Goal: Task Accomplishment & Management: Use online tool/utility

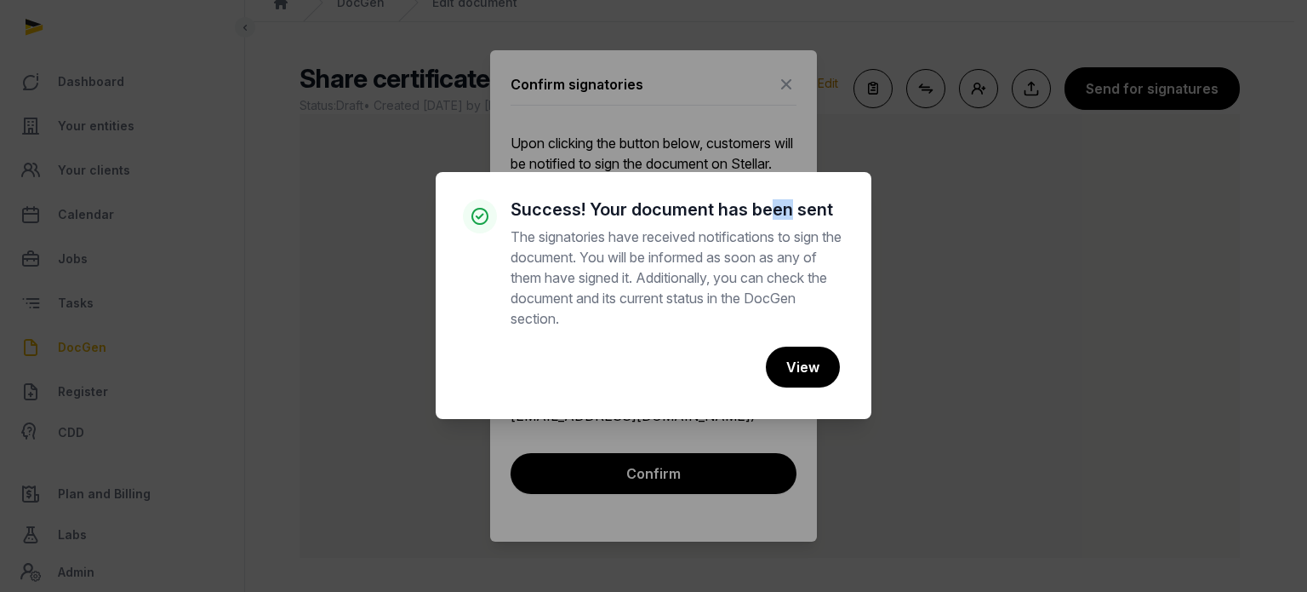
drag, startPoint x: 766, startPoint y: 35, endPoint x: 787, endPoint y: 109, distance: 76.8
click at [787, 109] on div "× Success! Your document has been sent The signatories have received notificati…" at bounding box center [653, 296] width 1307 height 592
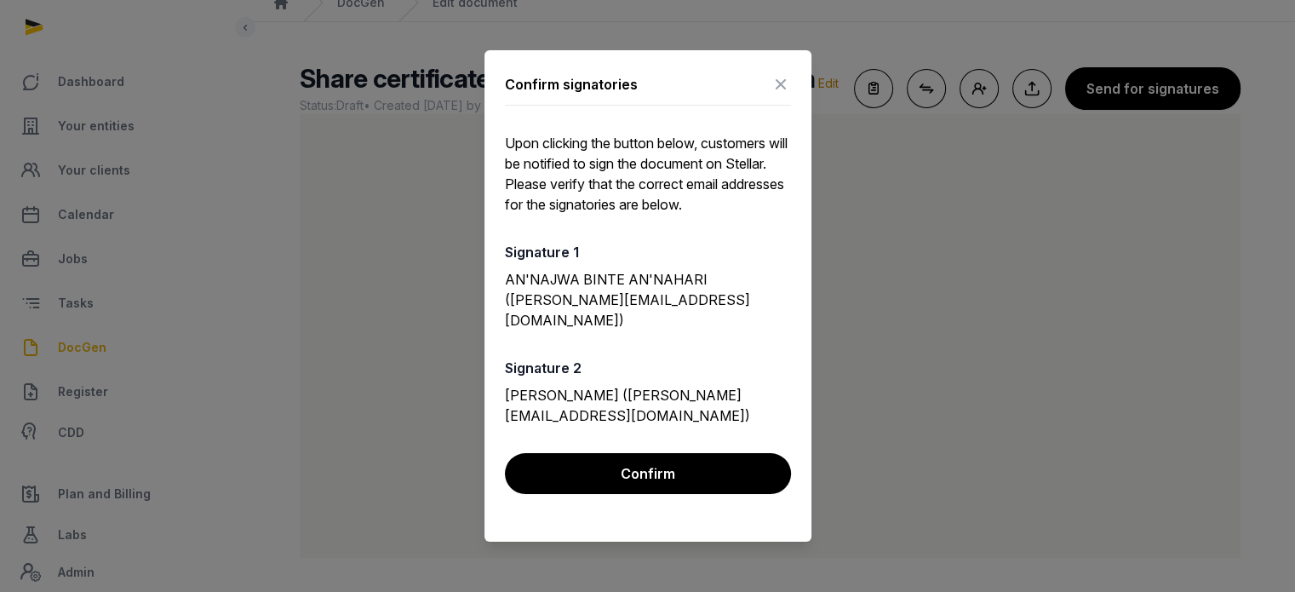
click at [787, 98] on icon at bounding box center [780, 84] width 20 height 27
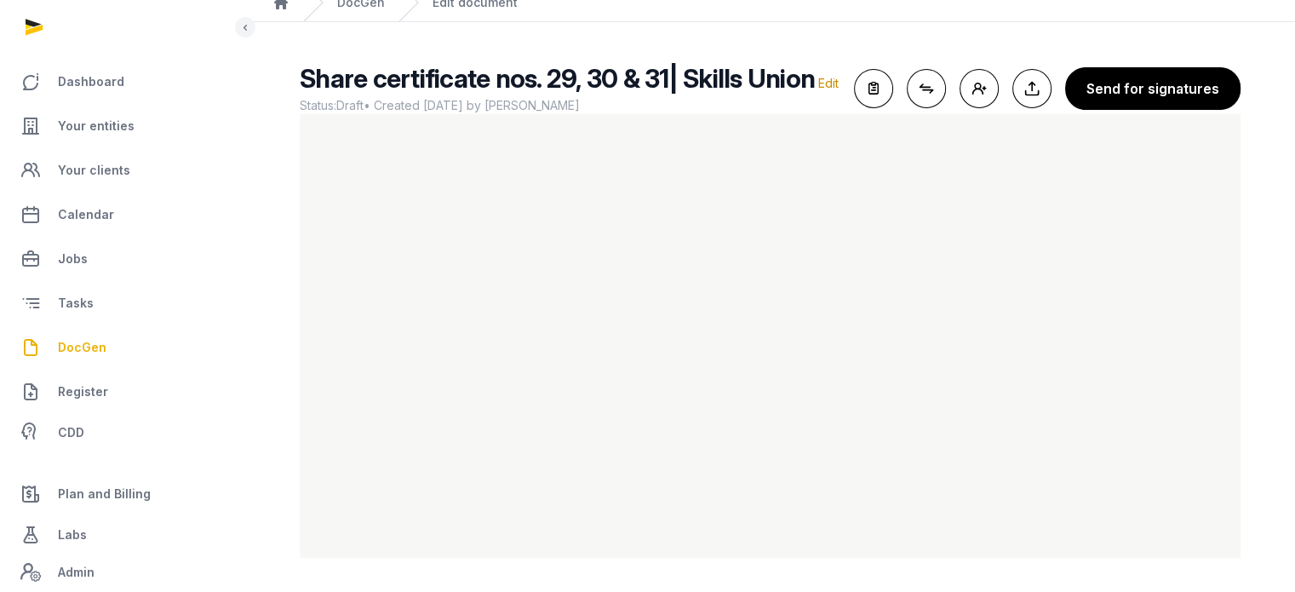
click at [112, 350] on link "DocGen" at bounding box center [122, 347] width 217 height 41
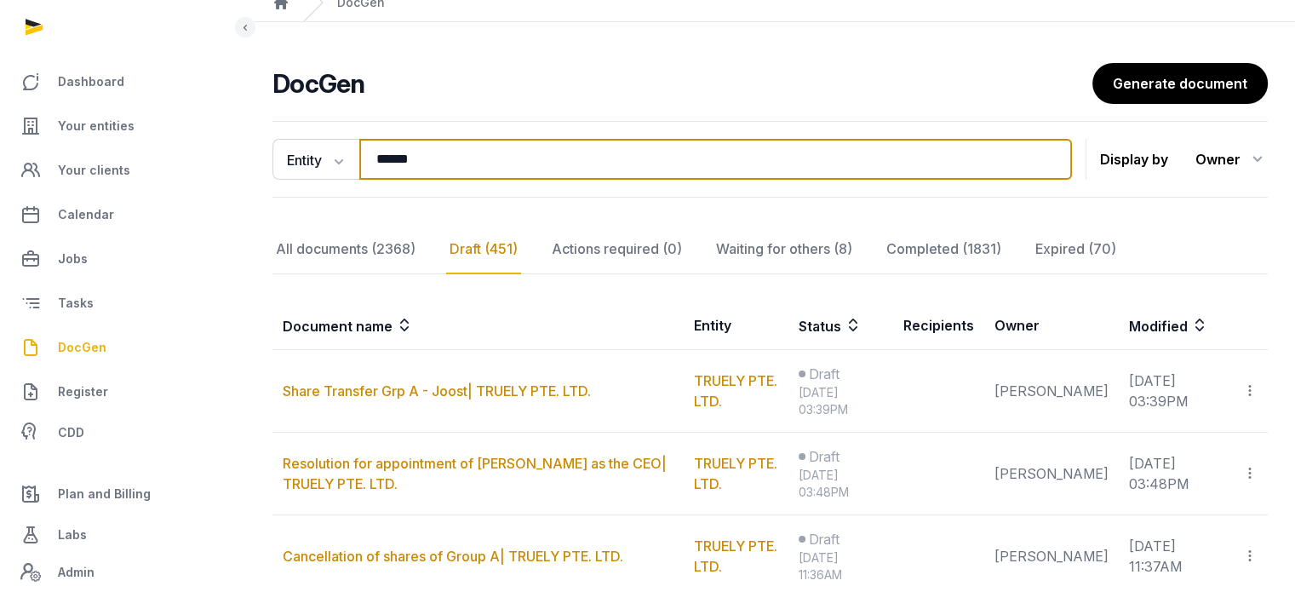
click at [541, 149] on input "******" at bounding box center [715, 159] width 712 height 41
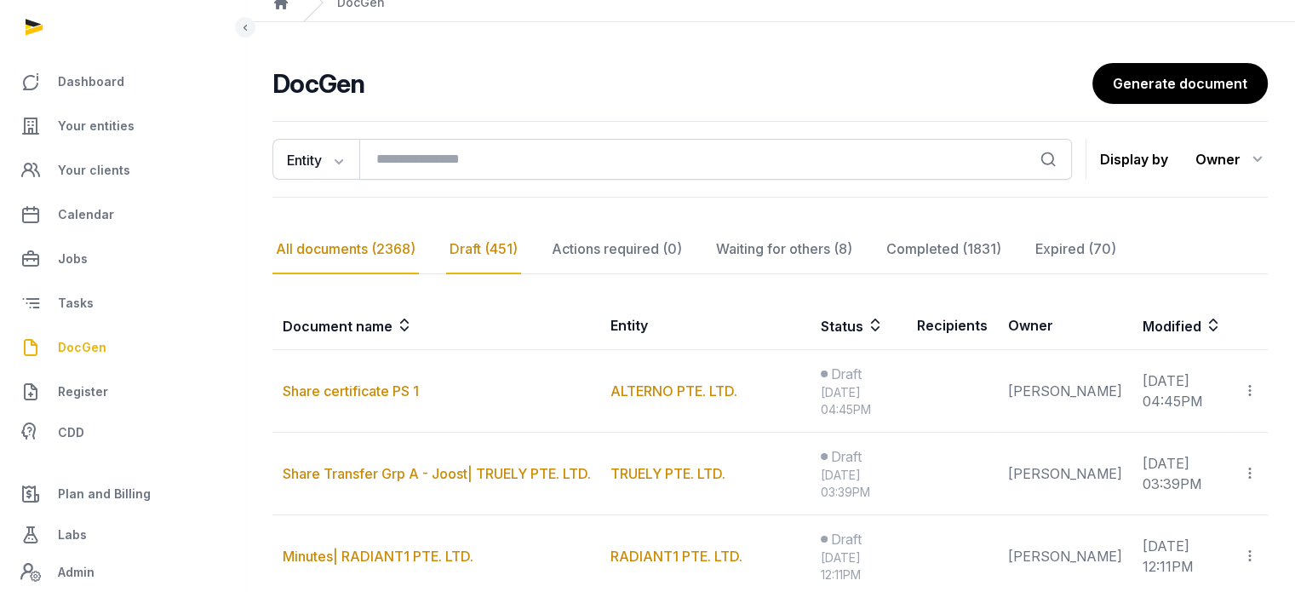
click at [392, 258] on div "All documents (2368)" at bounding box center [345, 249] width 146 height 49
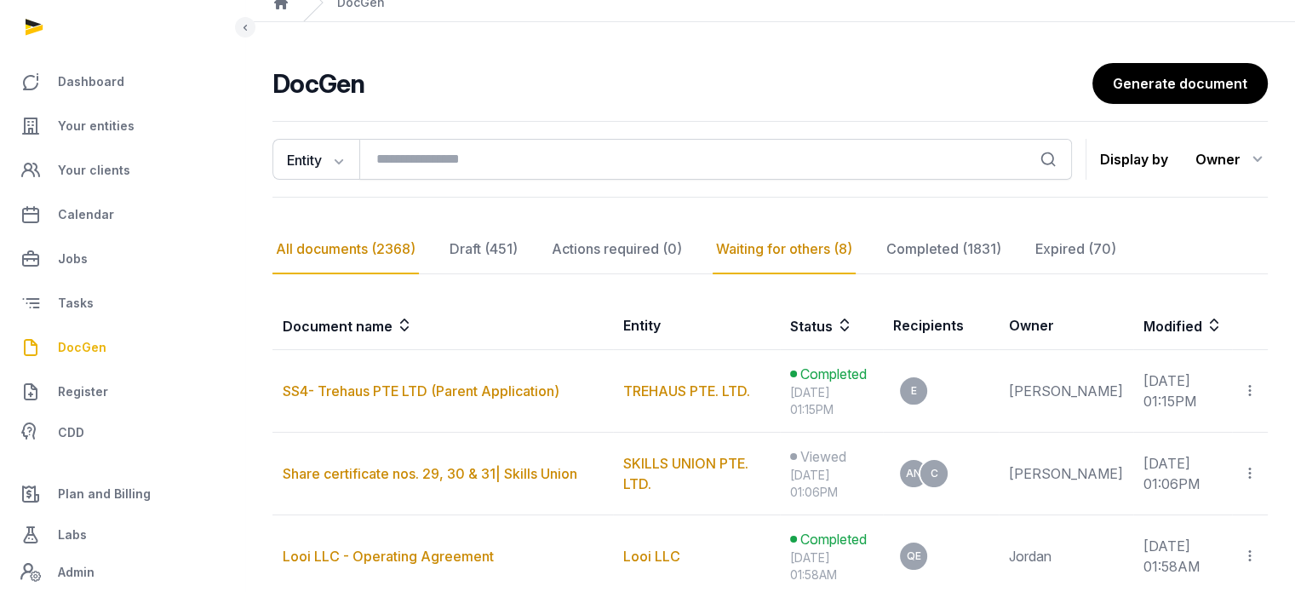
click at [789, 248] on div "Waiting for others (8)" at bounding box center [783, 249] width 143 height 49
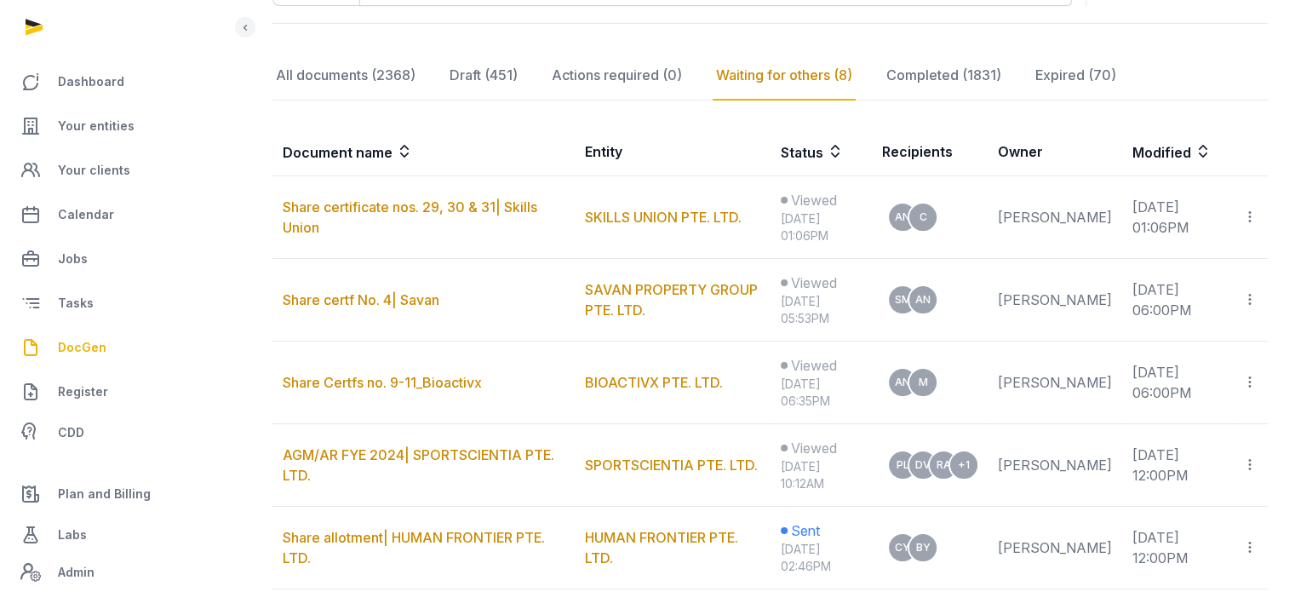
scroll to position [336, 0]
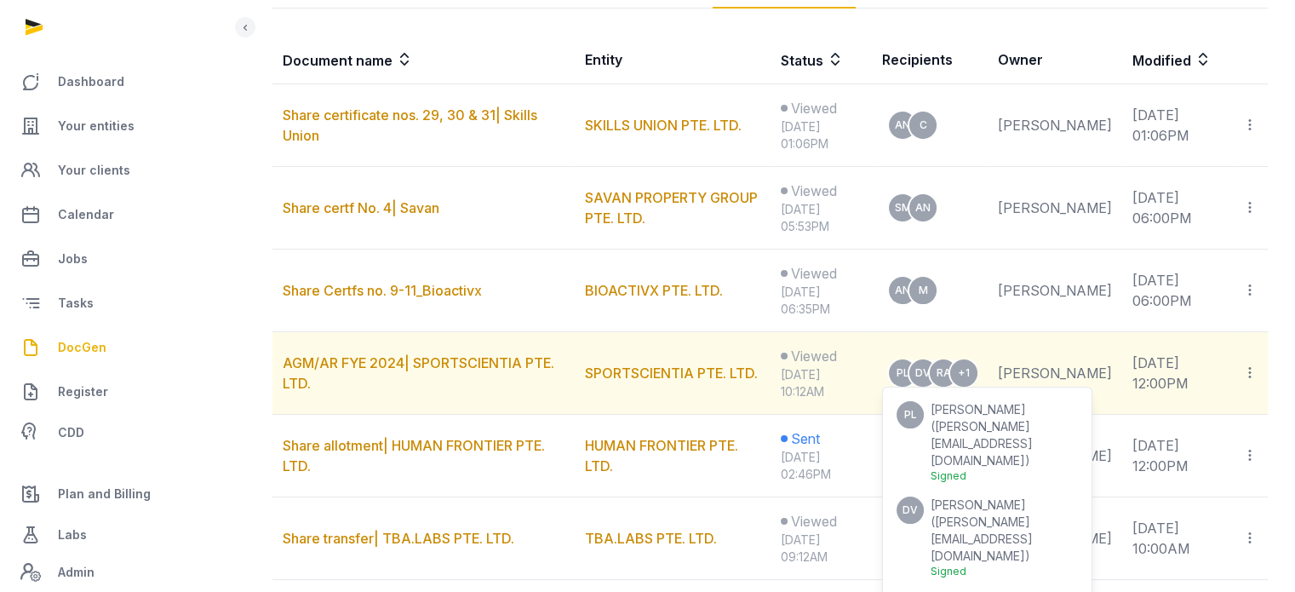
click at [987, 497] on span "[PERSON_NAME]" at bounding box center [977, 504] width 95 height 14
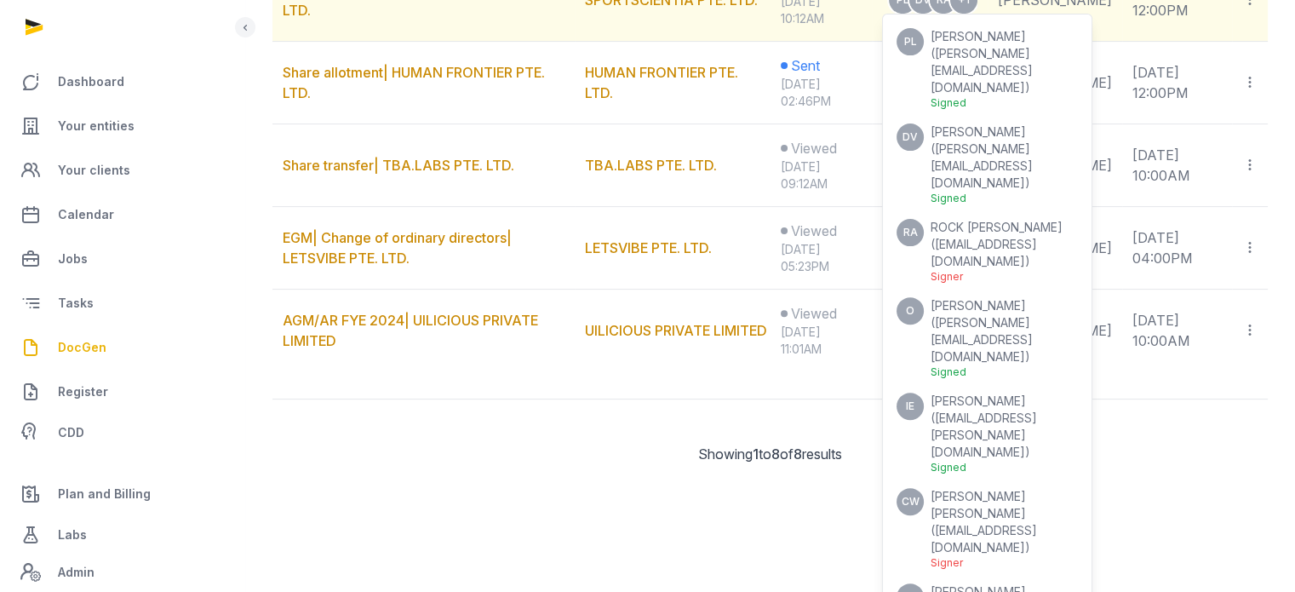
scroll to position [472, 0]
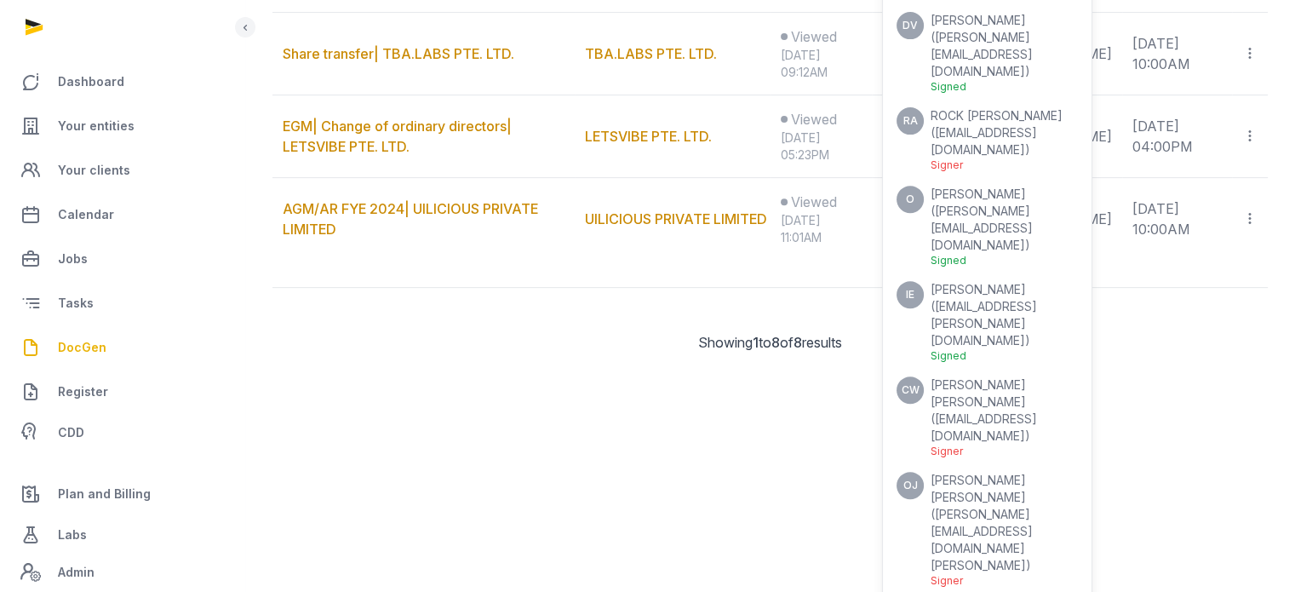
click at [1078, 462] on ul "PL [PERSON_NAME] ( [PERSON_NAME][EMAIL_ADDRESS][DOMAIN_NAME] ) Signed [PERSON_N…" at bounding box center [986, 521] width 181 height 1209
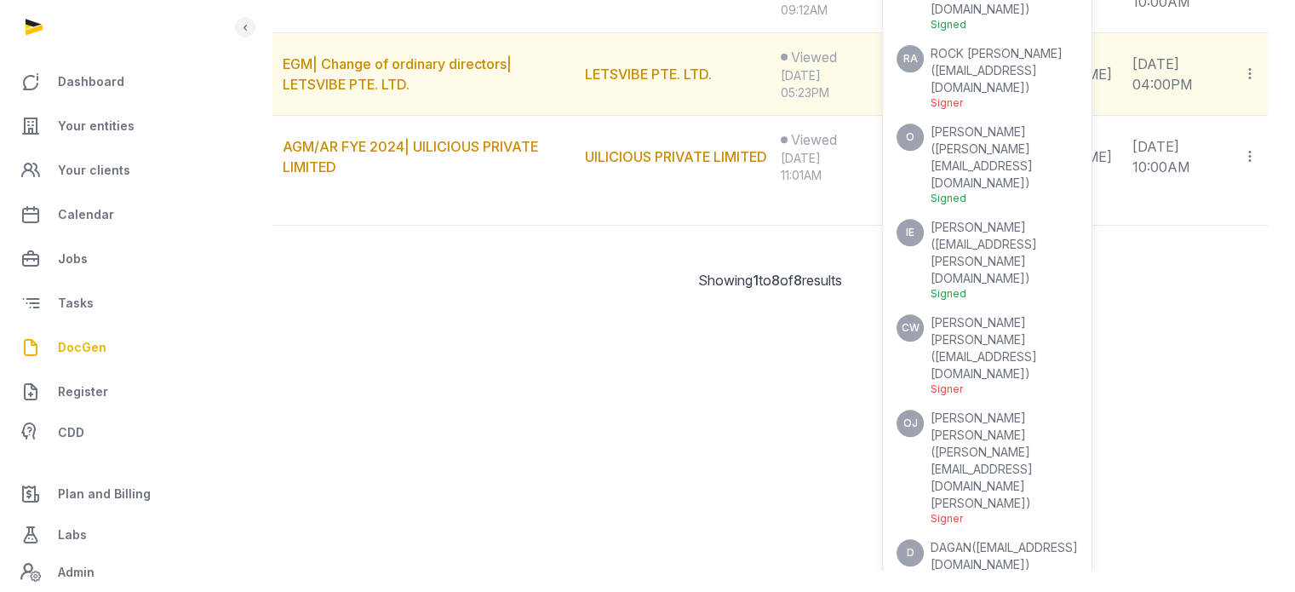
scroll to position [0, 0]
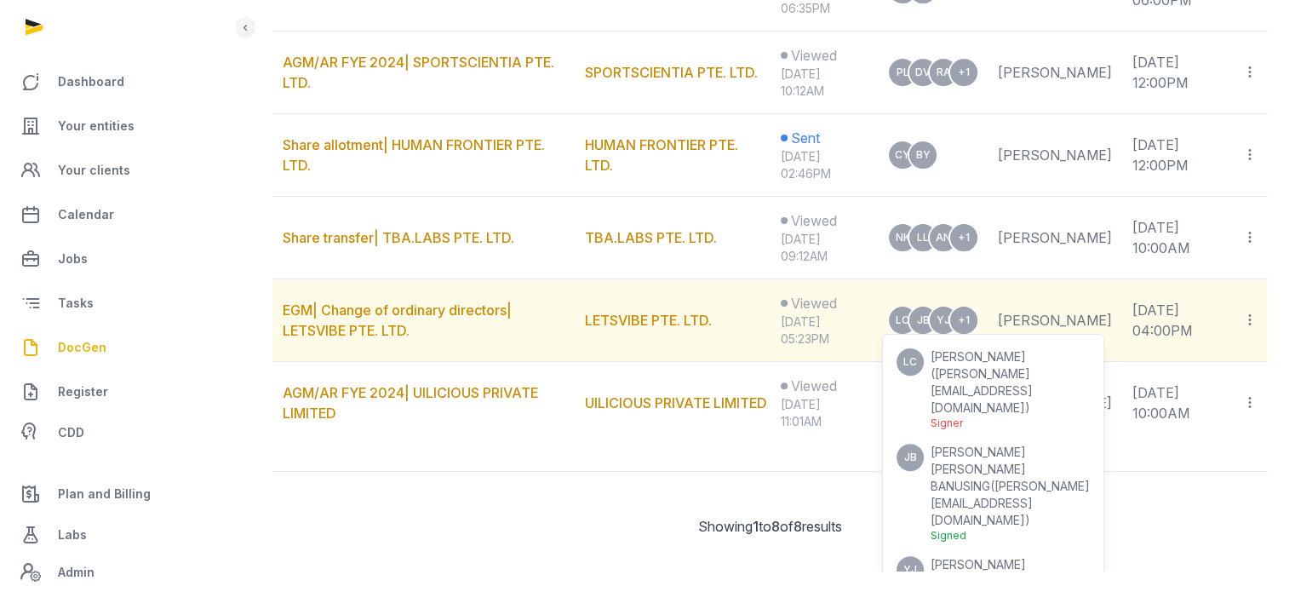
click at [975, 478] on span "[PERSON_NAME][EMAIL_ADDRESS][DOMAIN_NAME]" at bounding box center [1009, 502] width 159 height 49
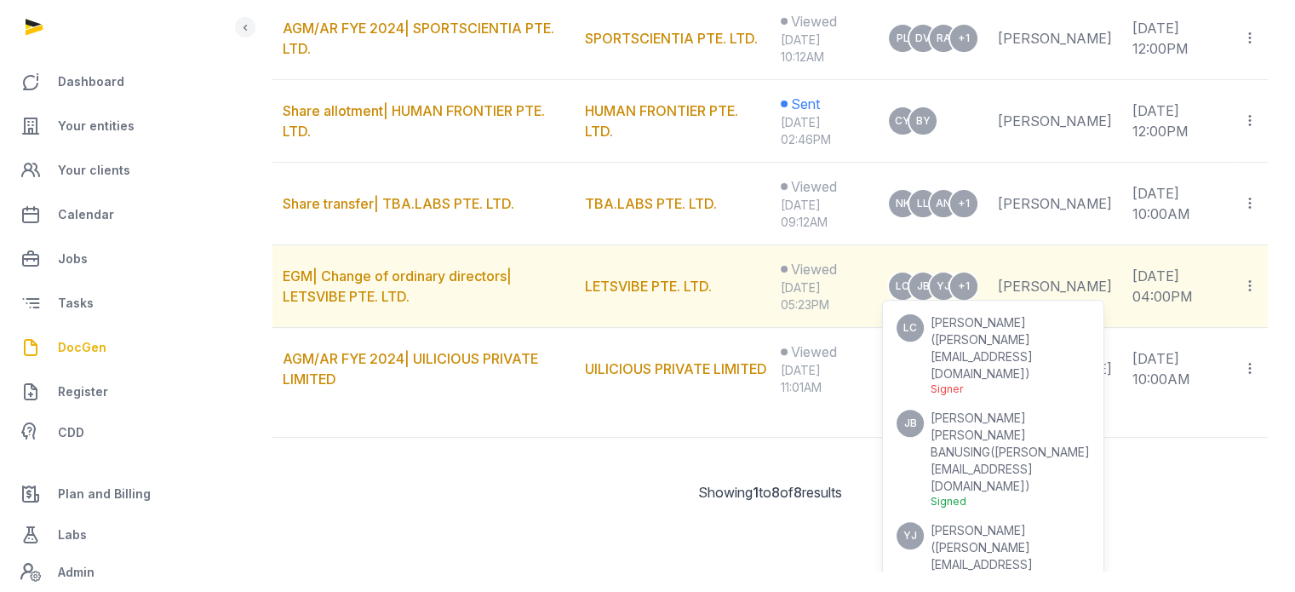
click at [1007, 445] on ul "[PERSON_NAME] [PERSON_NAME] ( [PERSON_NAME][EMAIL_ADDRESS][DOMAIN_NAME] ) [PERS…" at bounding box center [992, 571] width 193 height 514
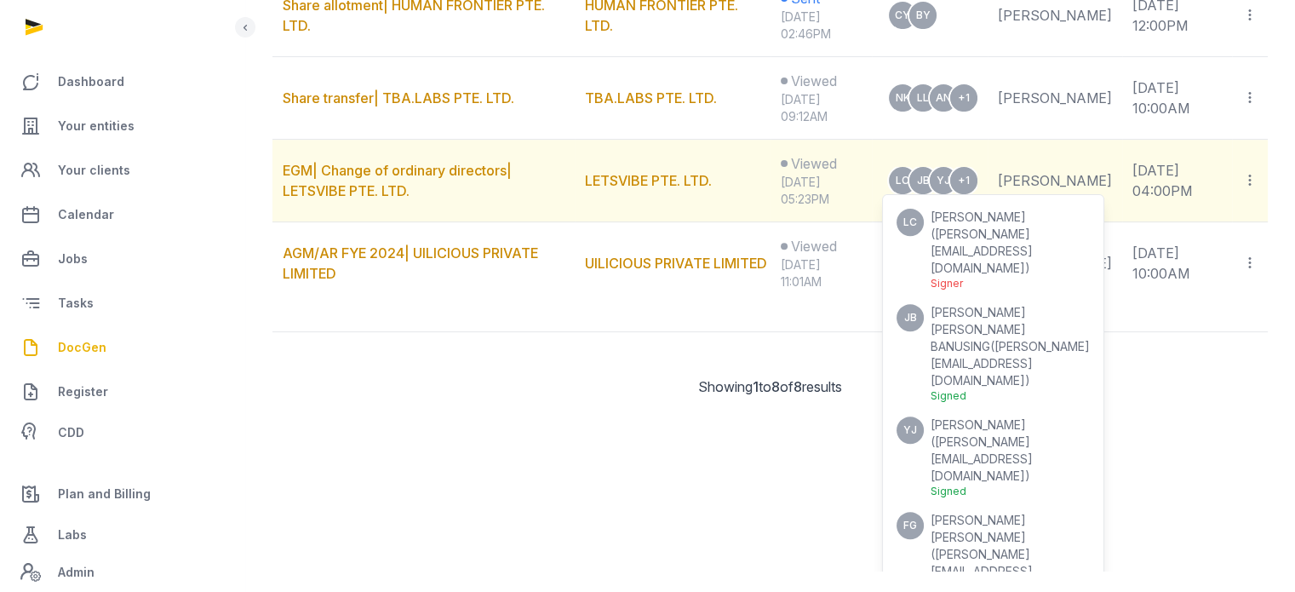
click at [1007, 546] on span "[PERSON_NAME][EMAIL_ADDRESS][DOMAIN_NAME]" at bounding box center [981, 570] width 102 height 49
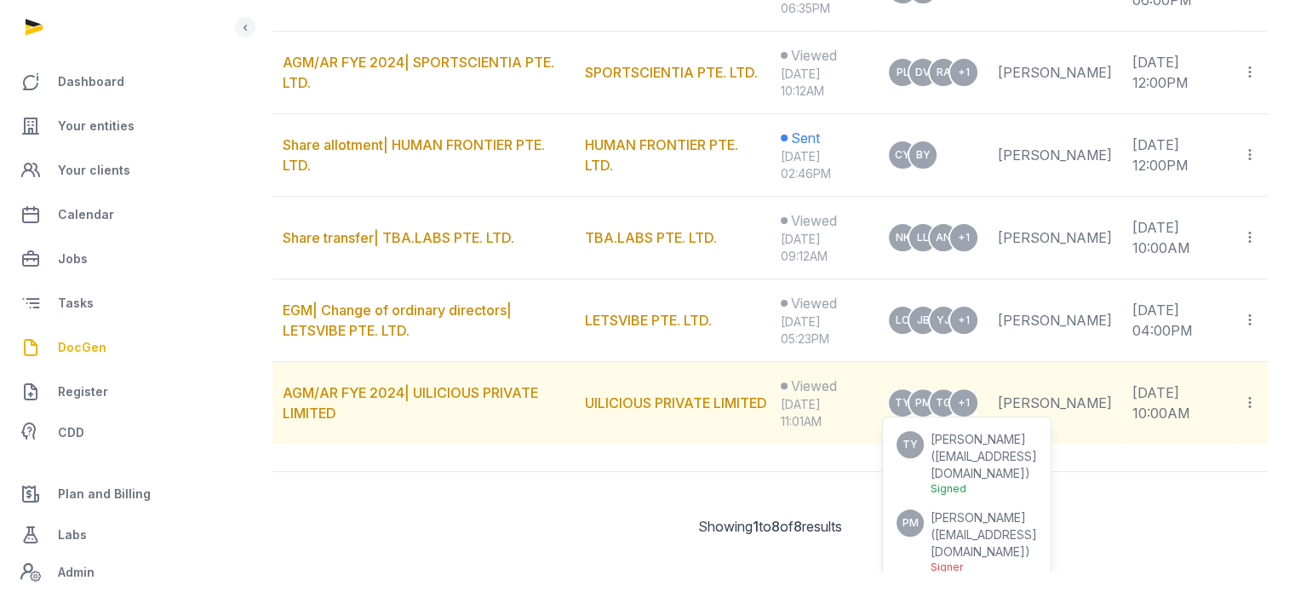
click at [987, 510] on span "[PERSON_NAME]" at bounding box center [977, 517] width 95 height 14
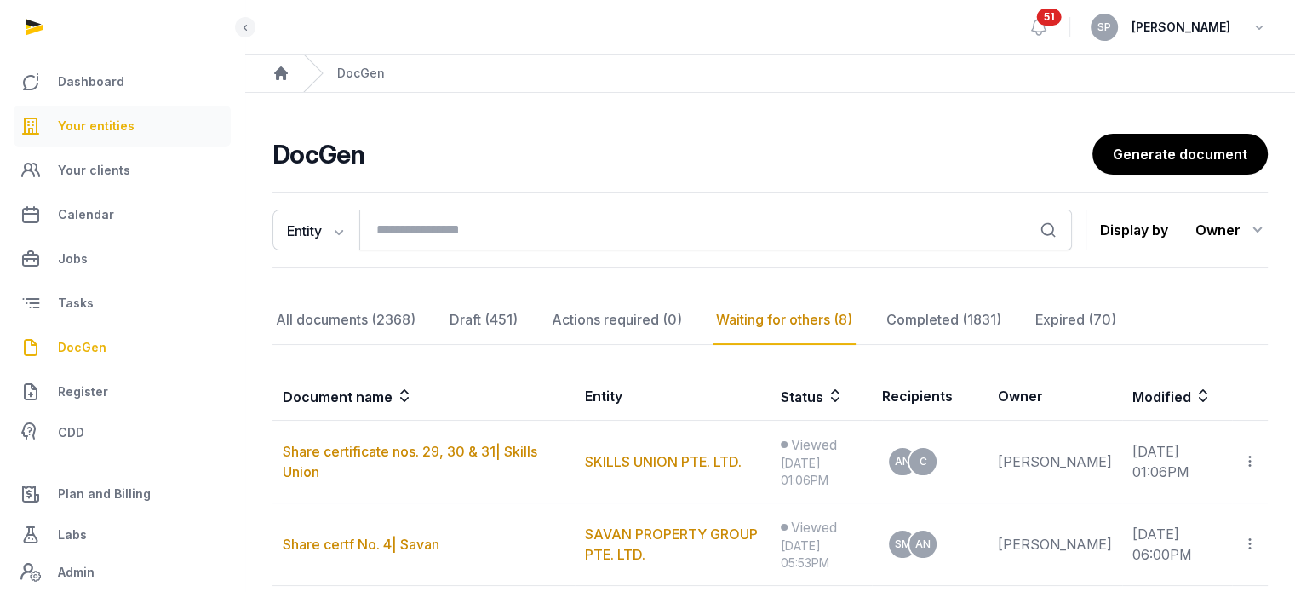
click at [123, 124] on span "Your entities" at bounding box center [96, 126] width 77 height 20
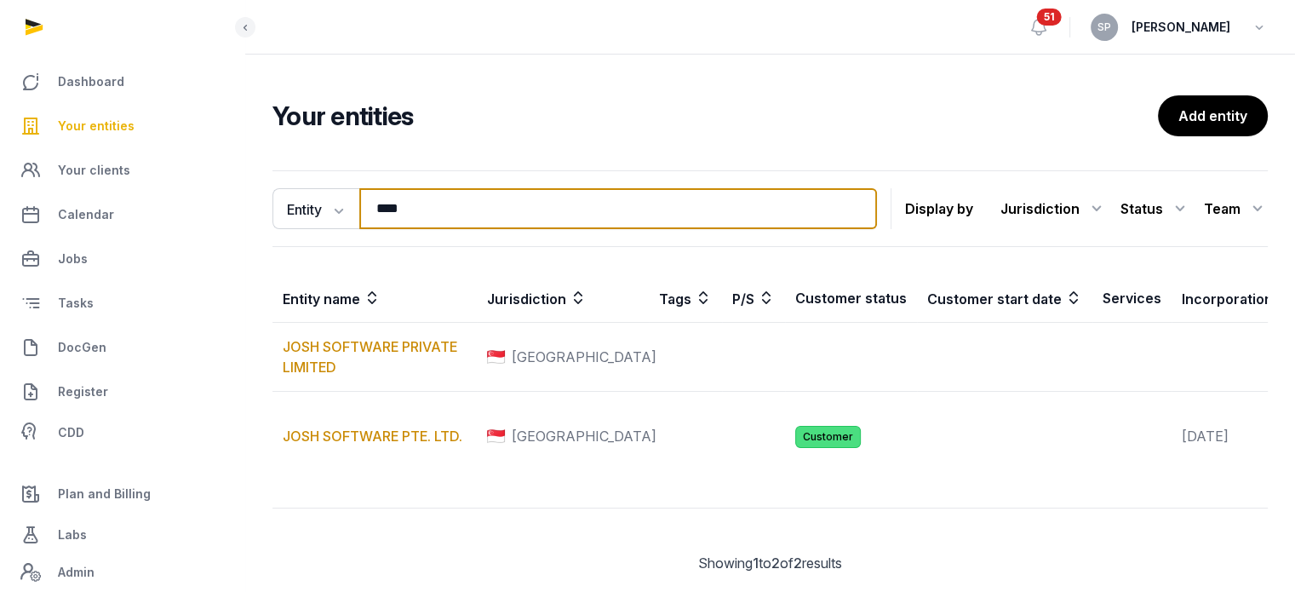
click at [438, 219] on input "****" at bounding box center [618, 208] width 518 height 41
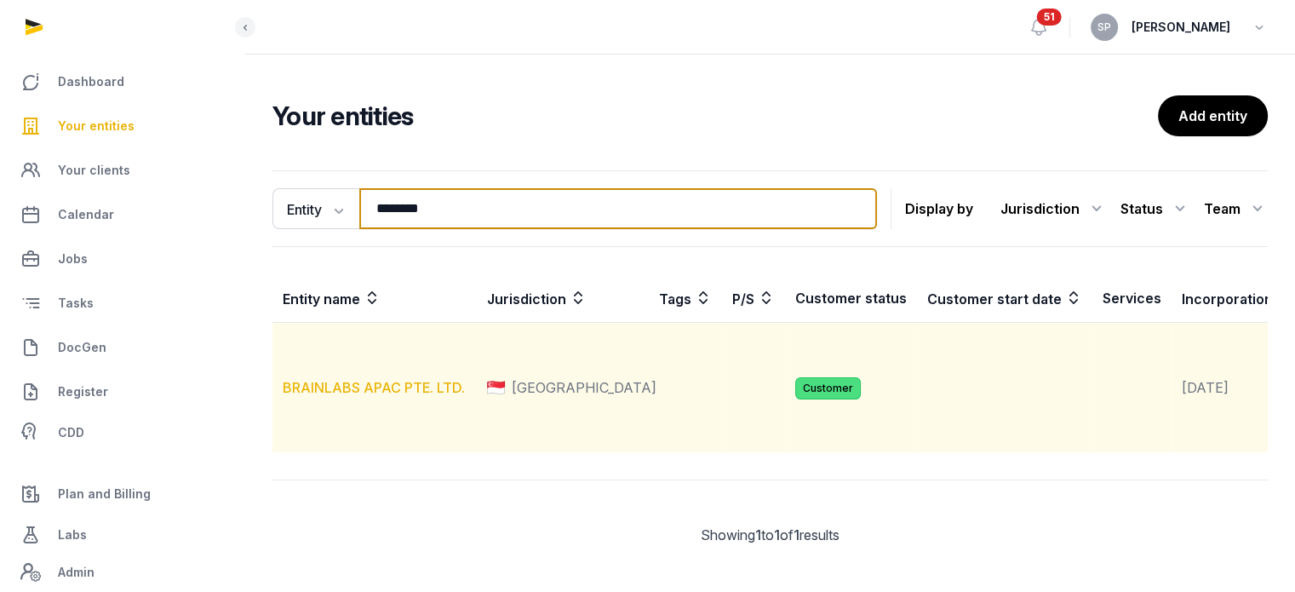
type input "********"
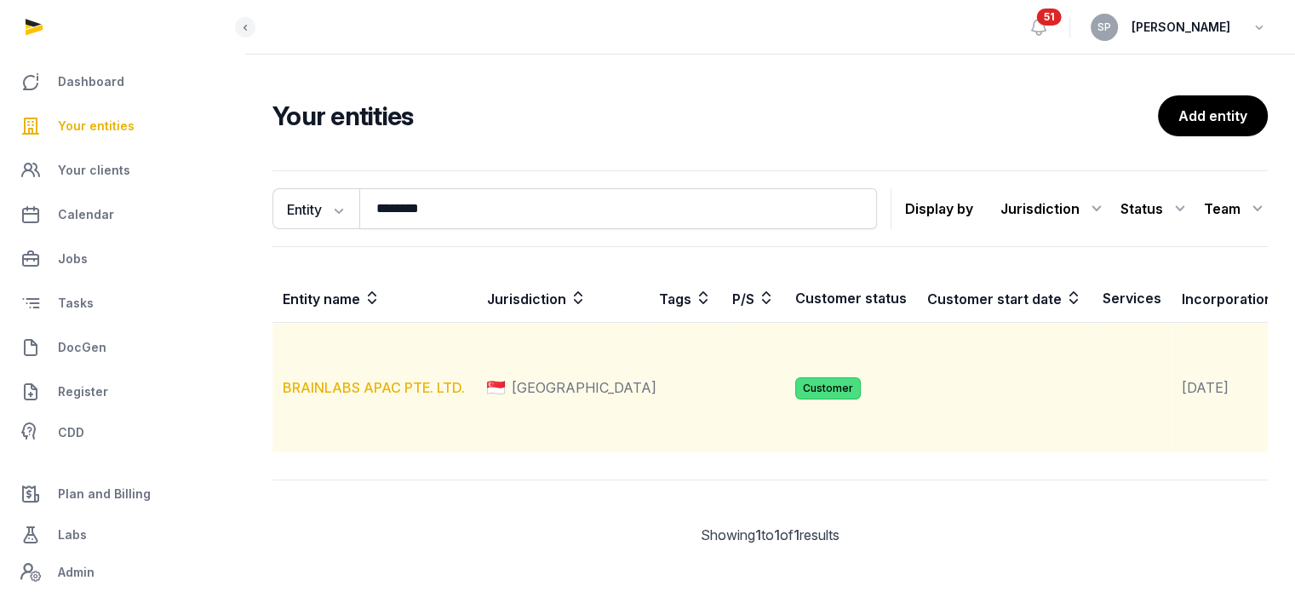
click at [420, 396] on link "BRAINLABS APAC PTE. LTD." at bounding box center [374, 387] width 182 height 17
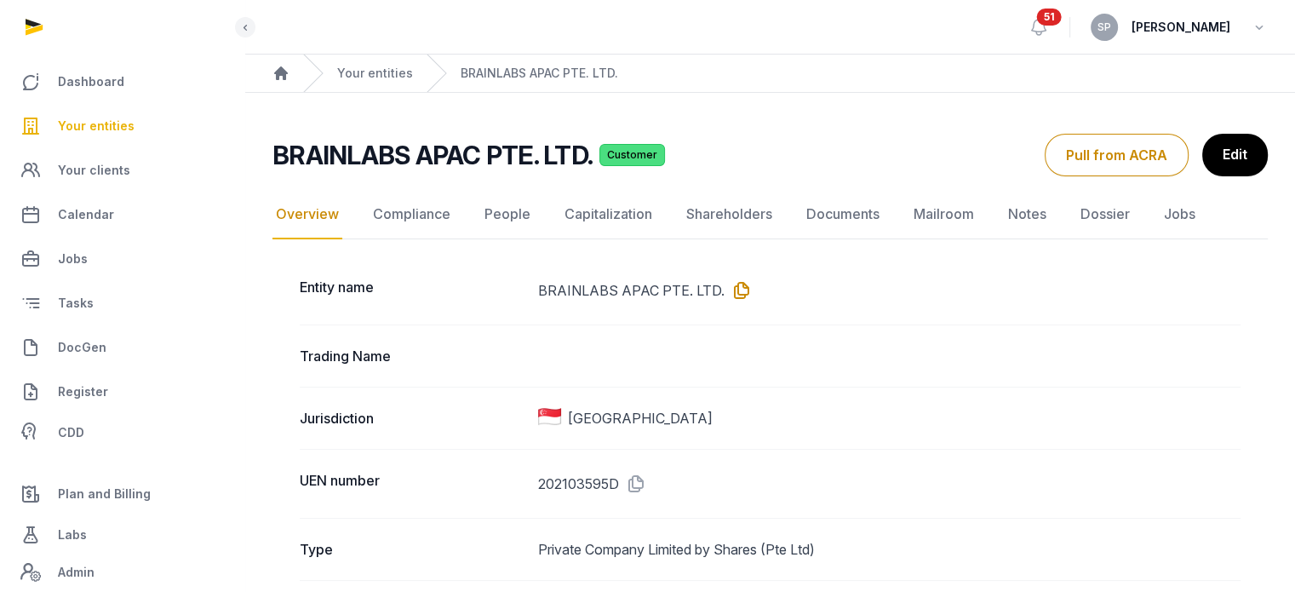
click at [733, 292] on icon at bounding box center [737, 290] width 27 height 27
click at [512, 214] on link "People" at bounding box center [507, 214] width 53 height 49
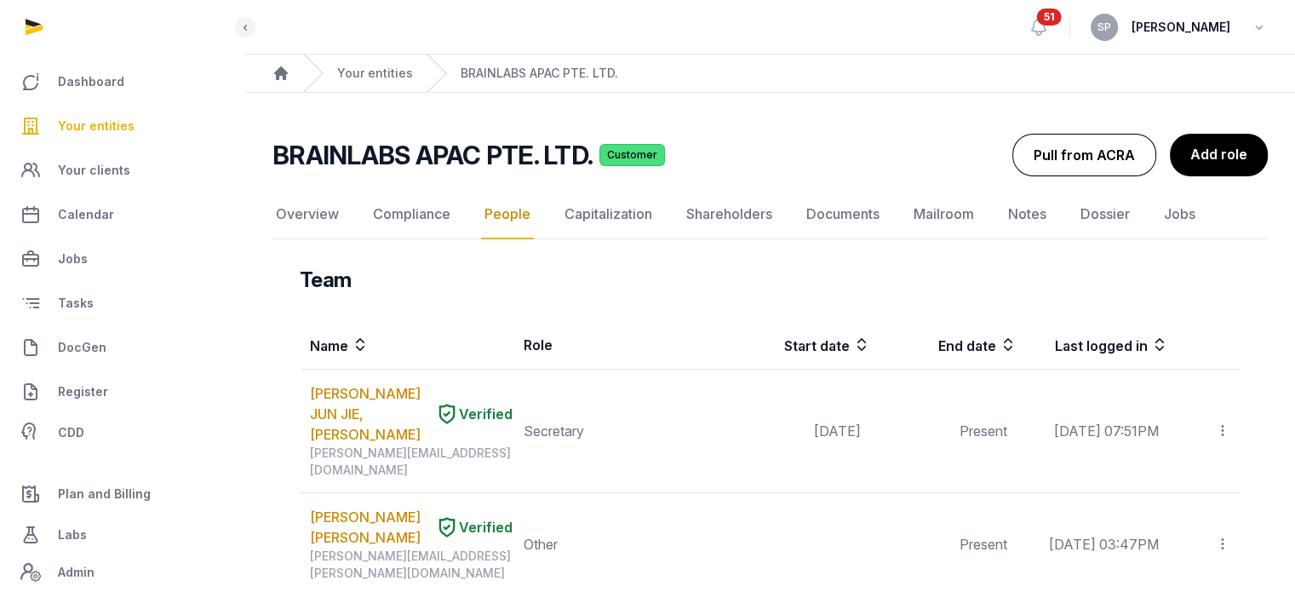
click at [1115, 157] on button "Pull from ACRA" at bounding box center [1084, 155] width 144 height 43
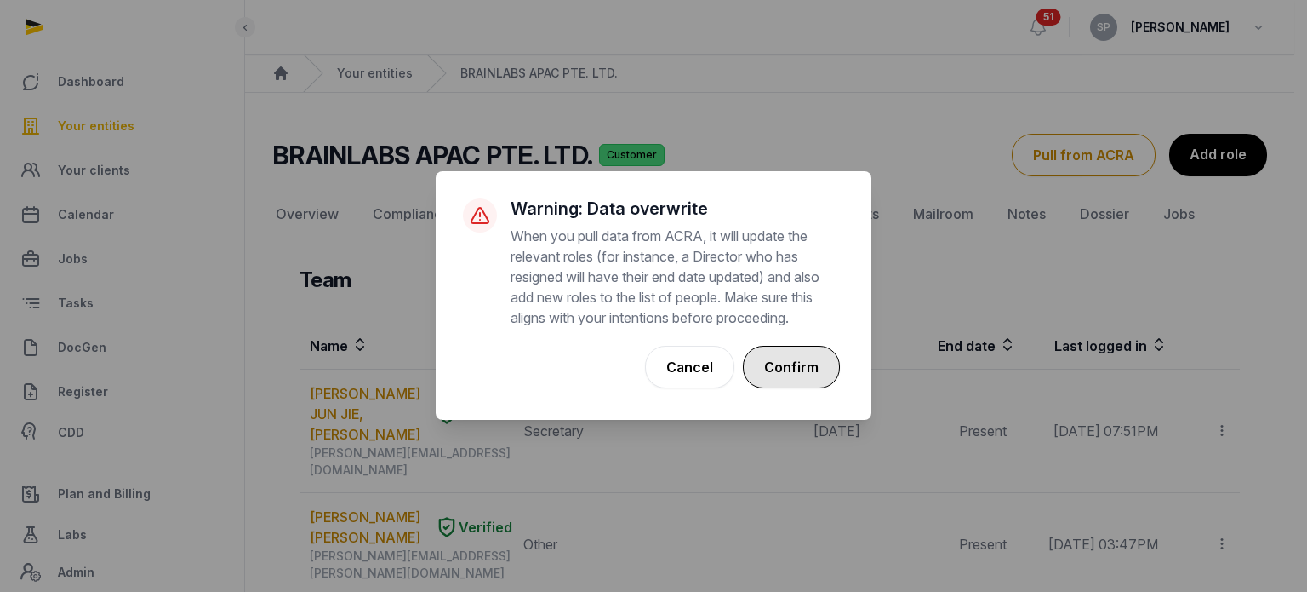
click at [820, 367] on button "Confirm" at bounding box center [791, 367] width 97 height 43
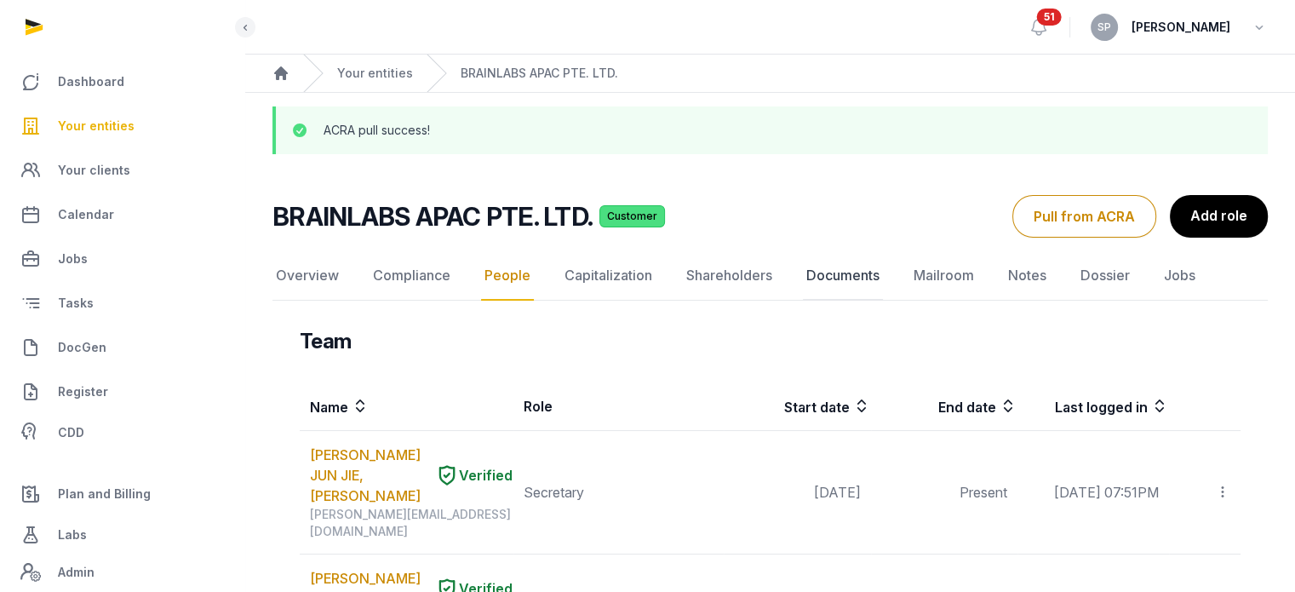
click at [838, 283] on link "Documents" at bounding box center [843, 275] width 80 height 49
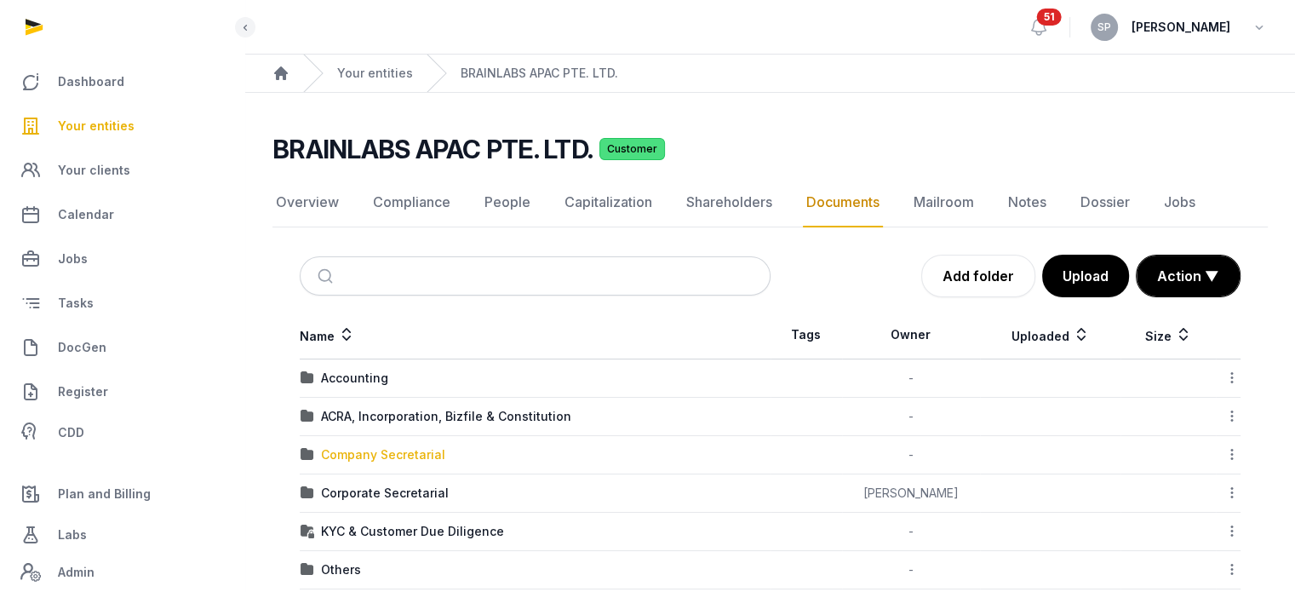
click at [409, 455] on div "Company Secretarial" at bounding box center [383, 454] width 124 height 17
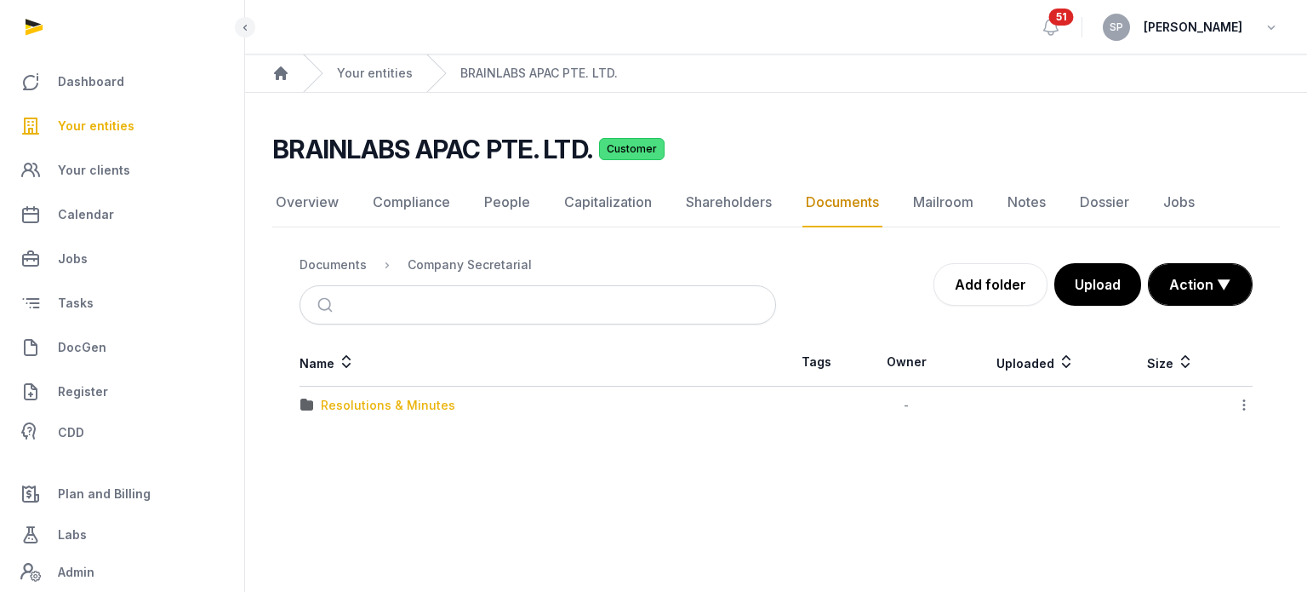
click at [413, 400] on div "Resolutions & Minutes" at bounding box center [388, 405] width 134 height 17
click at [320, 404] on div "2024" at bounding box center [537, 405] width 475 height 17
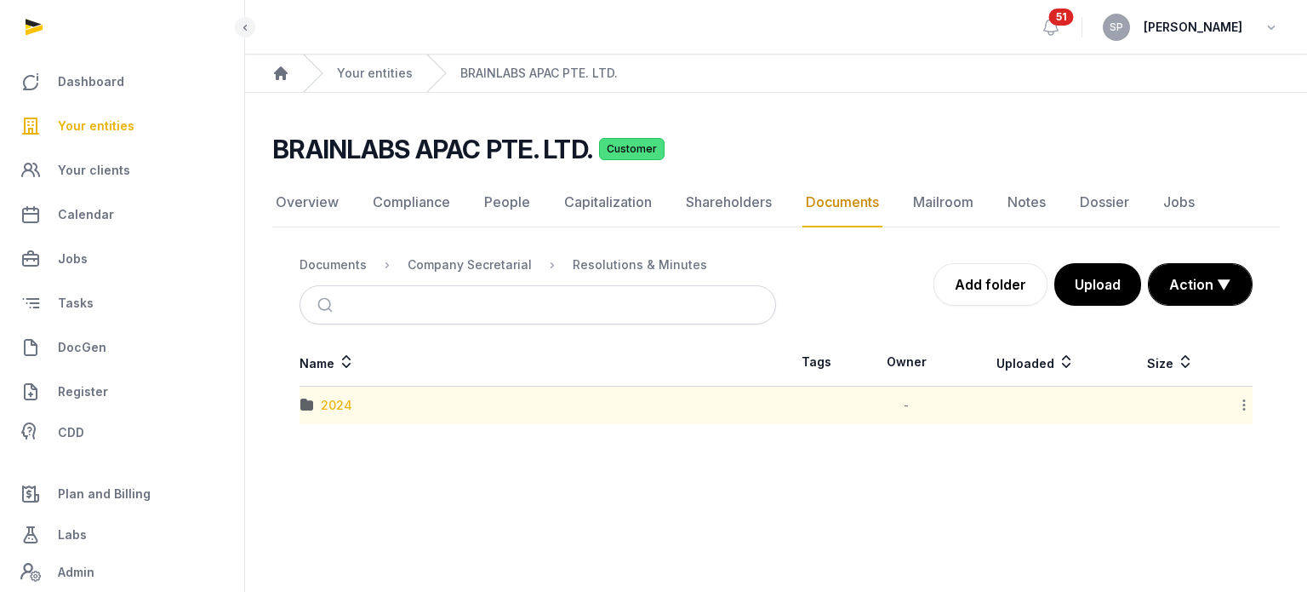
click at [335, 404] on div "2024" at bounding box center [336, 405] width 31 height 17
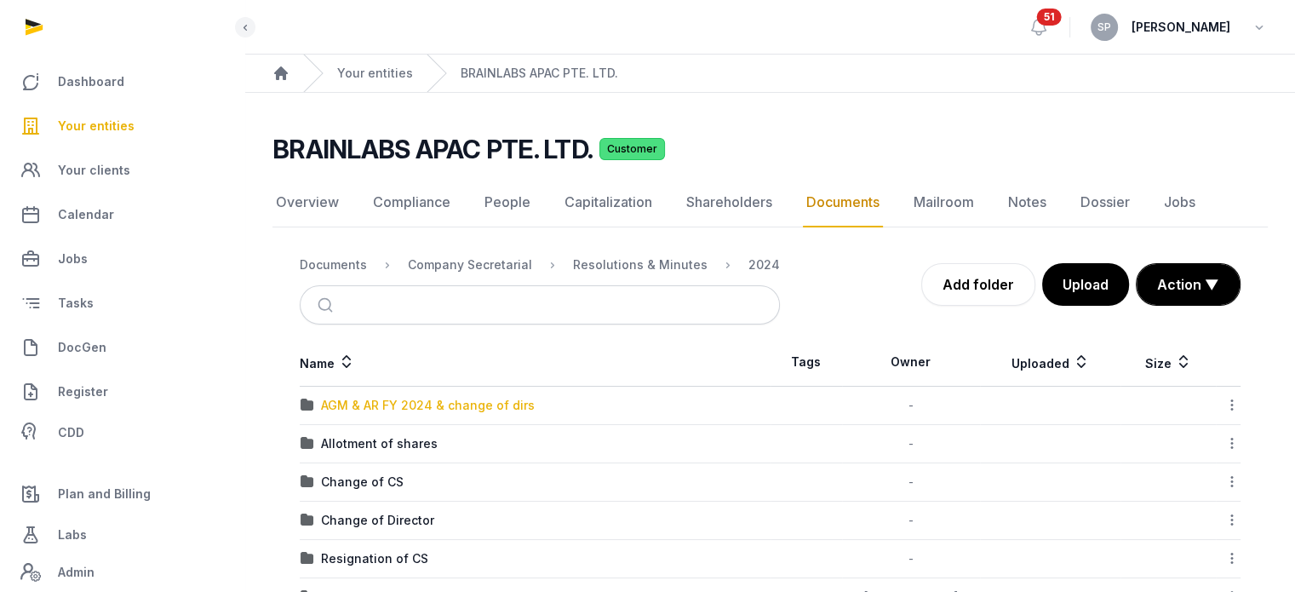
click at [335, 404] on div "AGM & AR FY 2024 & change of dirs" at bounding box center [428, 405] width 214 height 17
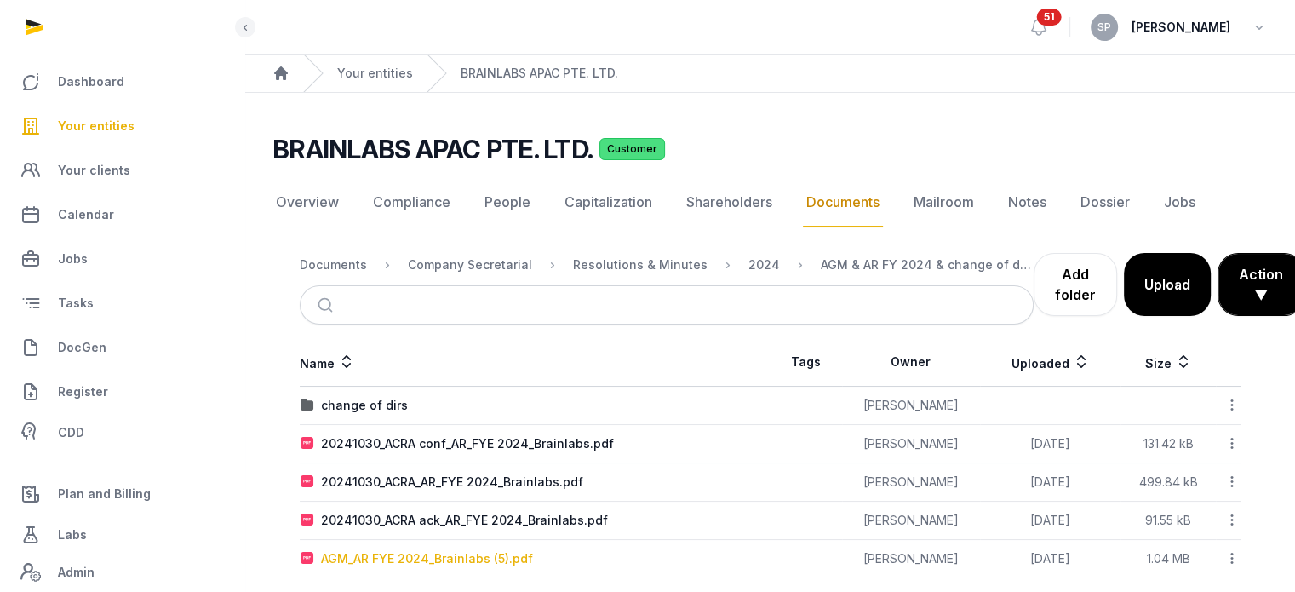
click at [404, 564] on div "AGM_AR FYE 2024_Brainlabs (5).pdf" at bounding box center [427, 558] width 212 height 17
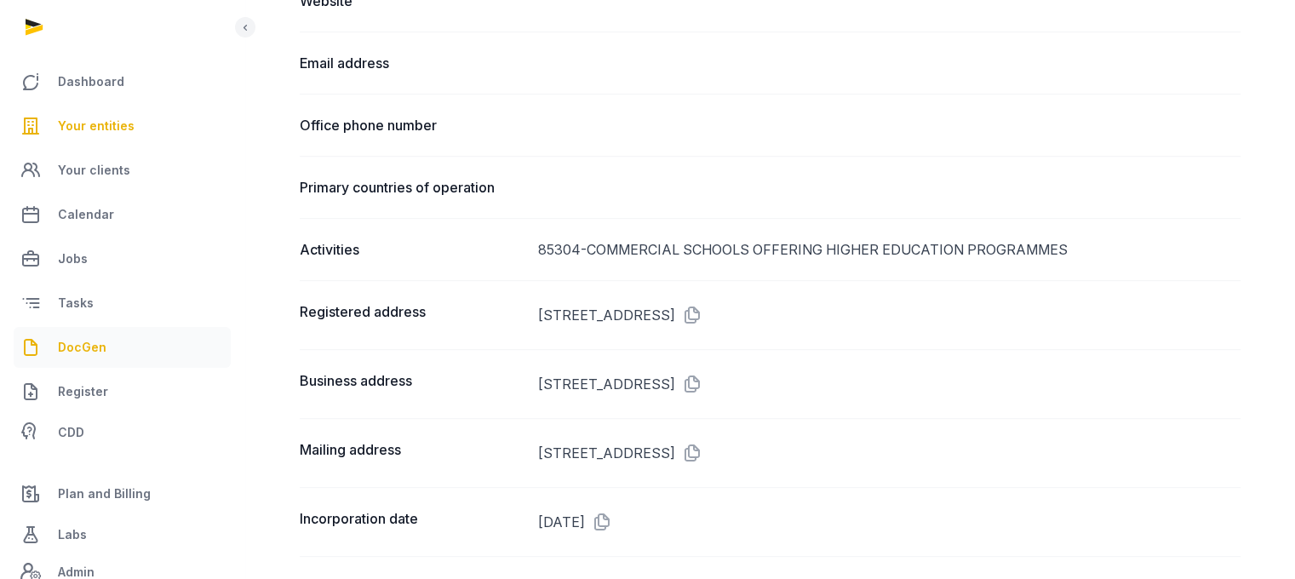
click at [98, 352] on span "DocGen" at bounding box center [82, 347] width 49 height 20
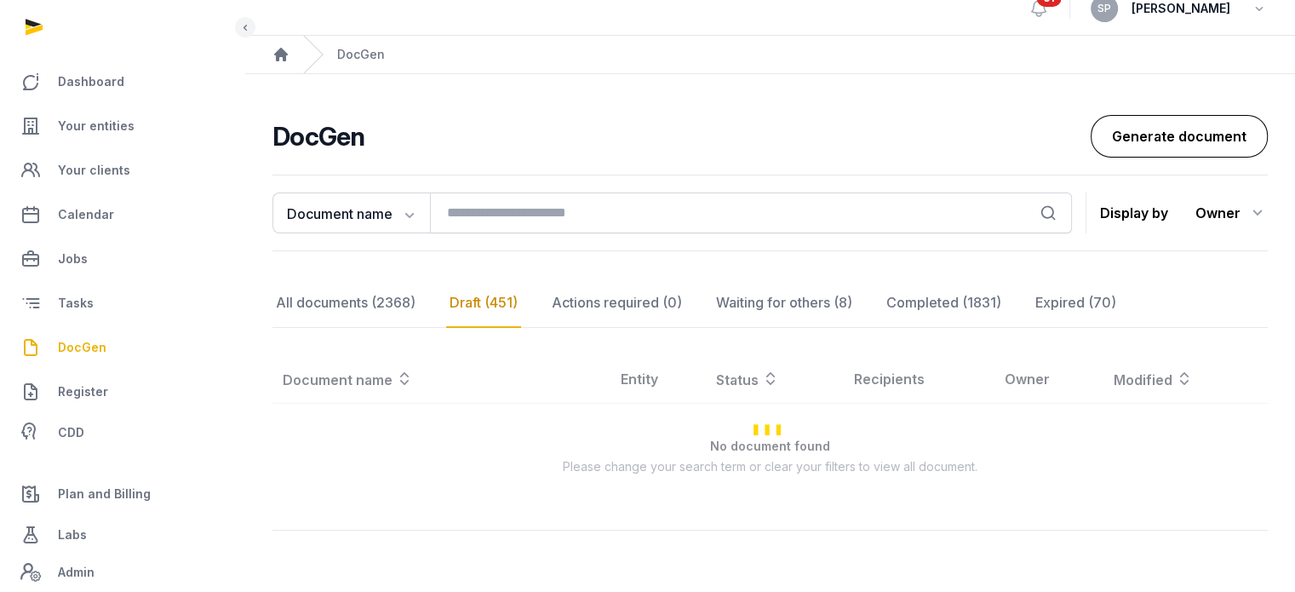
scroll to position [921, 0]
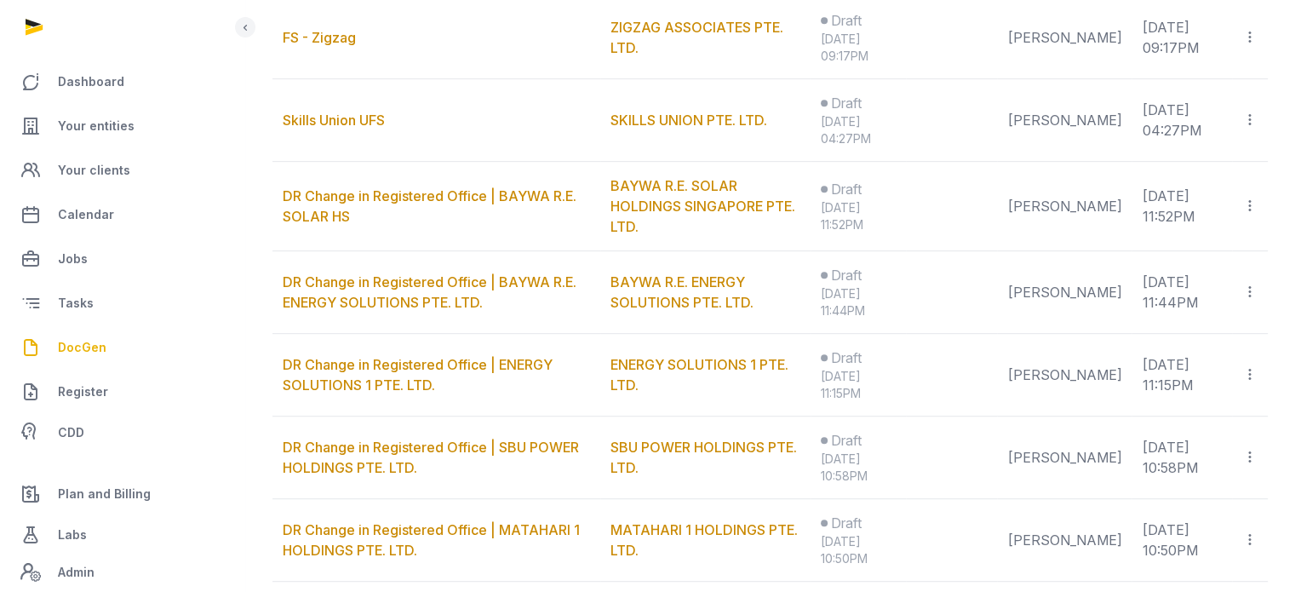
click at [1131, 85] on td "[DATE] 04:27PM" at bounding box center [1181, 120] width 100 height 83
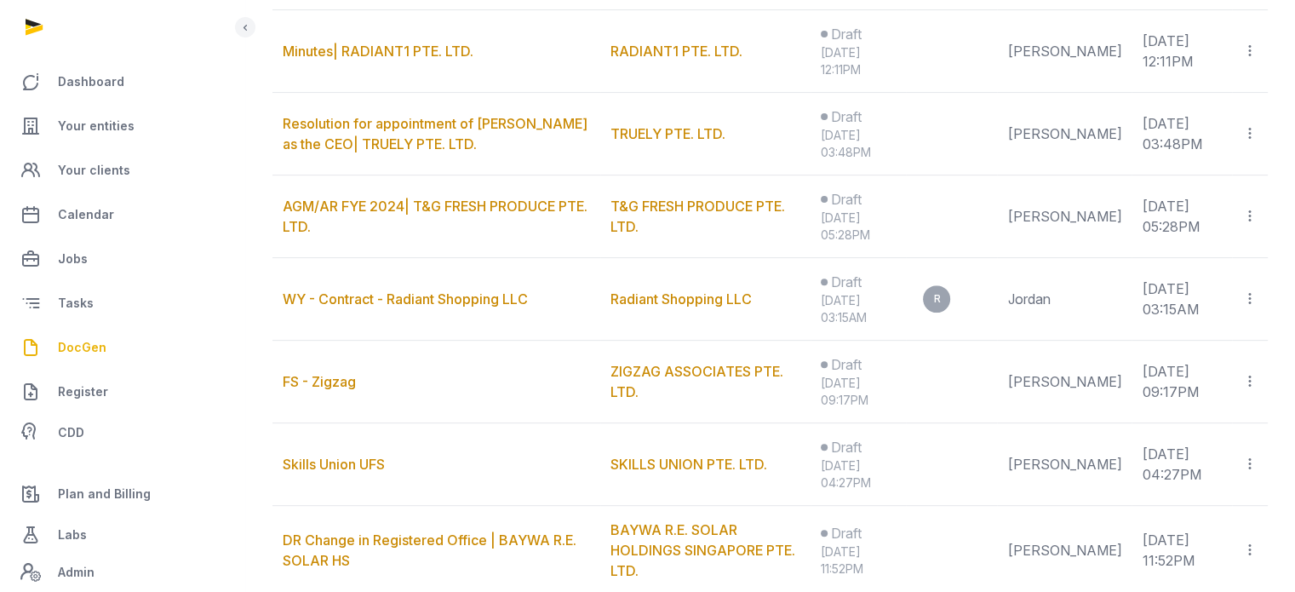
scroll to position [58, 0]
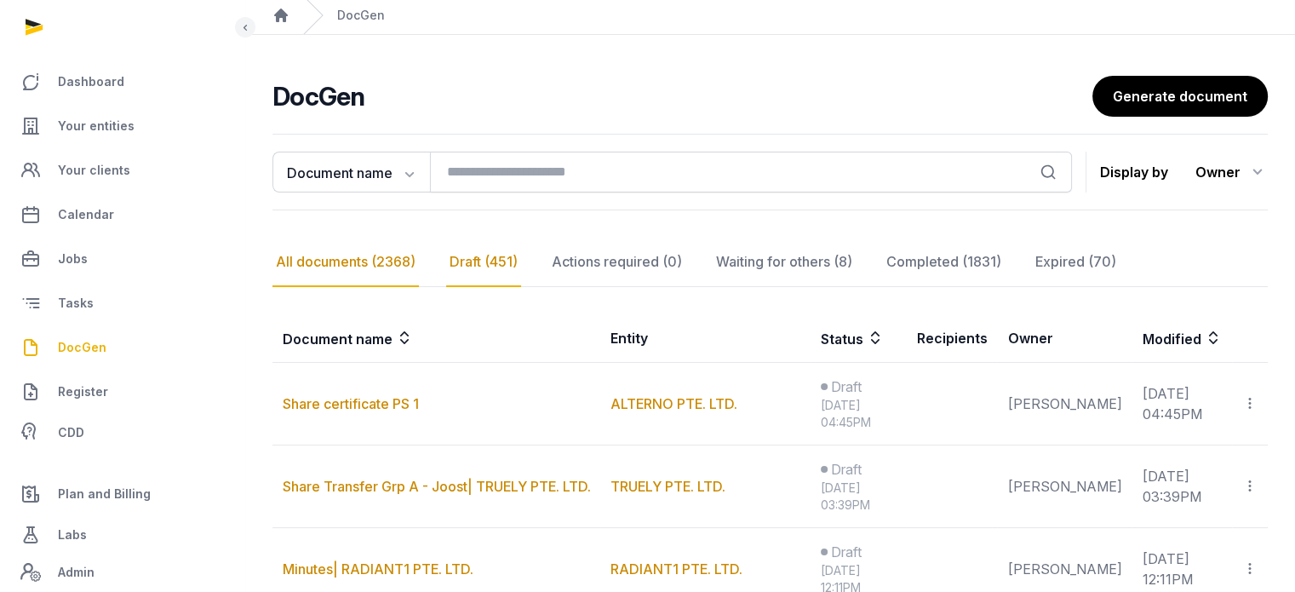
click at [364, 252] on div "All documents (2368)" at bounding box center [345, 261] width 146 height 49
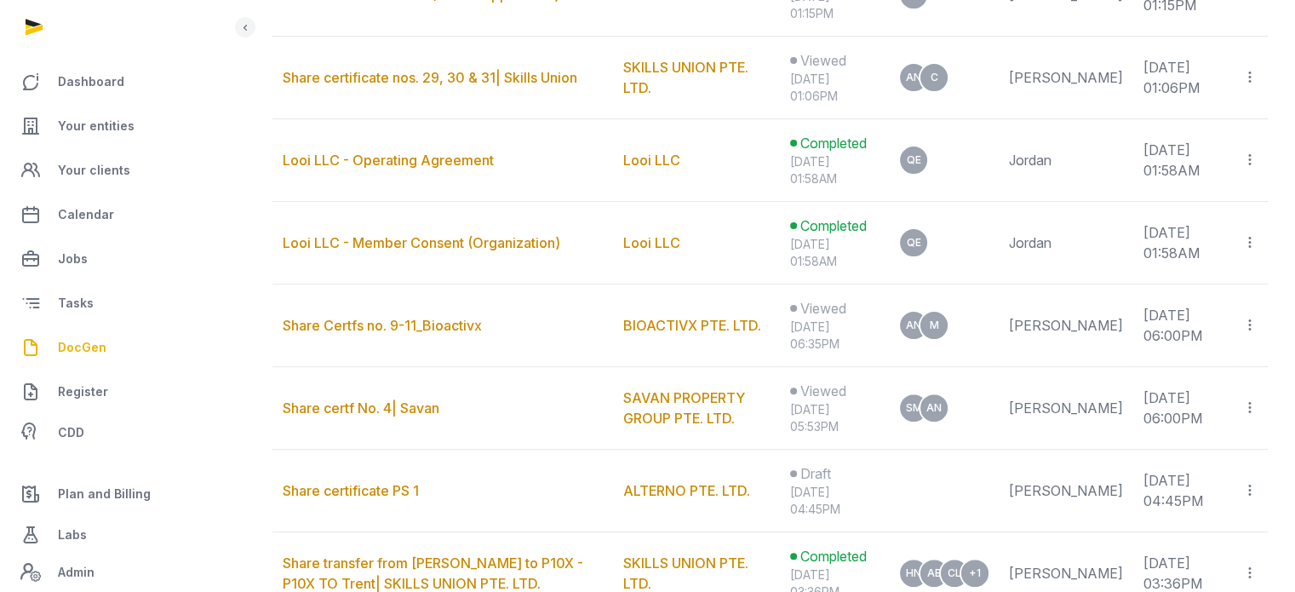
scroll to position [0, 0]
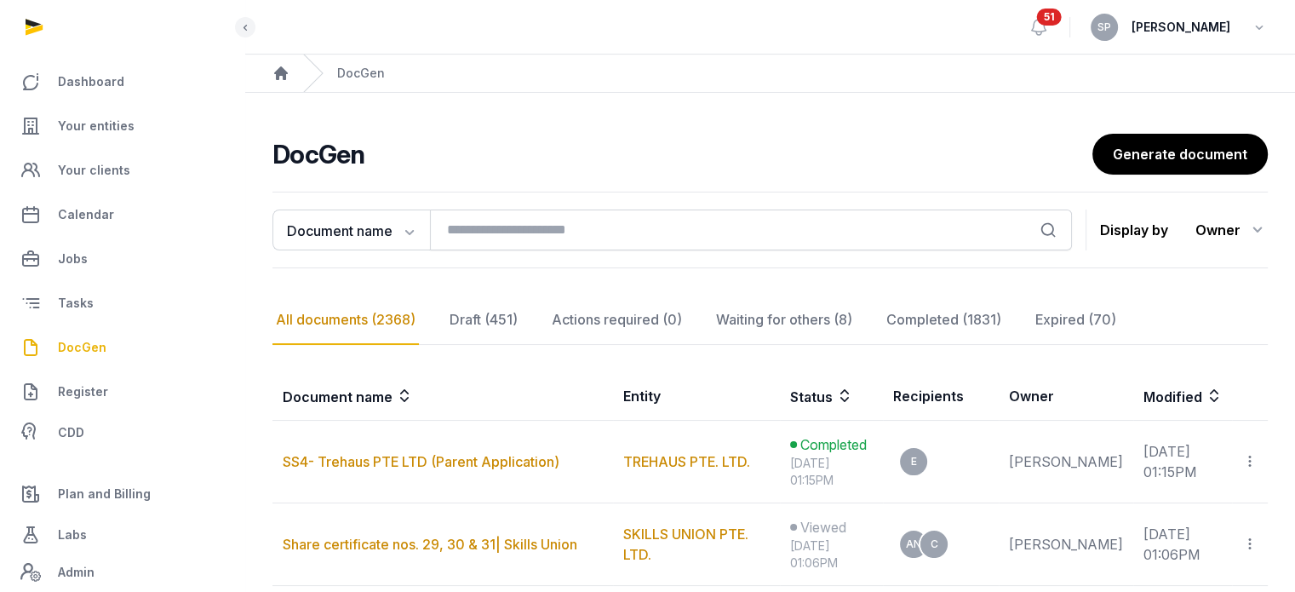
click at [112, 346] on link "DocGen" at bounding box center [122, 347] width 217 height 41
click at [93, 129] on span "Your entities" at bounding box center [96, 126] width 77 height 20
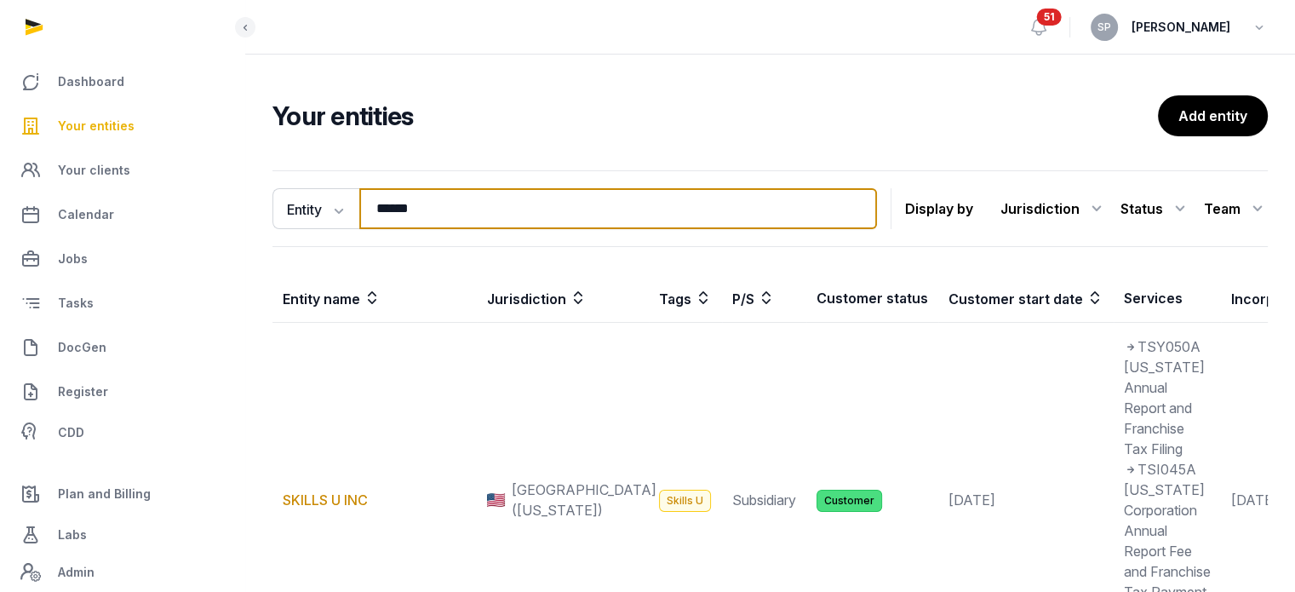
click at [424, 202] on input "******" at bounding box center [618, 208] width 518 height 41
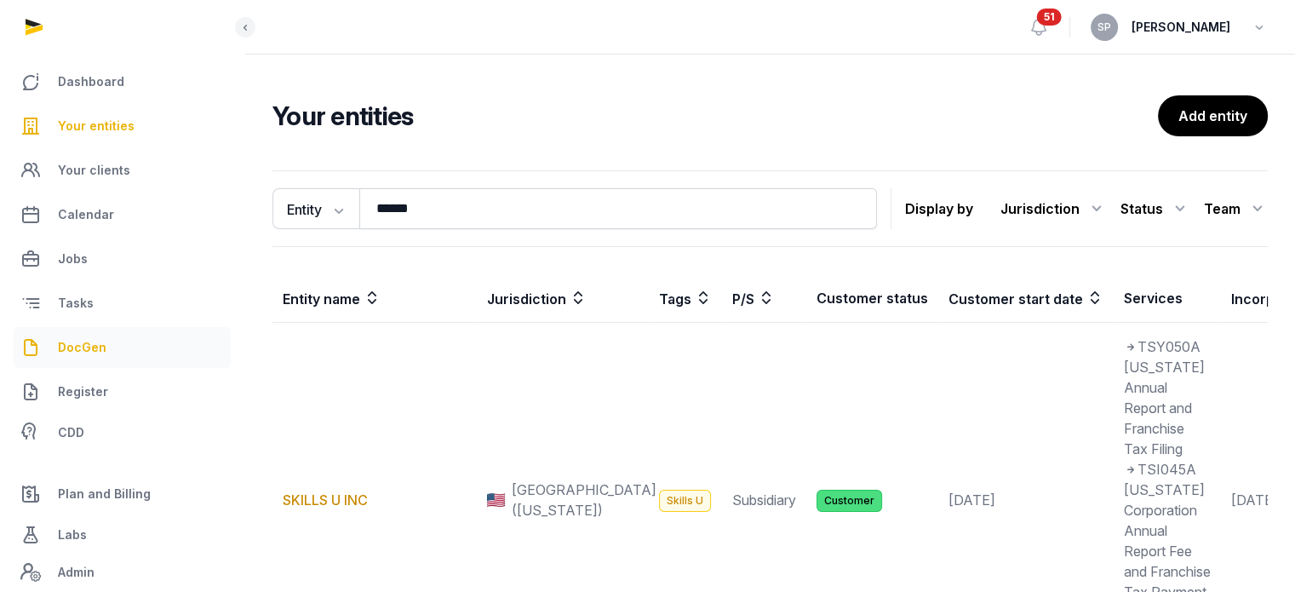
click at [106, 354] on link "DocGen" at bounding box center [122, 347] width 217 height 41
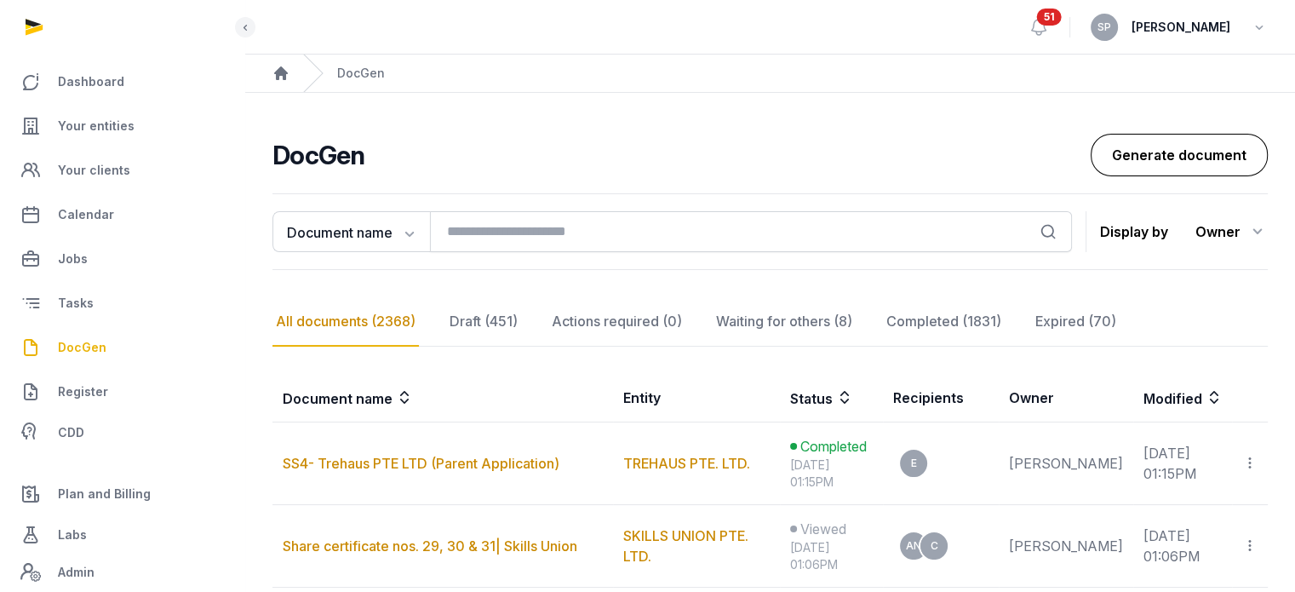
click at [1152, 164] on link "Generate document" at bounding box center [1178, 155] width 177 height 43
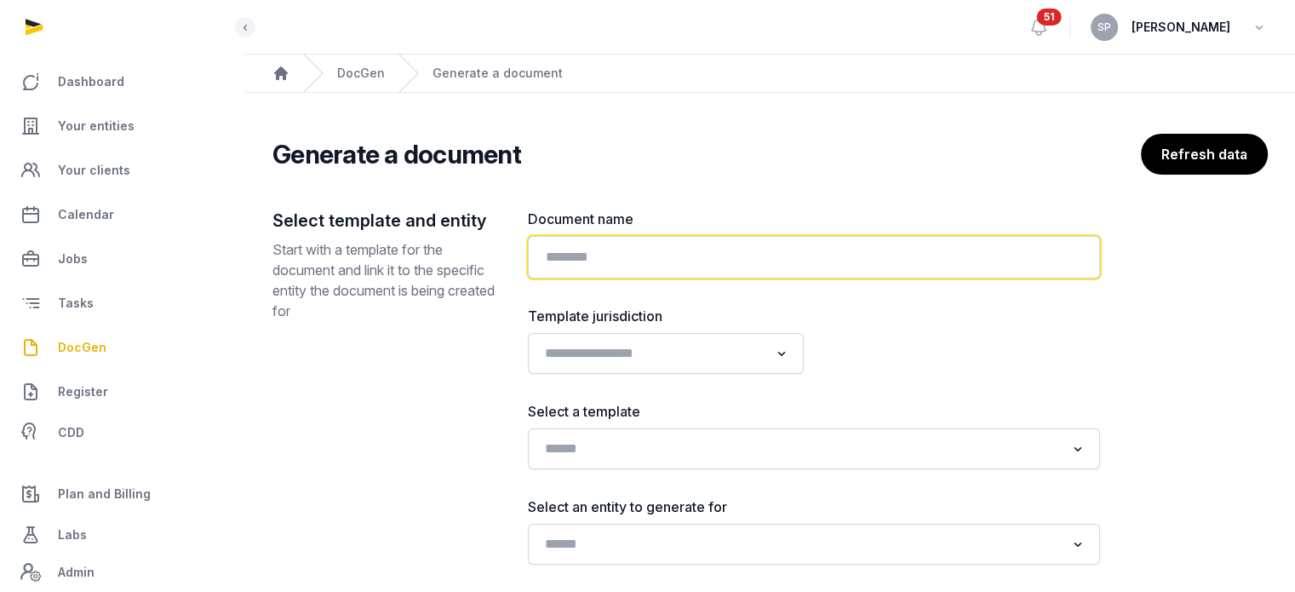
click at [676, 277] on input "text" at bounding box center [814, 257] width 572 height 43
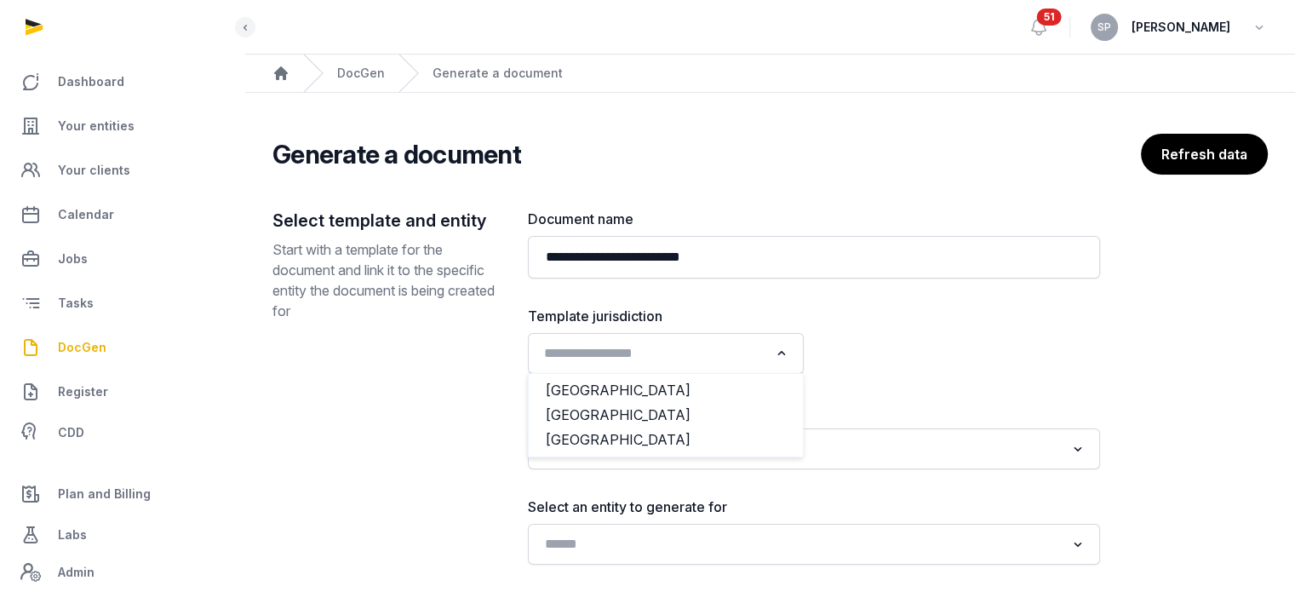
click at [685, 346] on input "Search for option" at bounding box center [653, 353] width 231 height 24
click at [675, 413] on li "[GEOGRAPHIC_DATA]" at bounding box center [666, 415] width 274 height 25
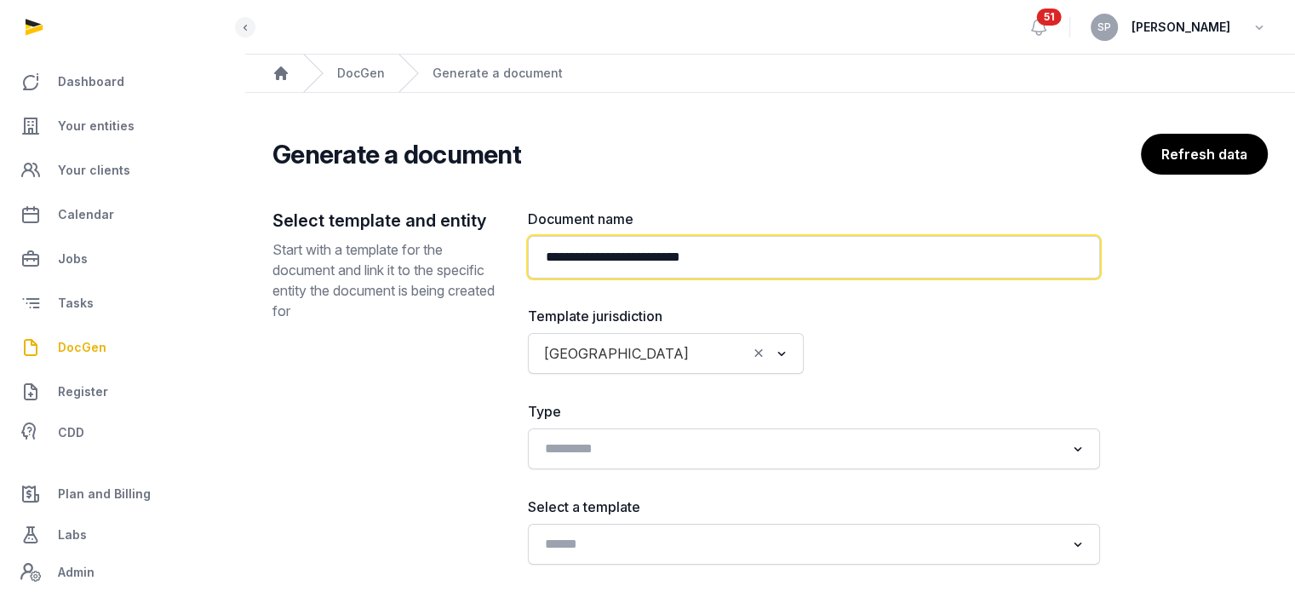
drag, startPoint x: 758, startPoint y: 266, endPoint x: 676, endPoint y: 261, distance: 82.7
click at [676, 261] on input "**********" at bounding box center [814, 257] width 572 height 43
paste input "**********"
type input "**********"
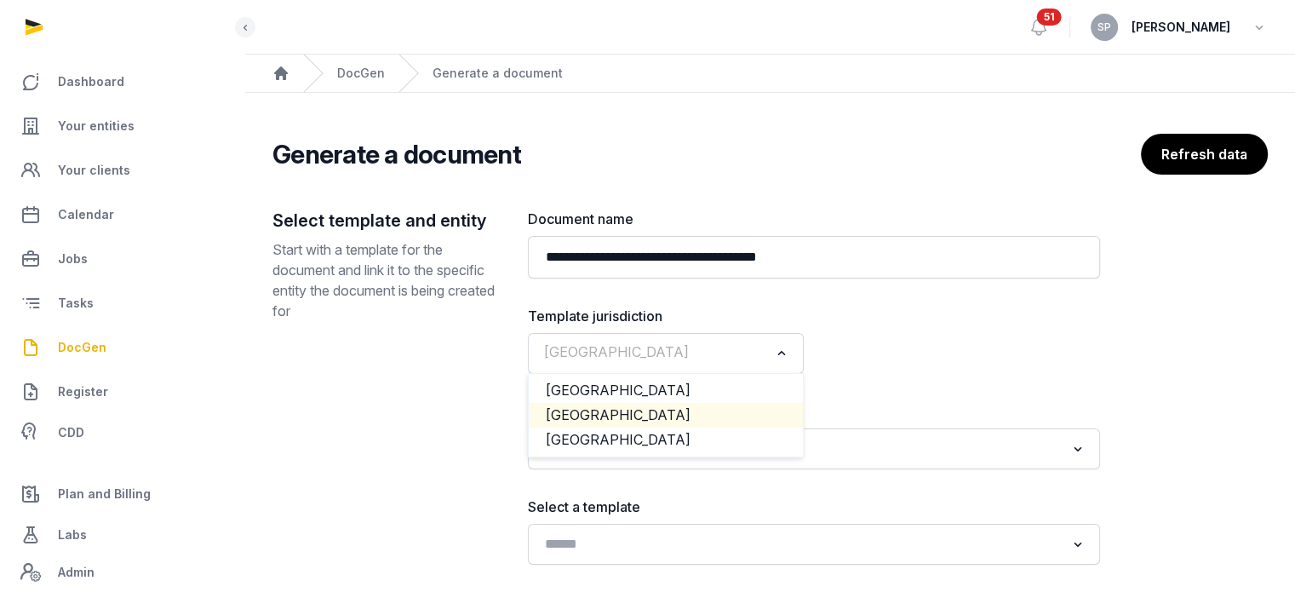
click at [712, 352] on input "Search for option" at bounding box center [653, 353] width 231 height 24
click at [701, 411] on li "[GEOGRAPHIC_DATA]" at bounding box center [666, 415] width 274 height 25
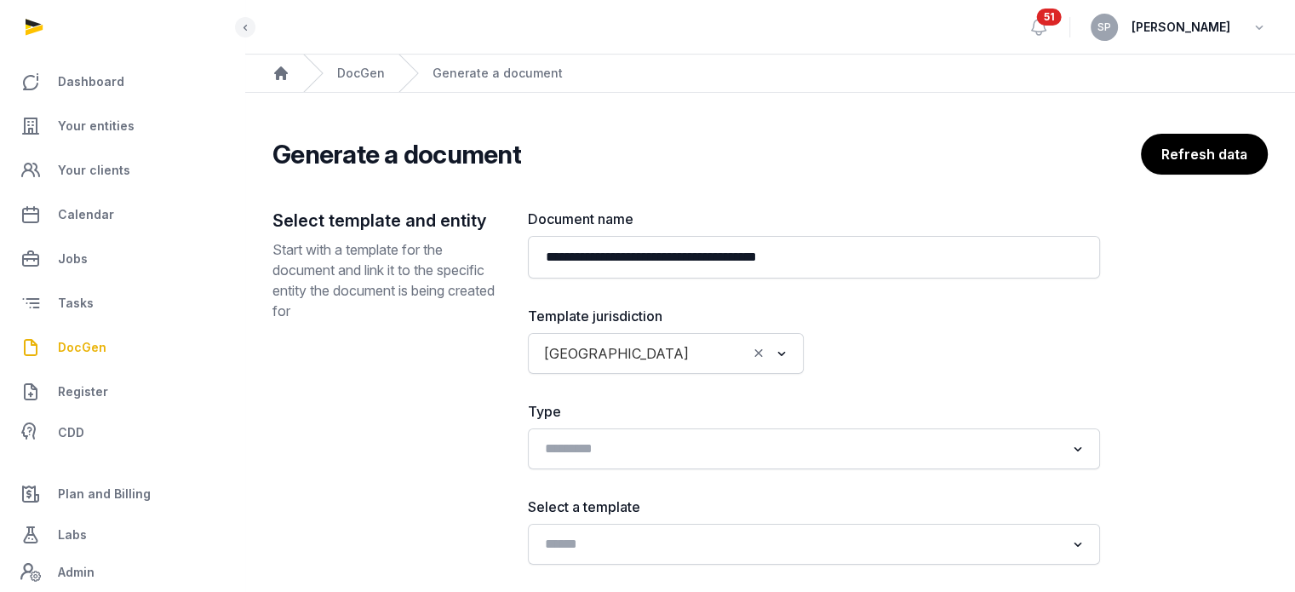
scroll to position [191, 0]
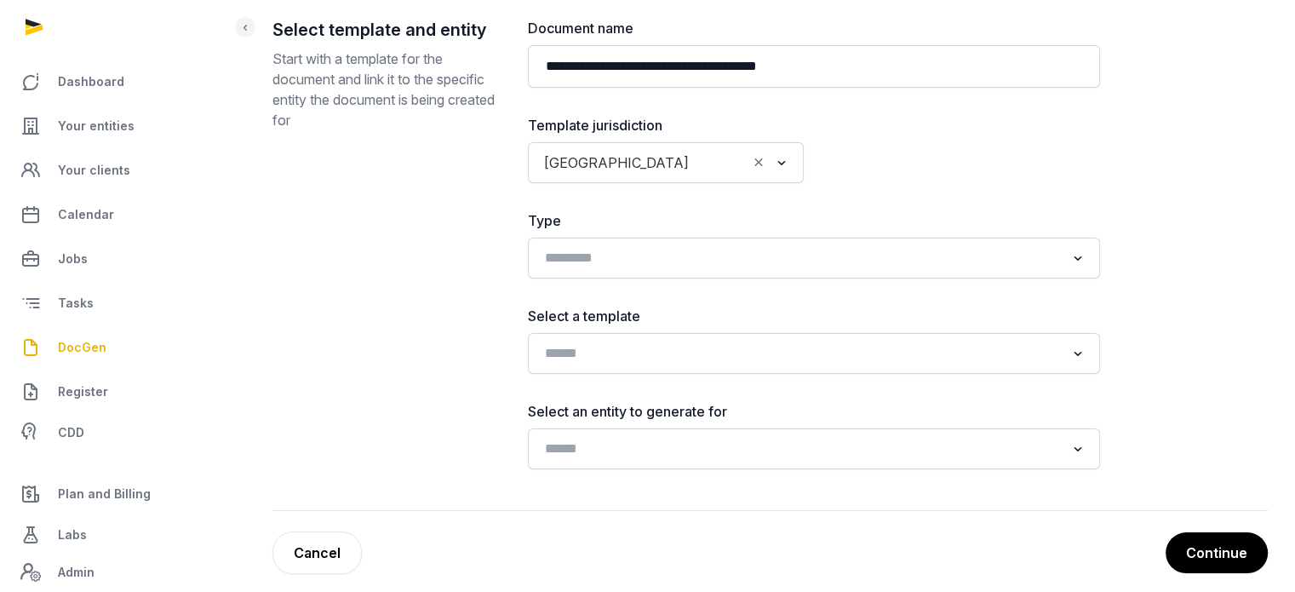
click at [807, 333] on div "Loading..." at bounding box center [814, 353] width 572 height 41
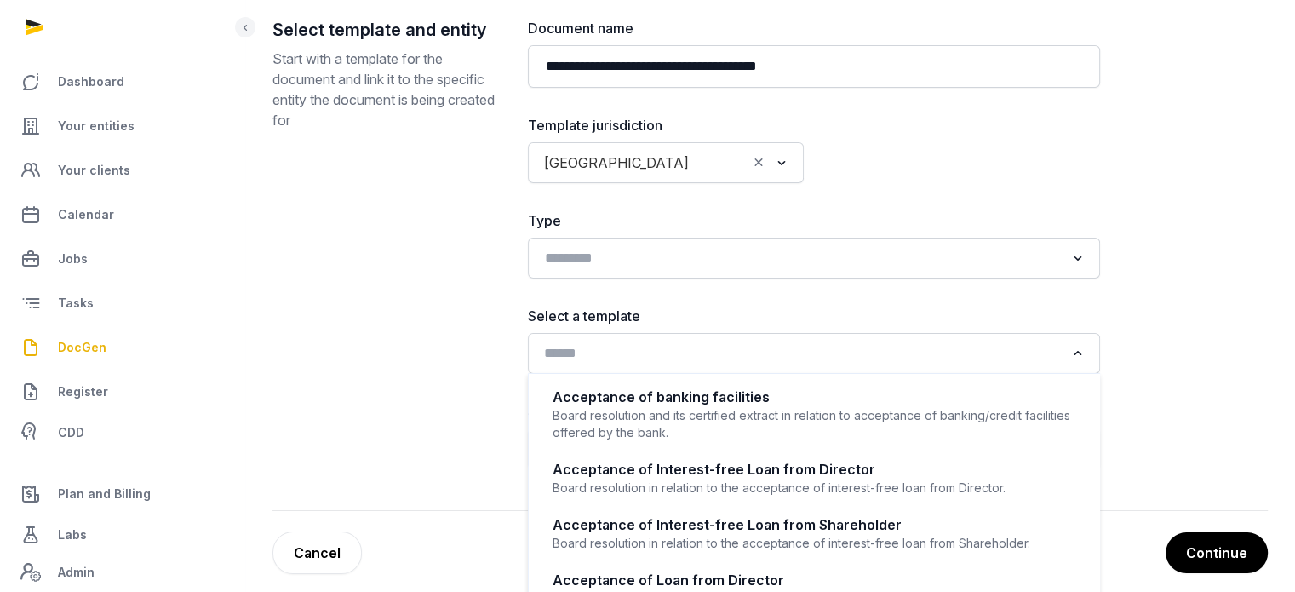
click at [811, 353] on input "Search for option" at bounding box center [801, 353] width 527 height 24
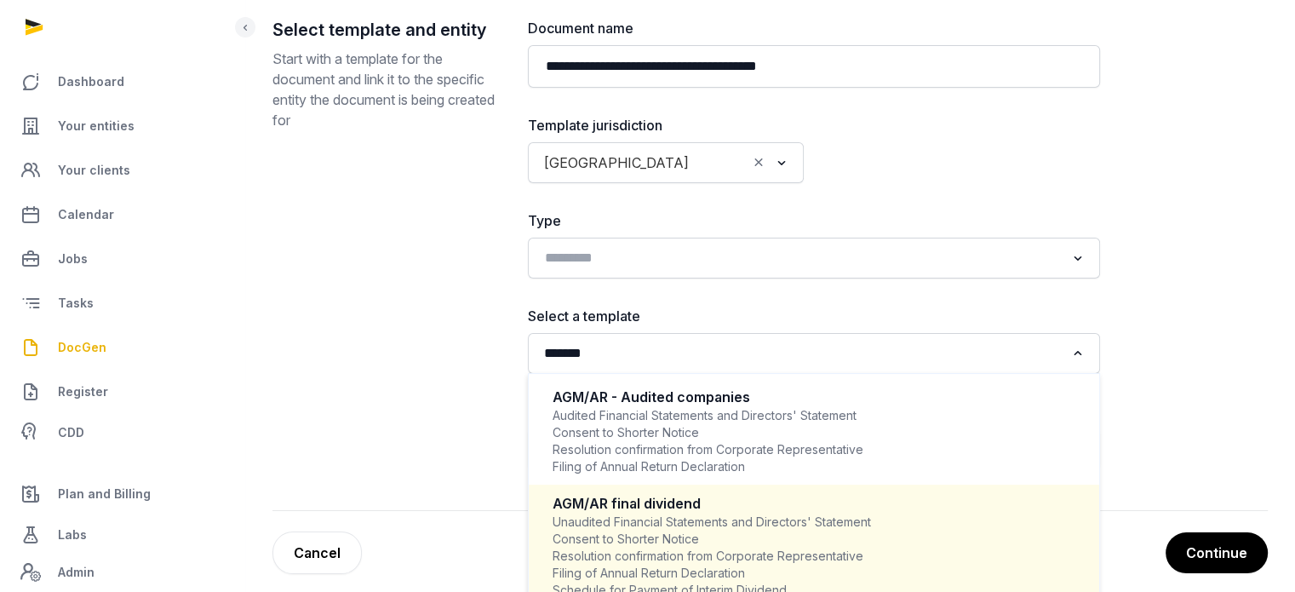
click at [745, 537] on div "Unaudited Financial Statements and Directors' Statement Consent to Shorter Noti…" at bounding box center [813, 564] width 523 height 102
type input "******"
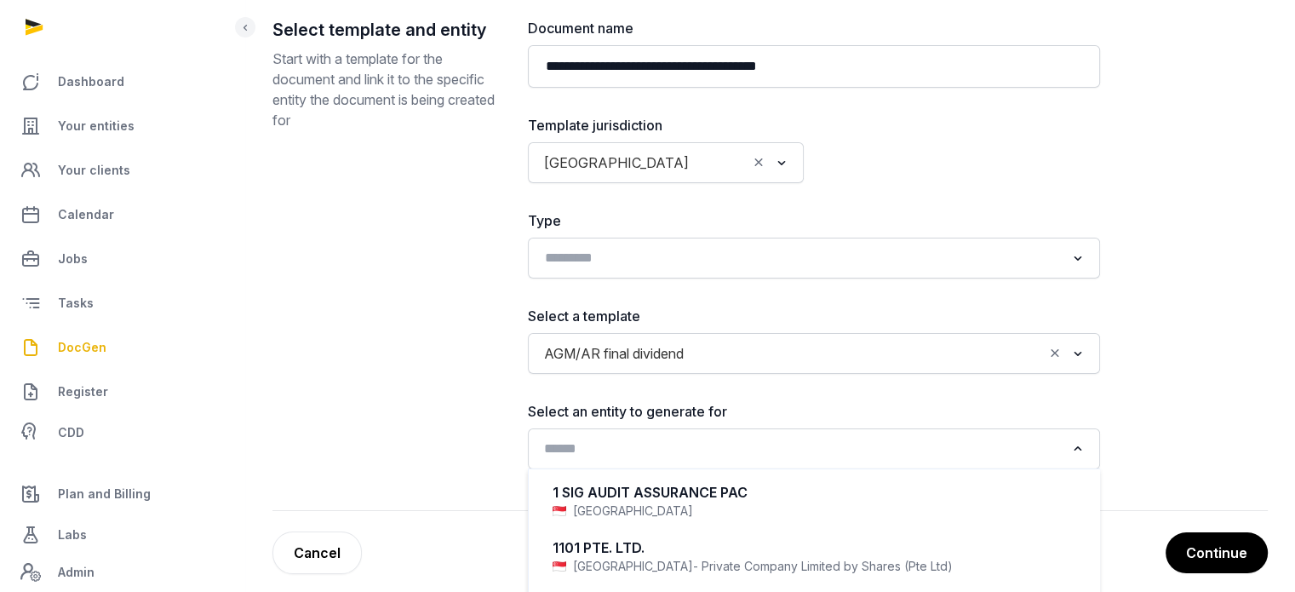
click at [718, 451] on input "Search for option" at bounding box center [801, 449] width 527 height 24
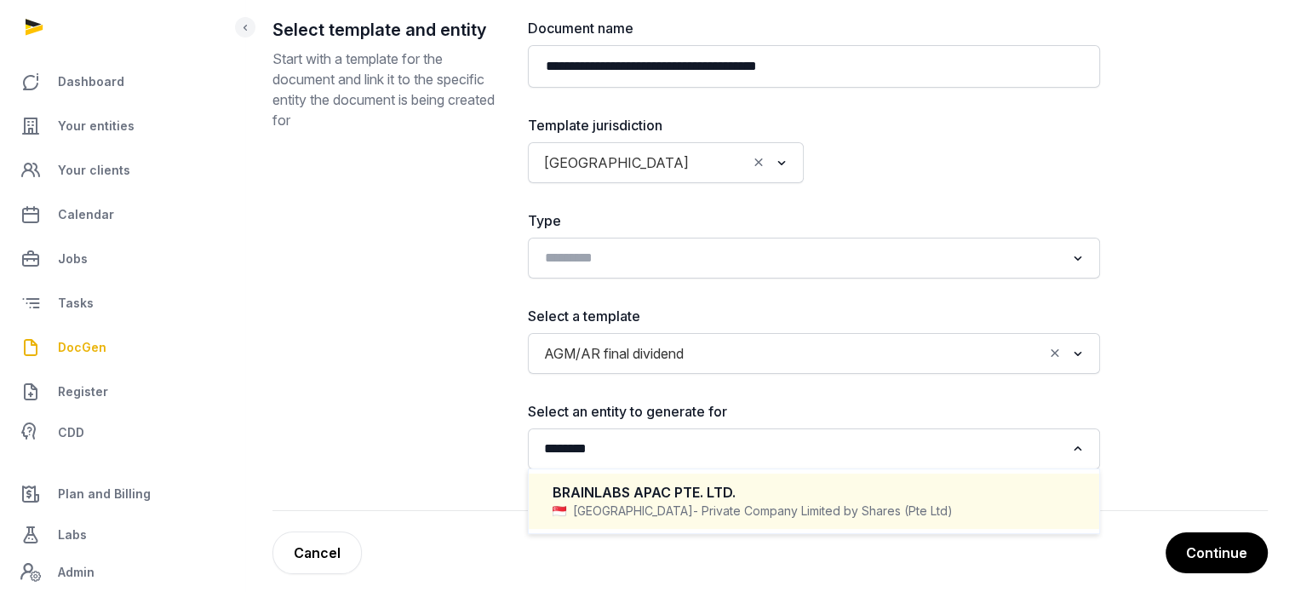
click at [724, 479] on div "BRAINLABS APAC PTE. LTD. Singapore - Private Company Limited by Shares (Pte Ltd)" at bounding box center [814, 501] width 536 height 50
type input "********"
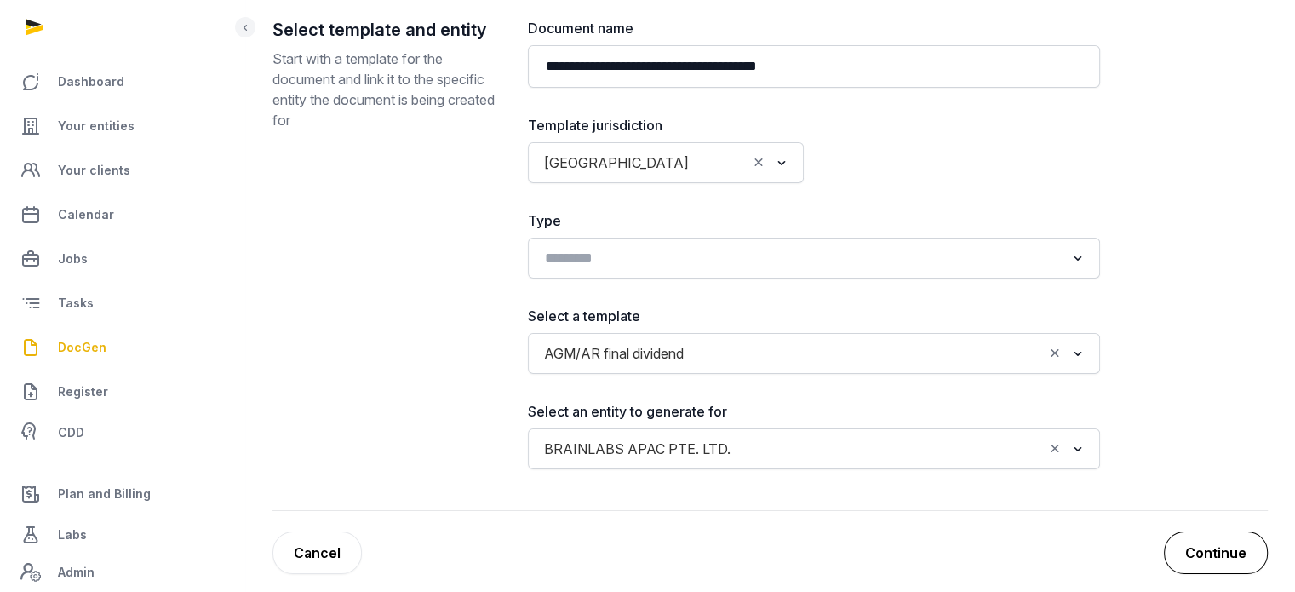
click at [1213, 546] on button "Continue" at bounding box center [1216, 552] width 104 height 43
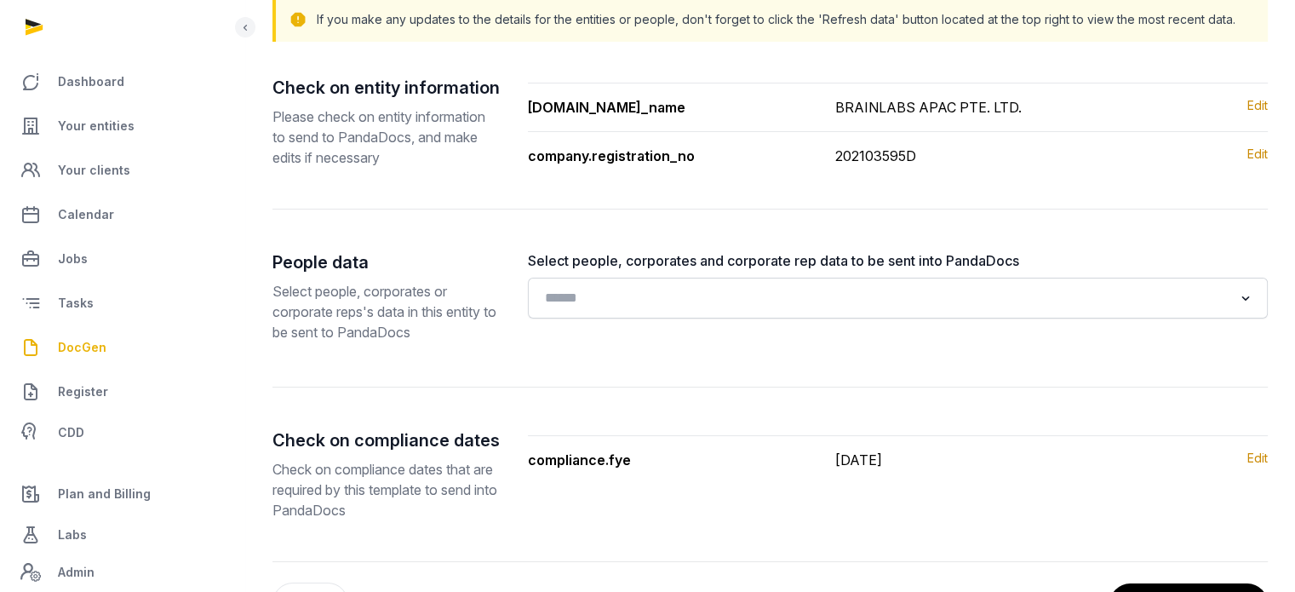
scroll to position [242, 0]
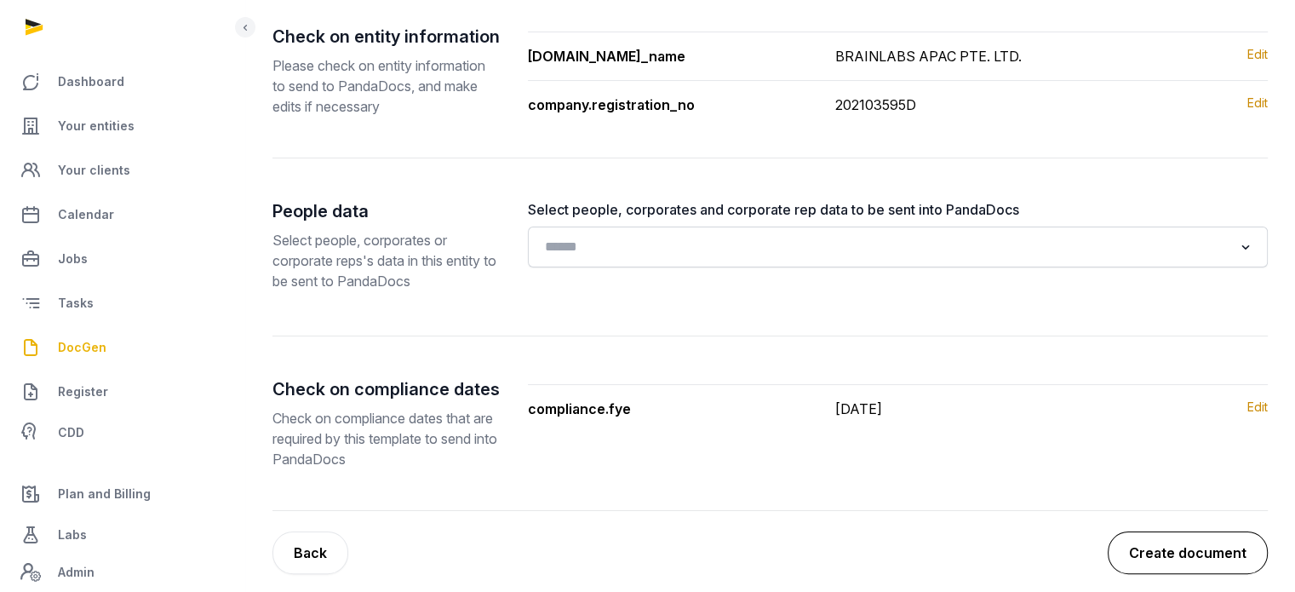
click at [1216, 545] on button "Create document" at bounding box center [1187, 552] width 160 height 43
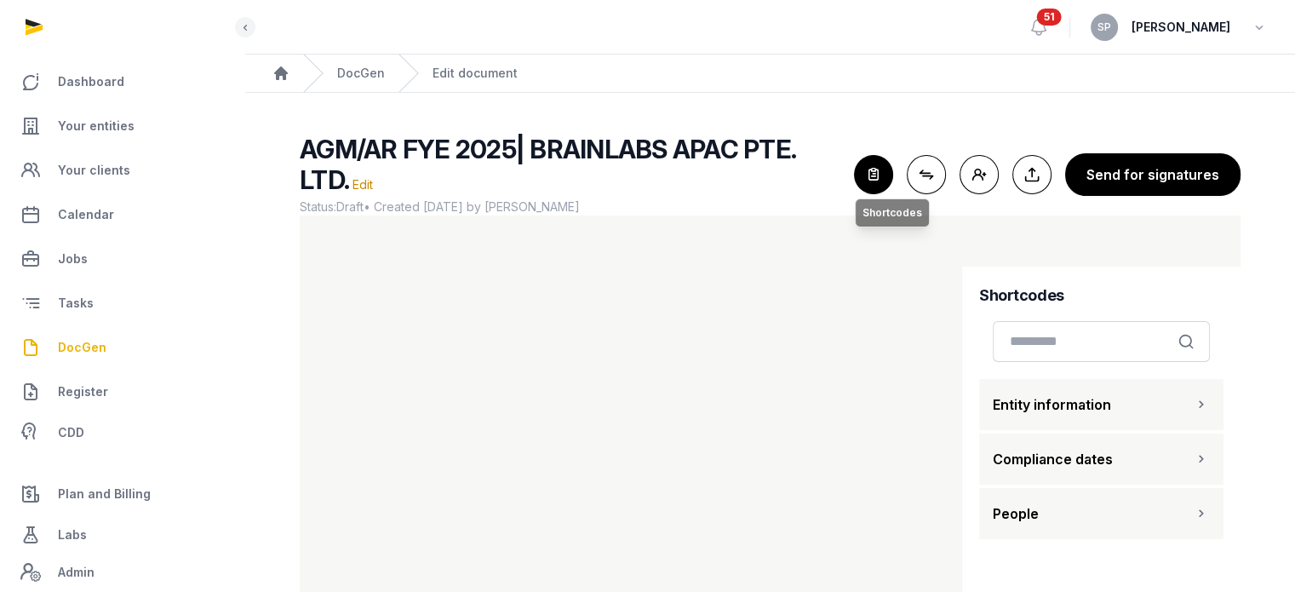
click at [882, 157] on icon "button" at bounding box center [873, 174] width 37 height 37
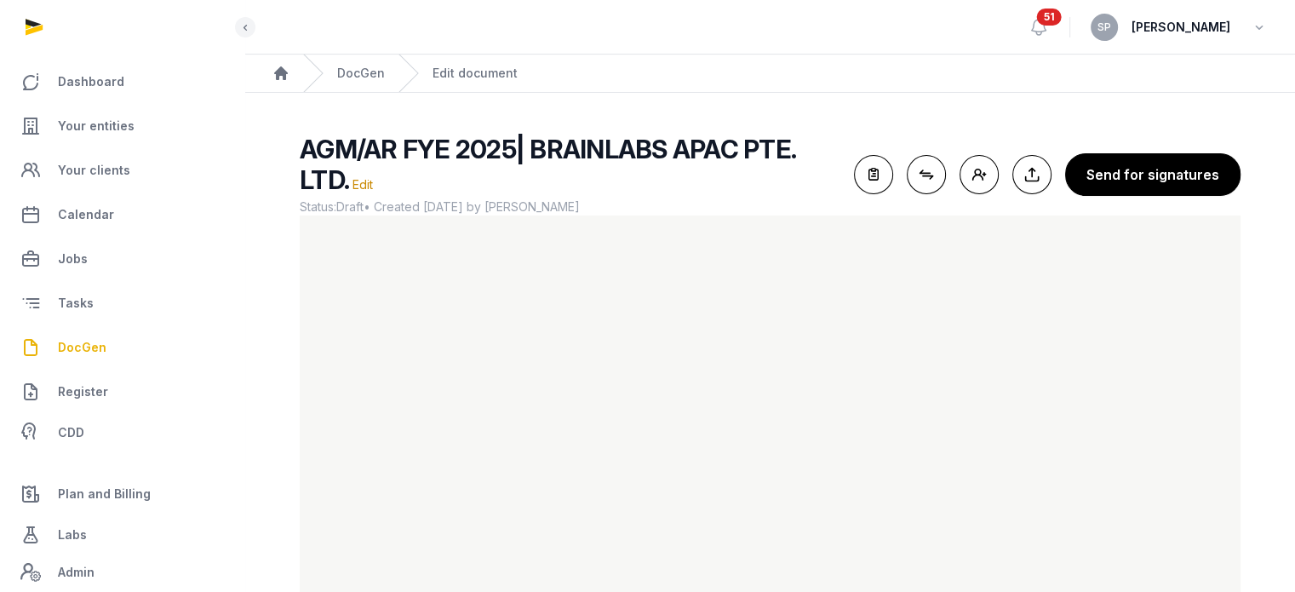
scroll to position [91, 0]
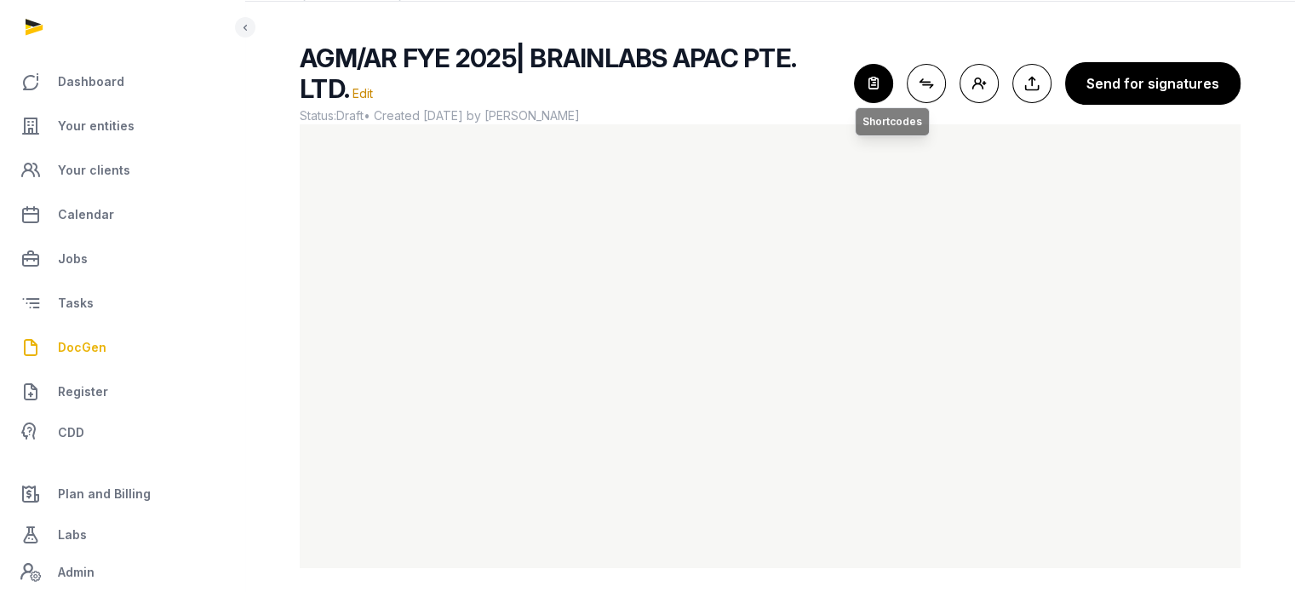
click at [884, 70] on icon "button" at bounding box center [873, 83] width 37 height 37
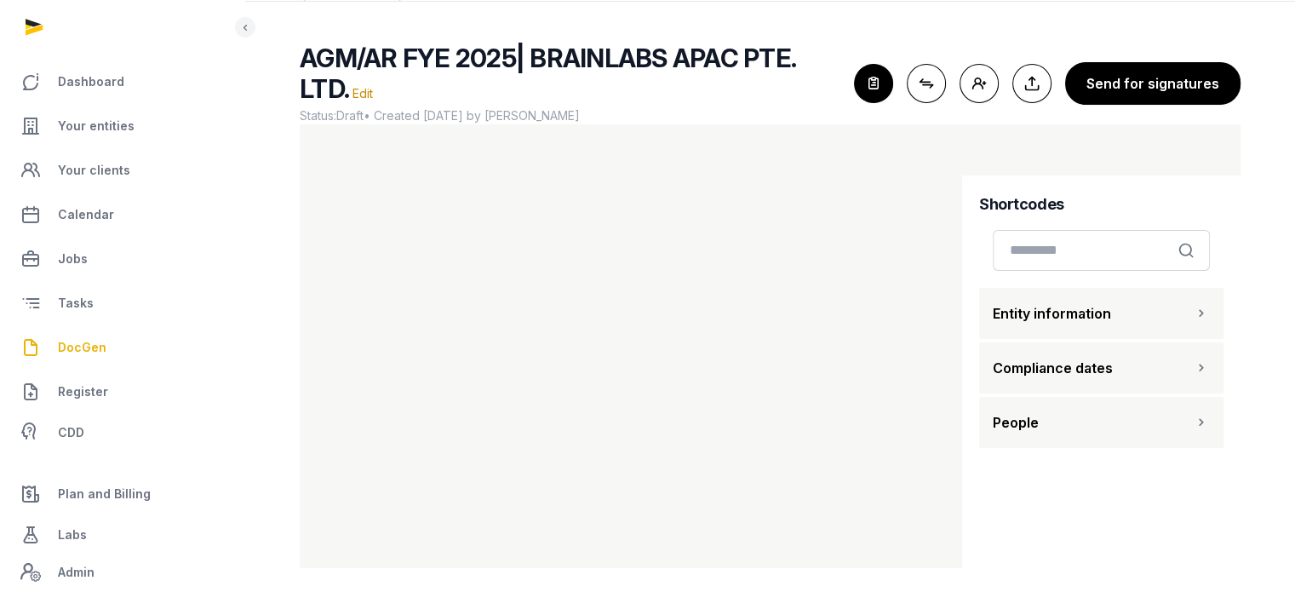
click at [1036, 303] on span "Entity information" at bounding box center [1052, 313] width 118 height 20
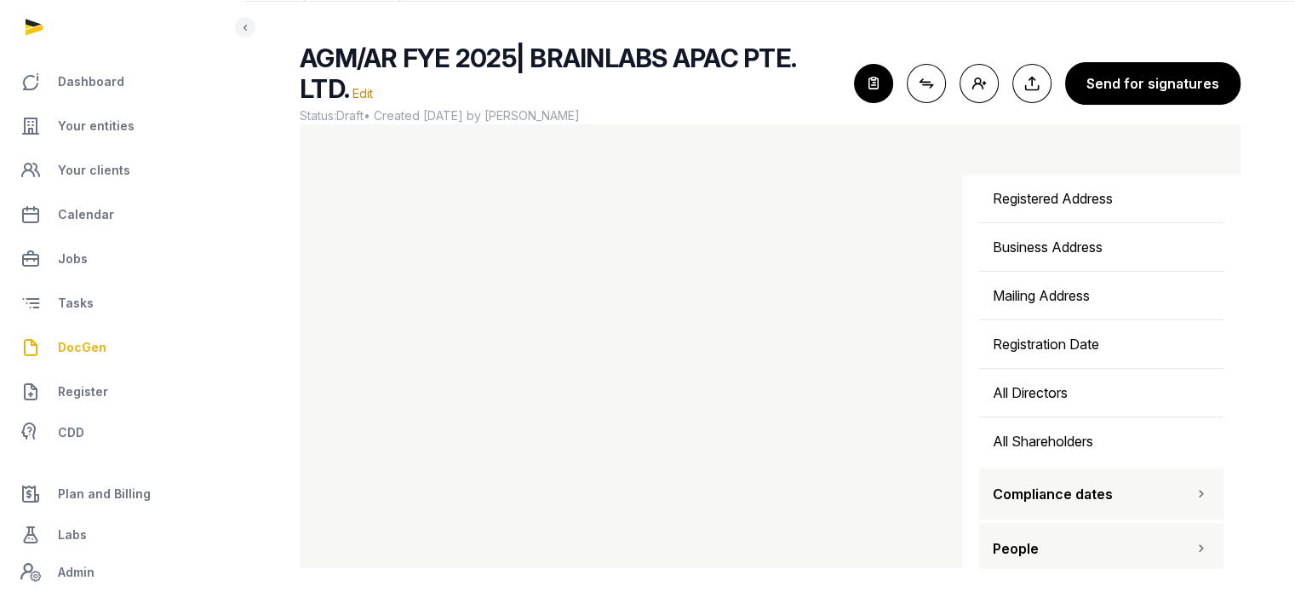
scroll to position [606, 0]
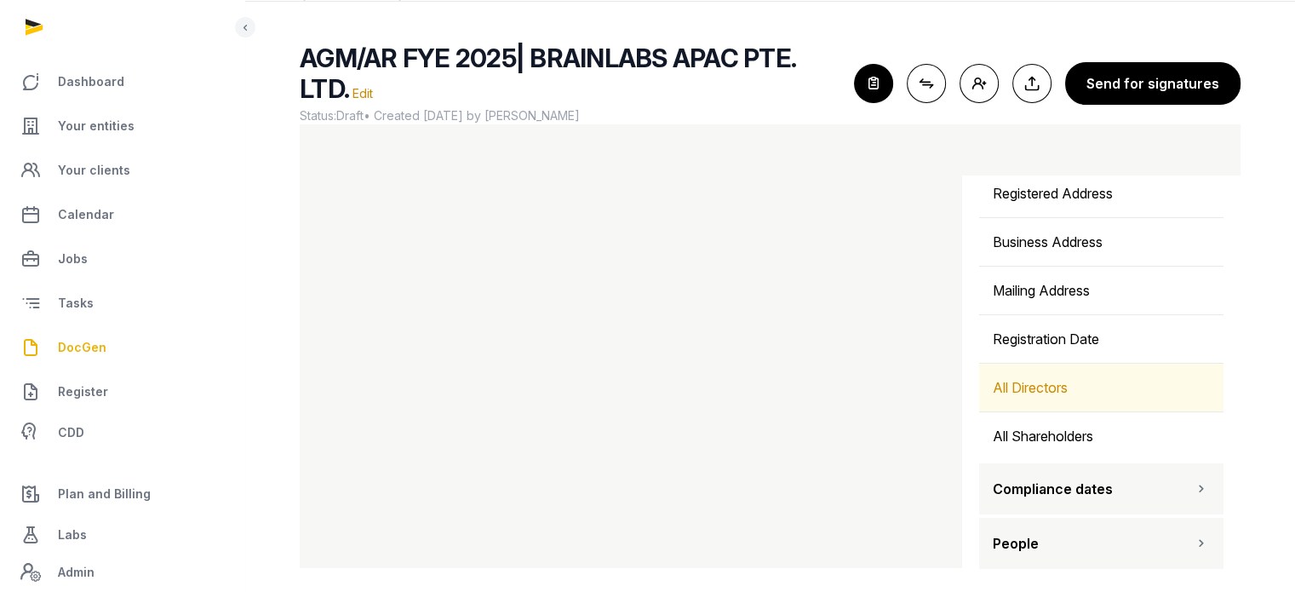
click at [1086, 386] on div "All Directors" at bounding box center [1101, 387] width 244 height 48
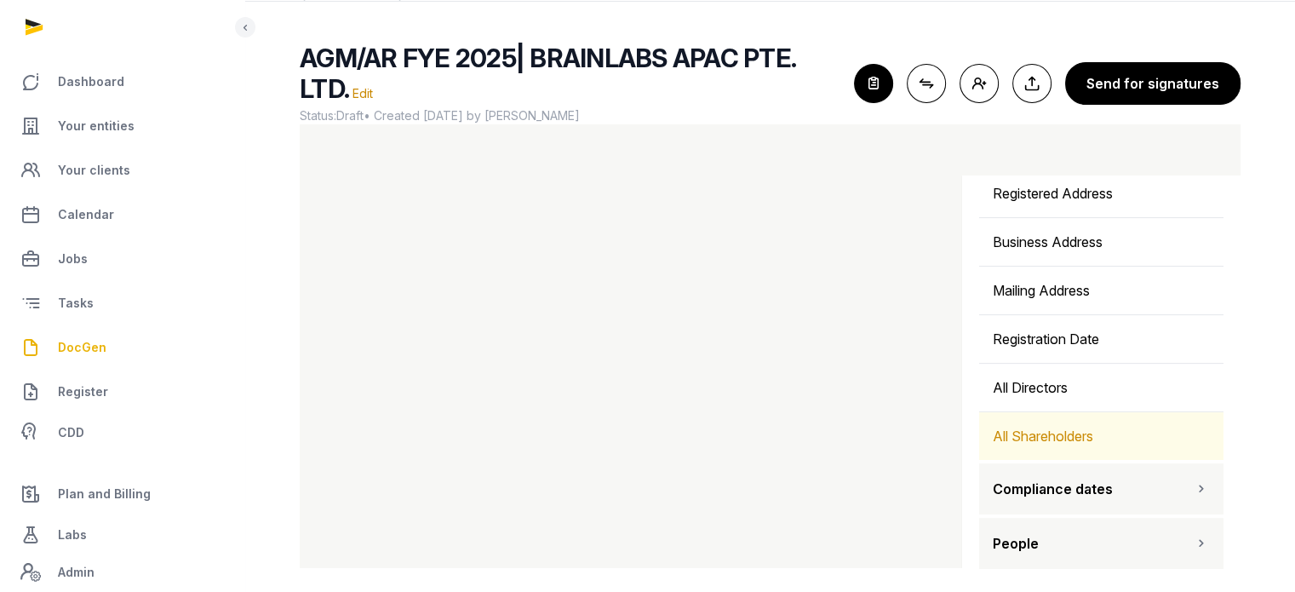
click at [1090, 412] on div "All Shareholders" at bounding box center [1101, 436] width 244 height 48
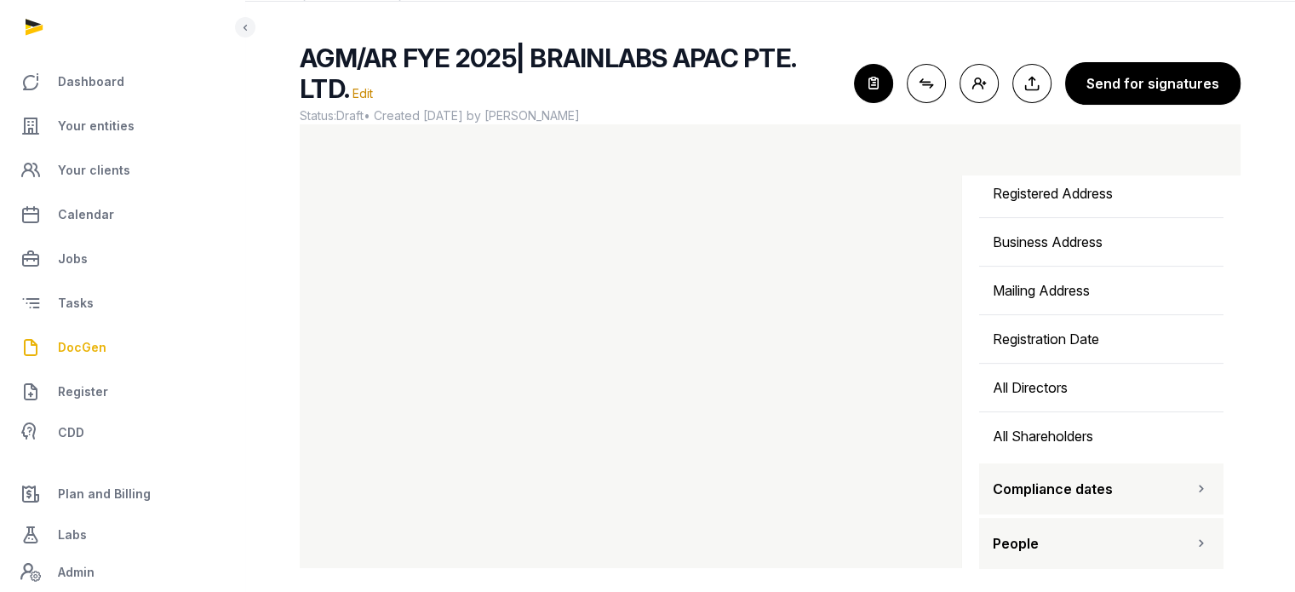
click at [1193, 539] on icon "button" at bounding box center [1201, 543] width 17 height 20
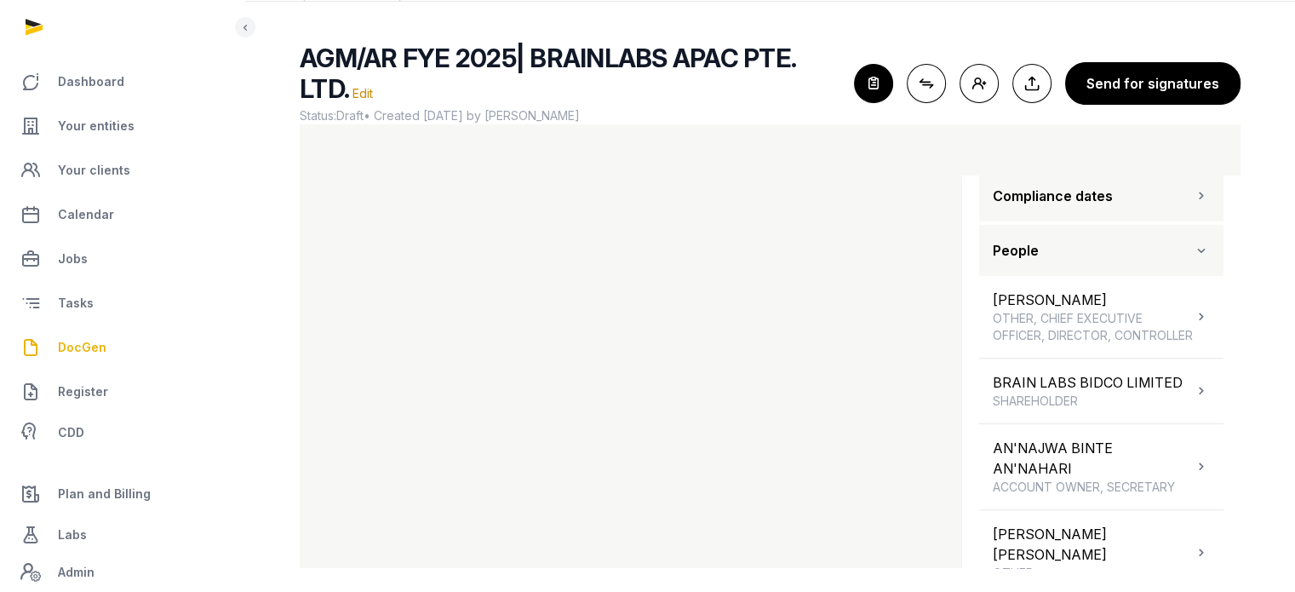
scroll to position [902, 0]
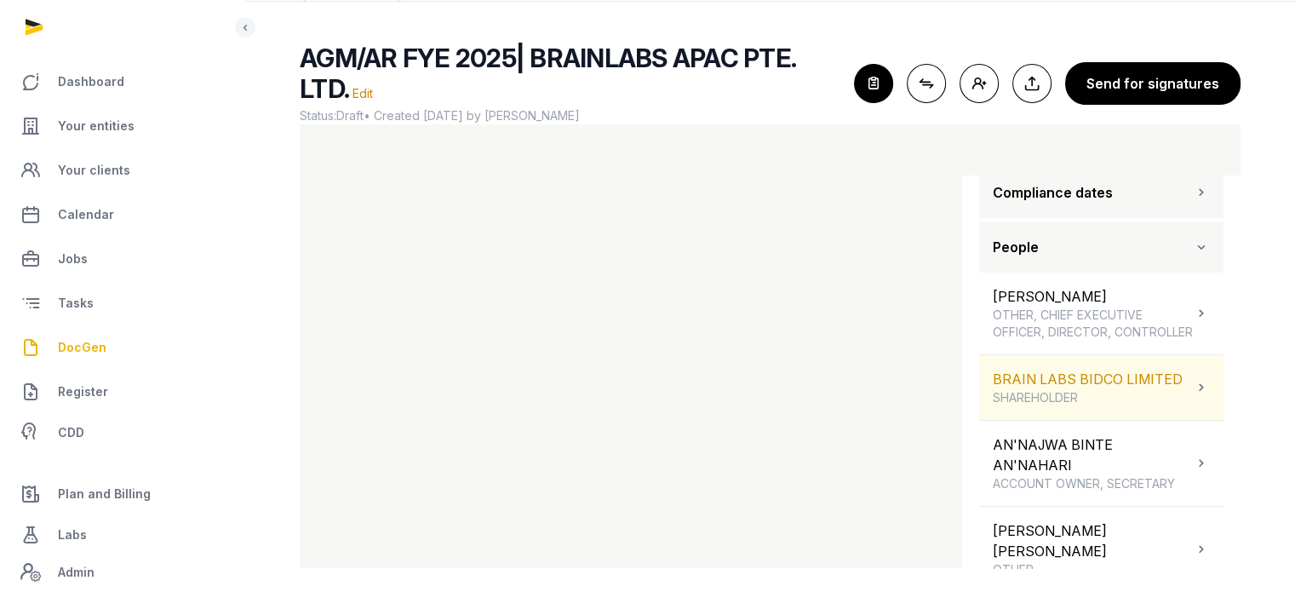
click at [1168, 389] on div "BRAIN LABS BIDCO LIMITED SHAREHOLDER" at bounding box center [1088, 387] width 190 height 37
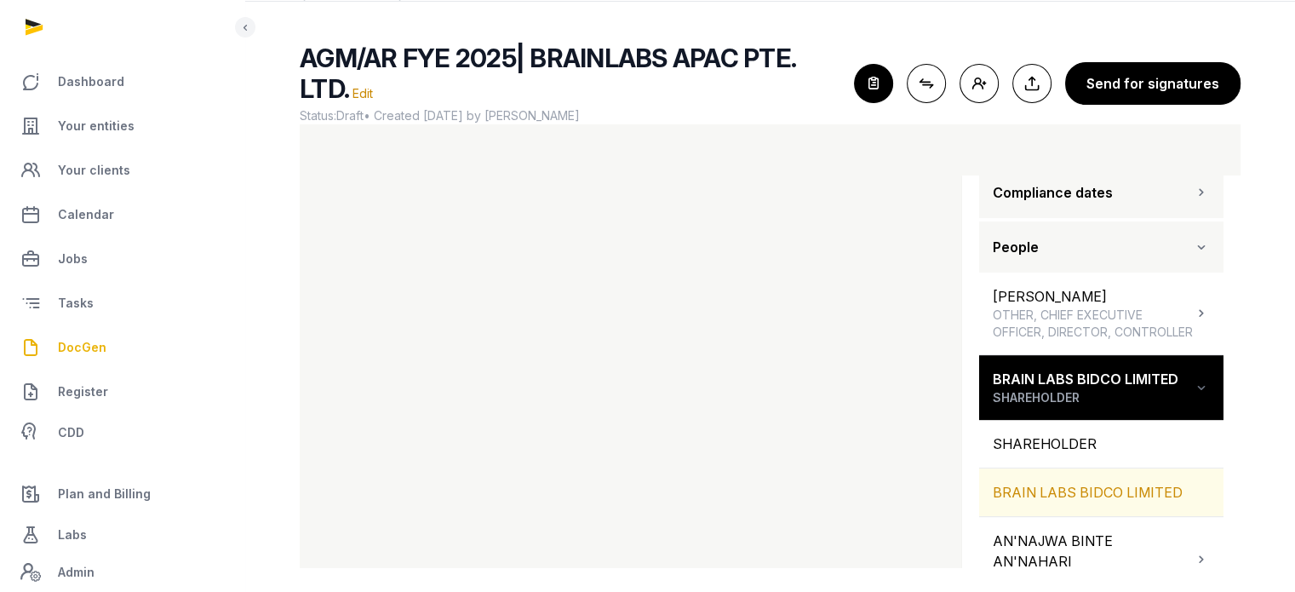
click at [1141, 498] on div "BRAIN LABS BIDCO LIMITED" at bounding box center [1101, 492] width 244 height 48
click at [1114, 486] on div "BRAIN LABS BIDCO LIMITED" at bounding box center [1101, 492] width 244 height 48
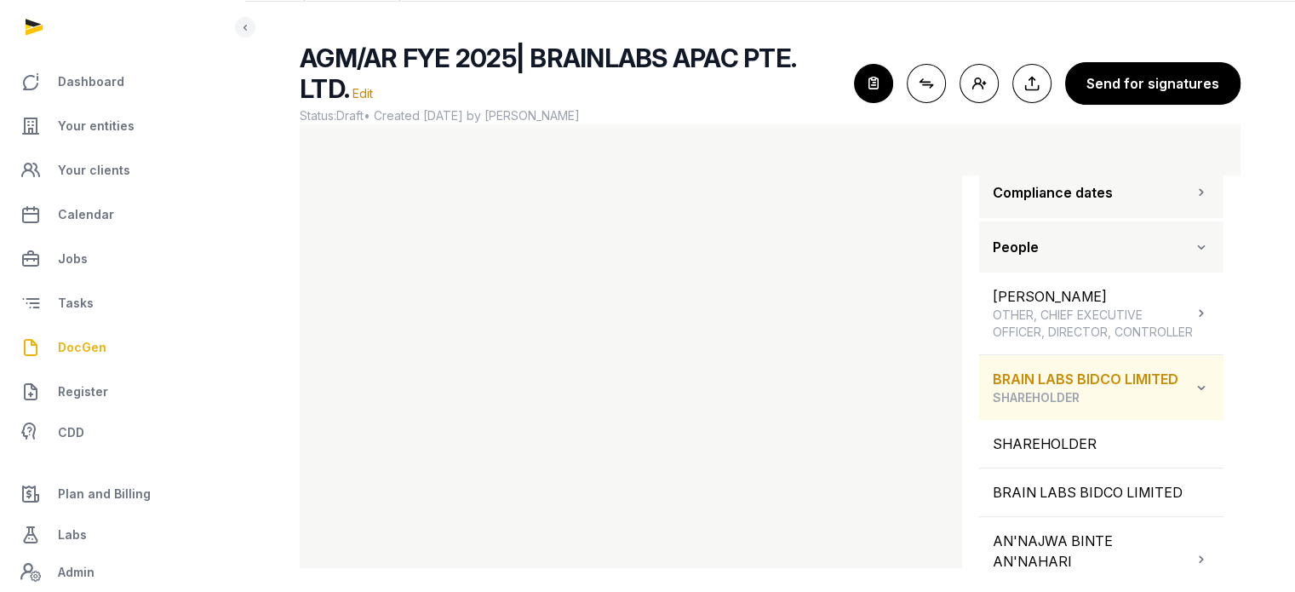
click at [1141, 415] on div "BRAIN LABS BIDCO LIMITED SHAREHOLDER" at bounding box center [1101, 387] width 244 height 65
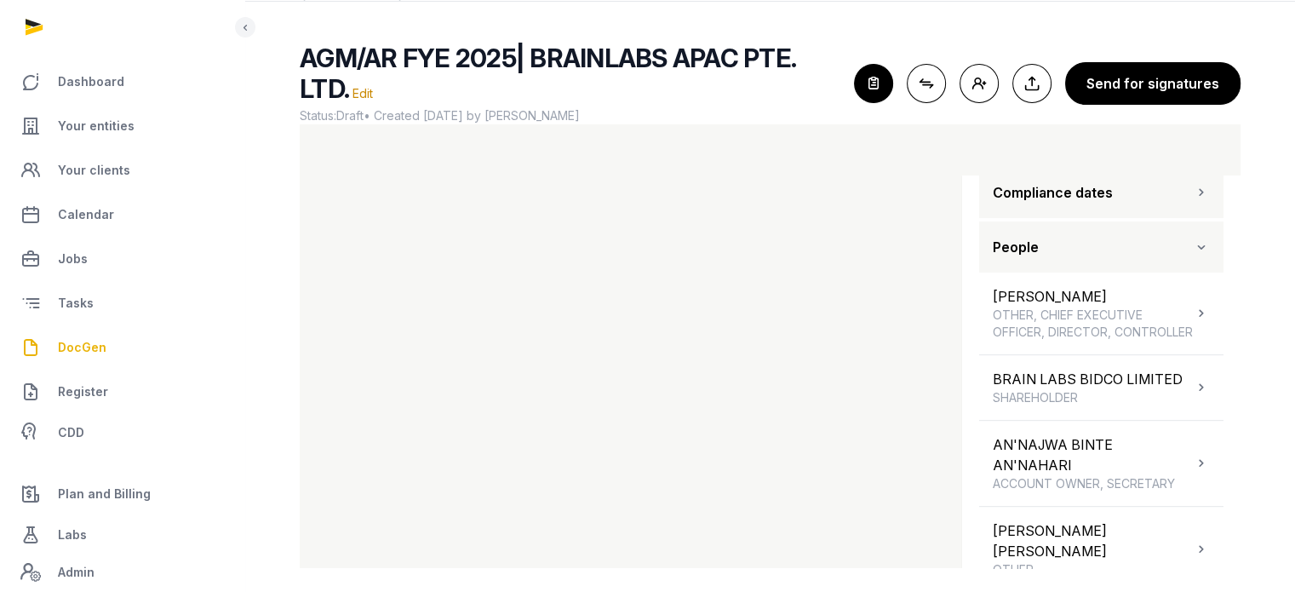
click at [1244, 455] on div "AGM/AR FYE 2025| BRAINLABS APAC PTE. LTD. Edit Status: Draft • Created 2025-09-…" at bounding box center [769, 305] width 995 height 525
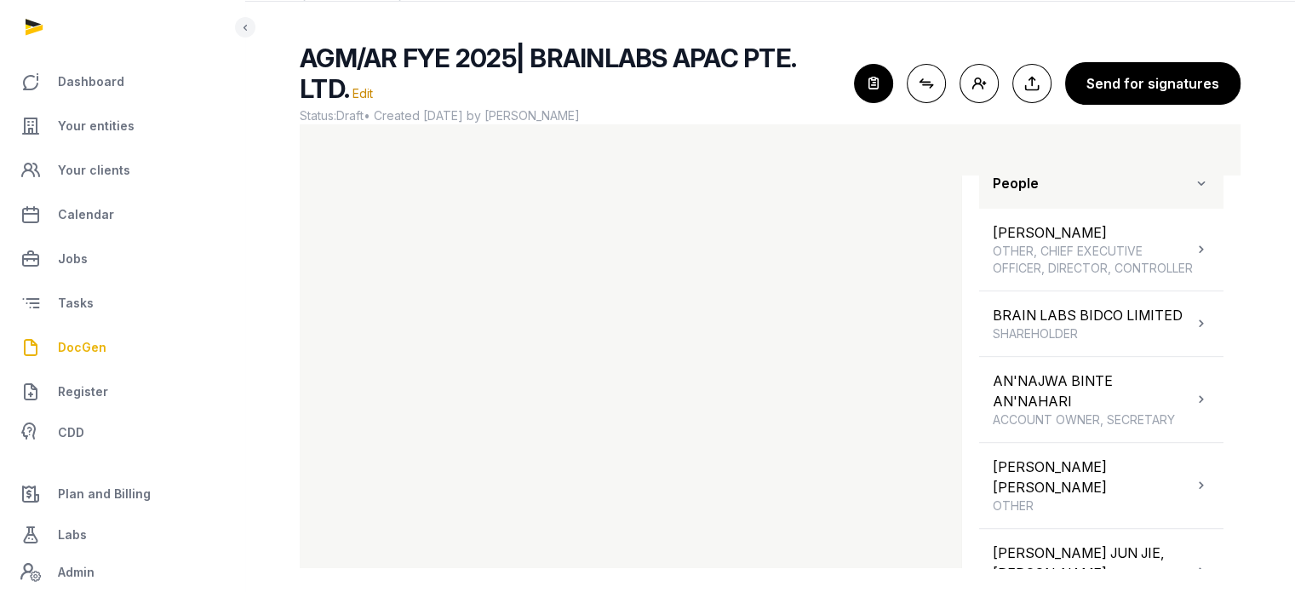
scroll to position [940, 0]
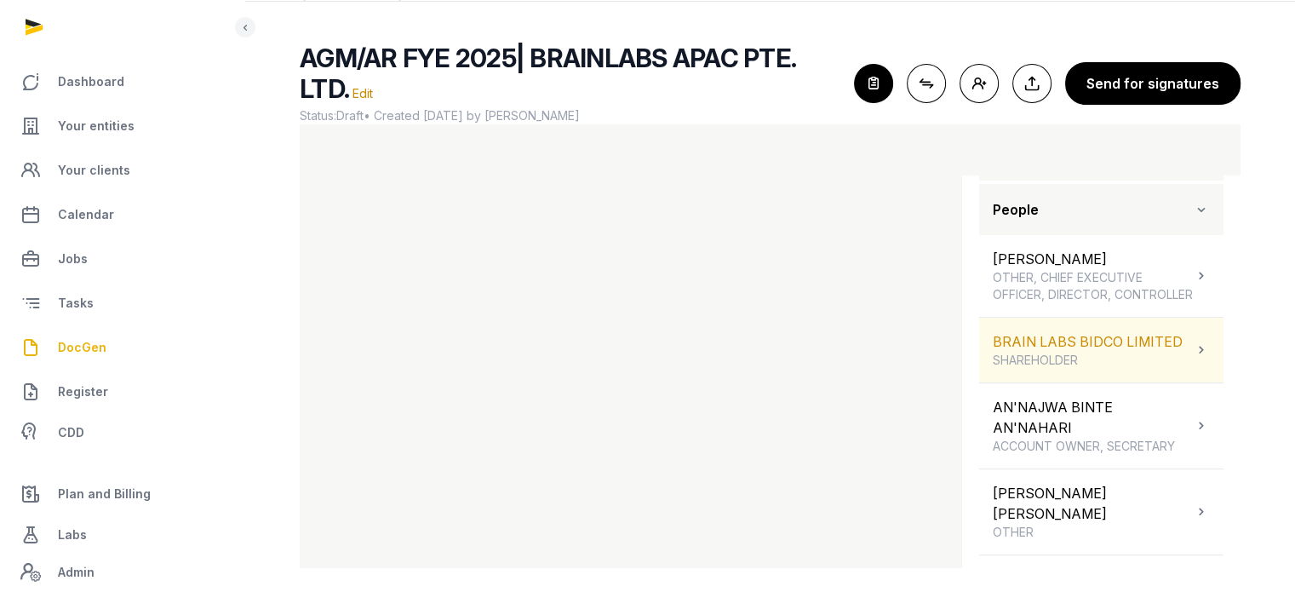
click at [1141, 365] on span "SHAREHOLDER" at bounding box center [1088, 360] width 190 height 17
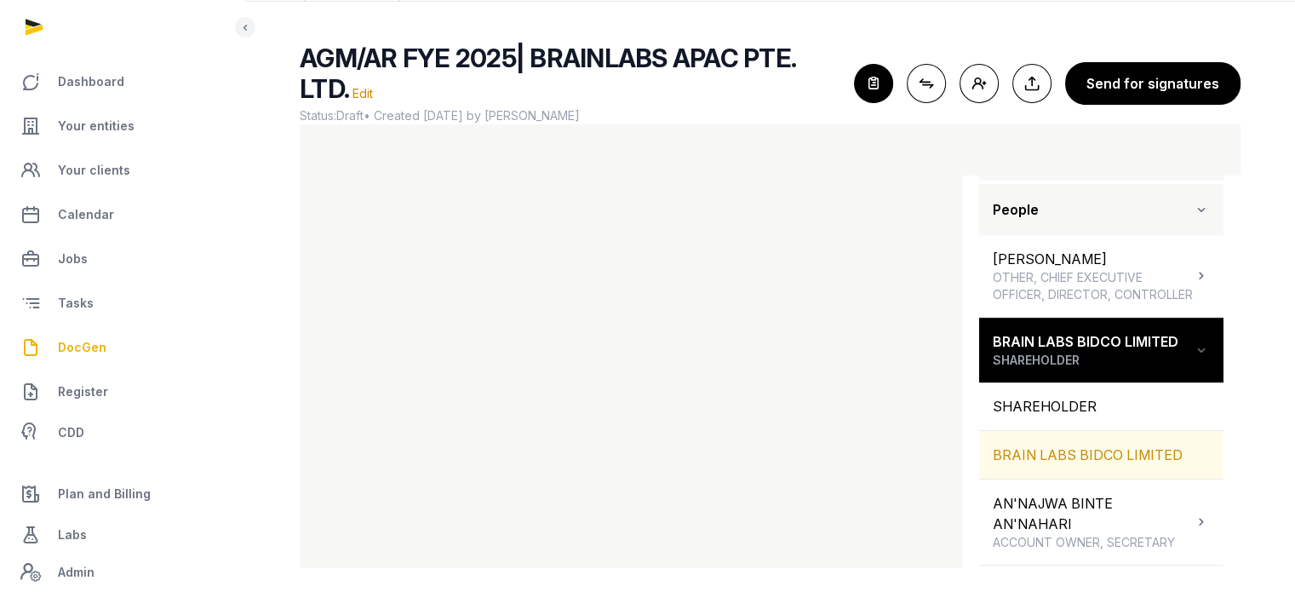
click at [1142, 472] on div "BRAIN LABS BIDCO LIMITED" at bounding box center [1101, 455] width 244 height 48
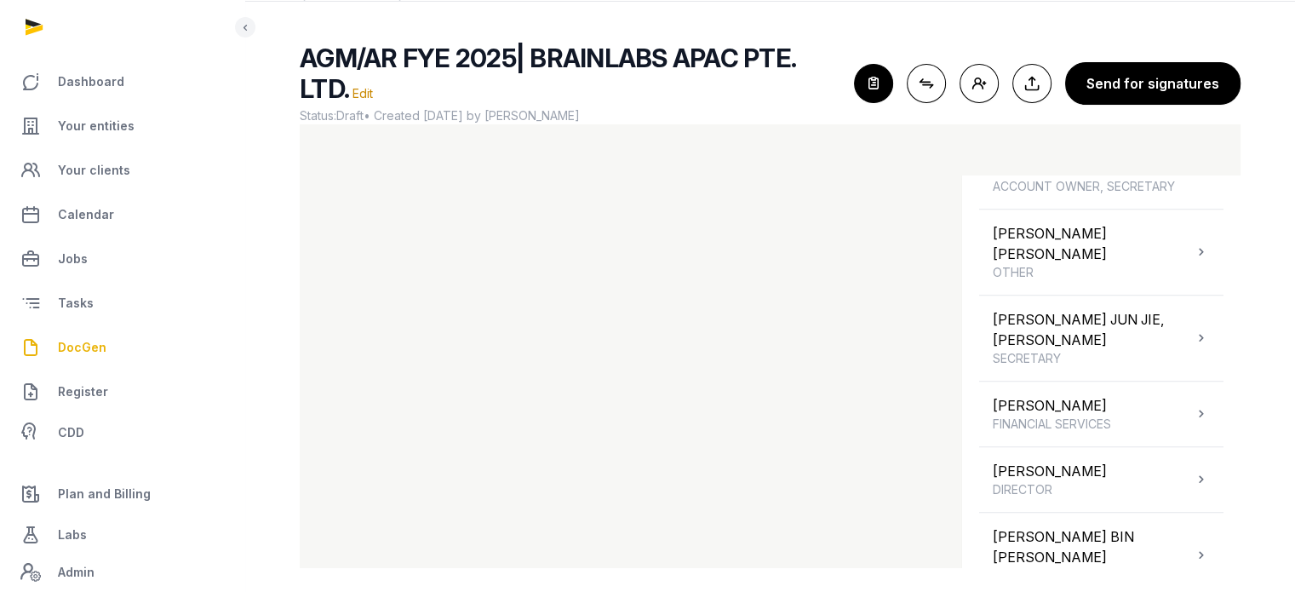
scroll to position [1300, 0]
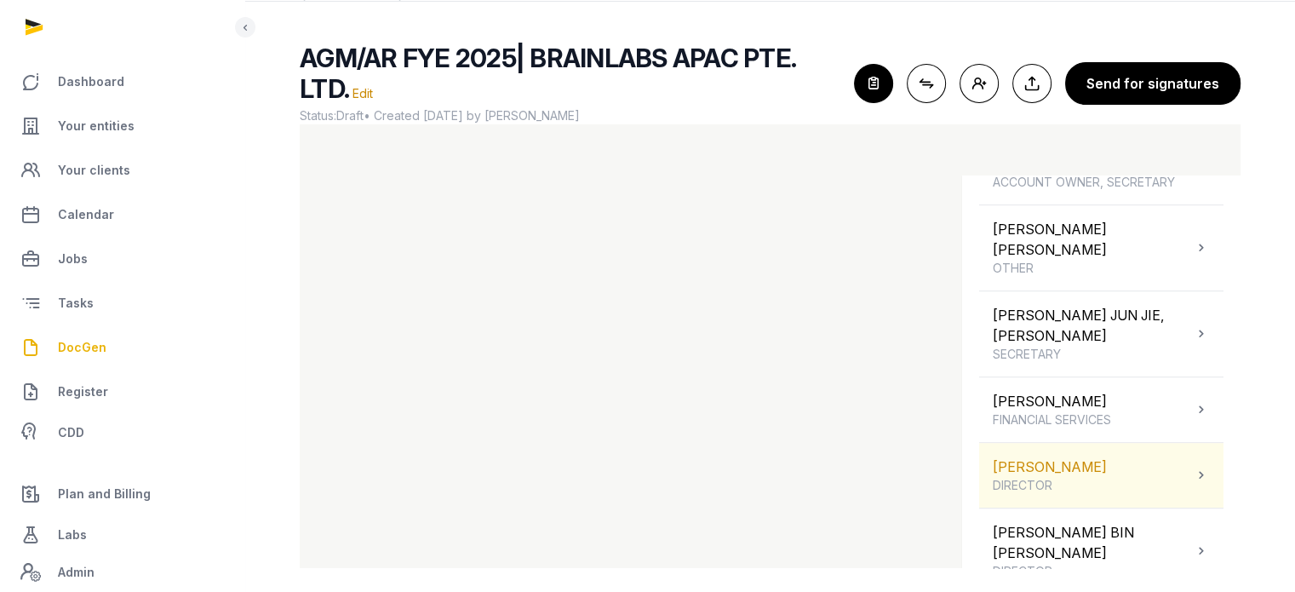
click at [1130, 449] on div "PAUL JOHN AVERY DIRECTOR" at bounding box center [1101, 475] width 244 height 65
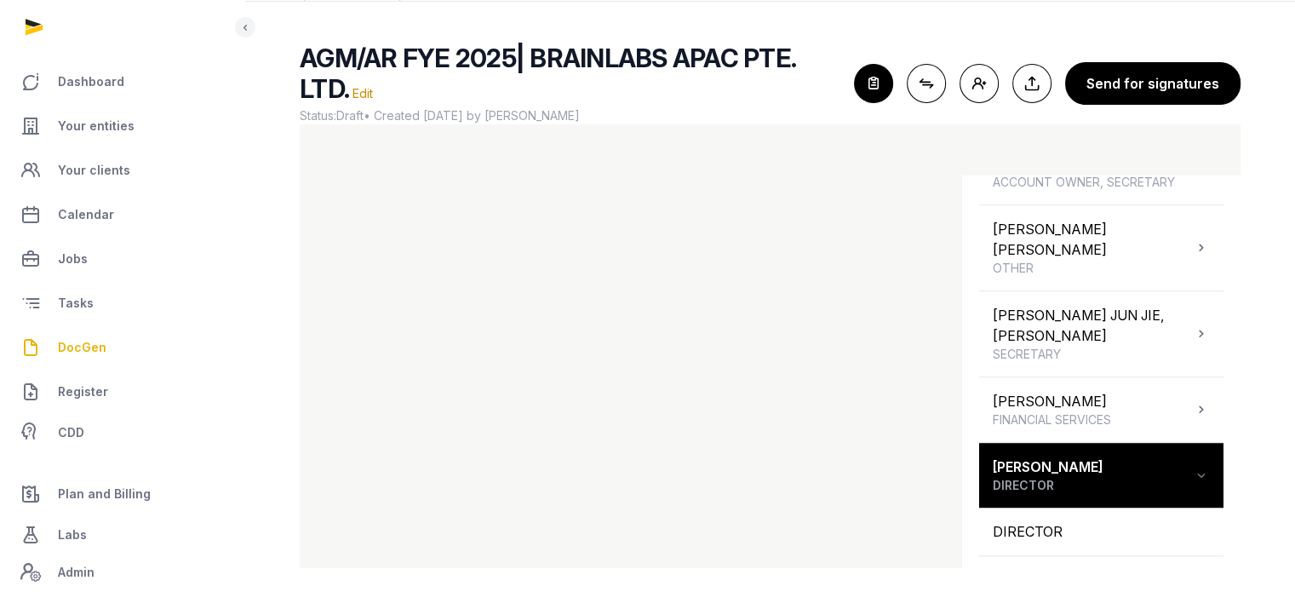
click at [1242, 503] on div "AGM/AR FYE 2025| BRAINLABS APAC PTE. LTD. Edit Status: Draft • Created 2025-09-…" at bounding box center [769, 305] width 995 height 525
click at [1153, 556] on div "[PERSON_NAME]" at bounding box center [1101, 580] width 244 height 48
click at [872, 91] on icon "button" at bounding box center [873, 83] width 37 height 37
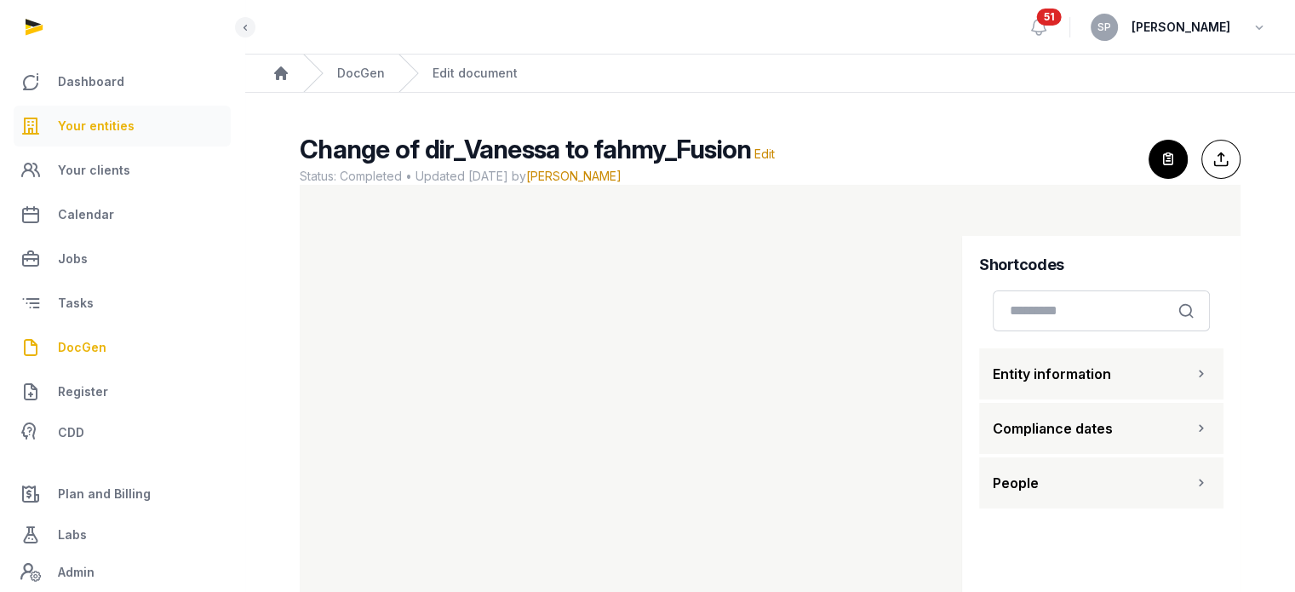
click at [157, 124] on link "Your entities" at bounding box center [122, 126] width 217 height 41
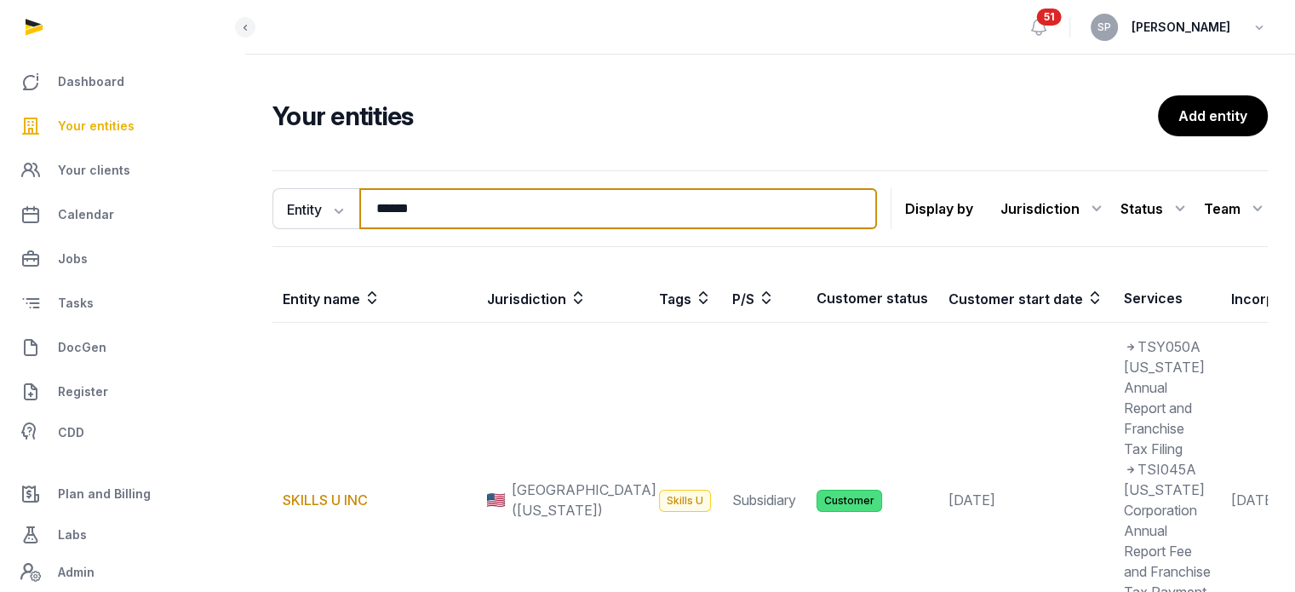
click at [453, 201] on input "******" at bounding box center [618, 208] width 518 height 41
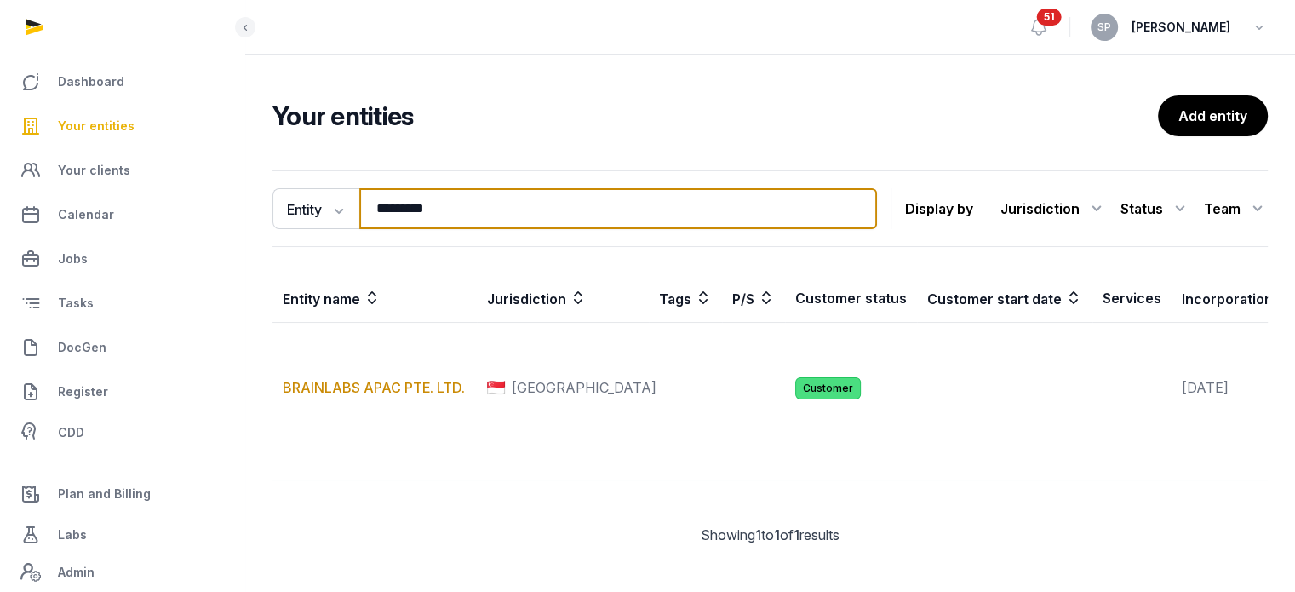
type input "*********"
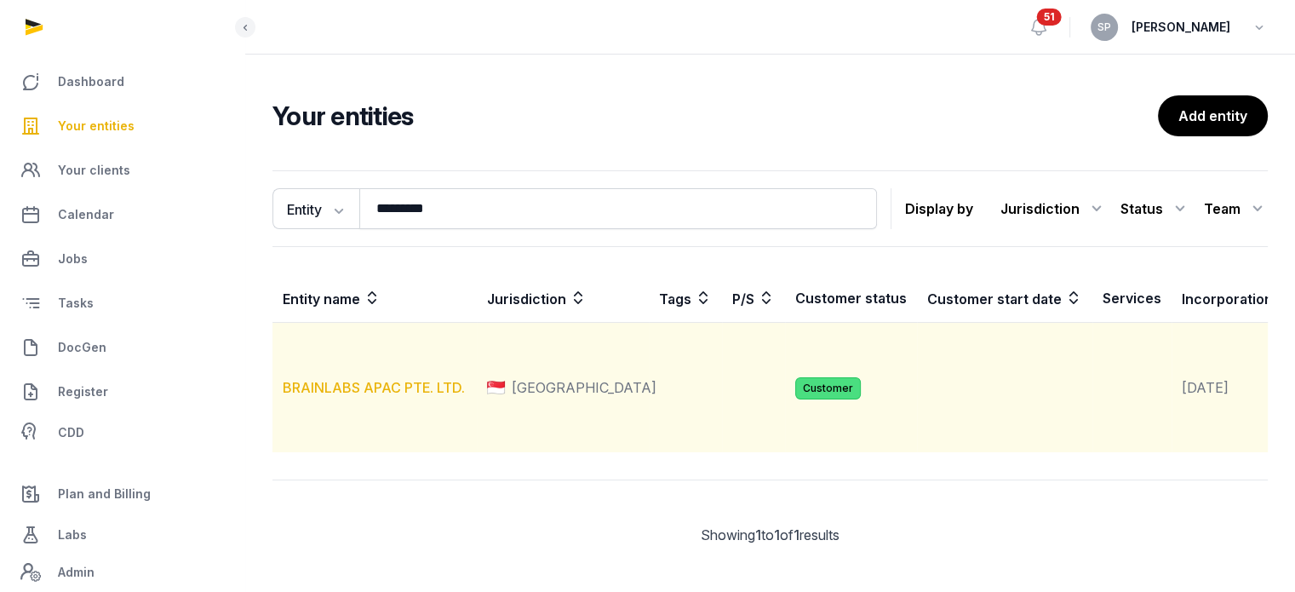
click at [426, 396] on link "BRAINLABS APAC PTE. LTD." at bounding box center [374, 387] width 182 height 17
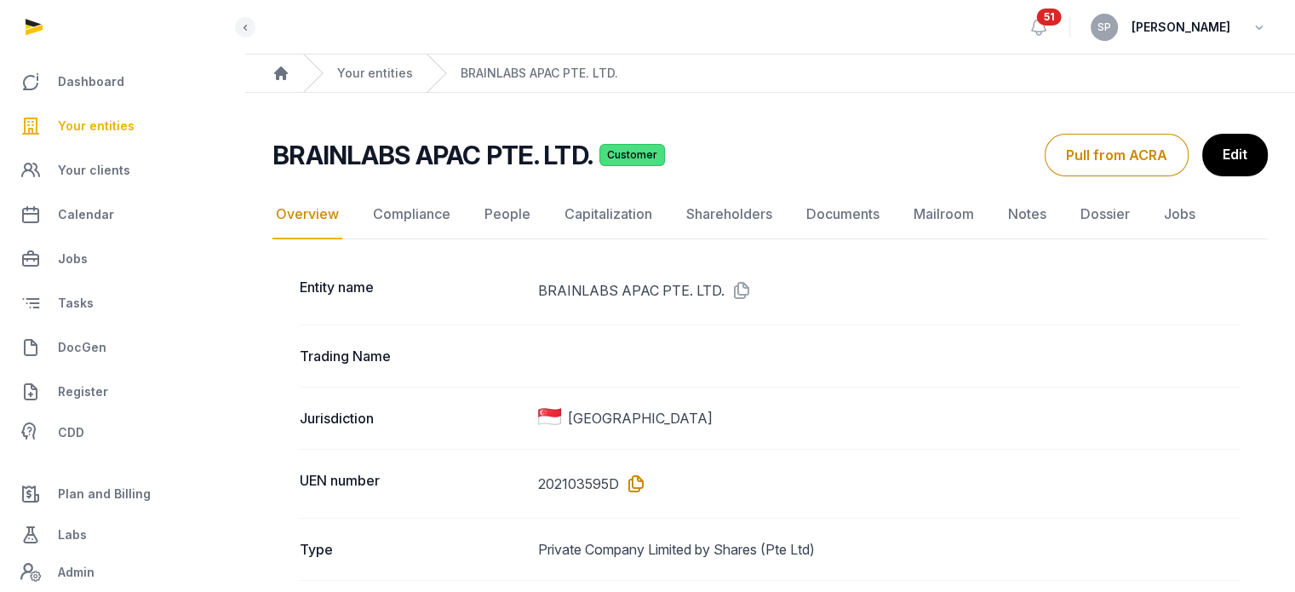
click at [636, 478] on icon at bounding box center [632, 483] width 27 height 27
click at [864, 207] on link "Documents" at bounding box center [843, 214] width 80 height 49
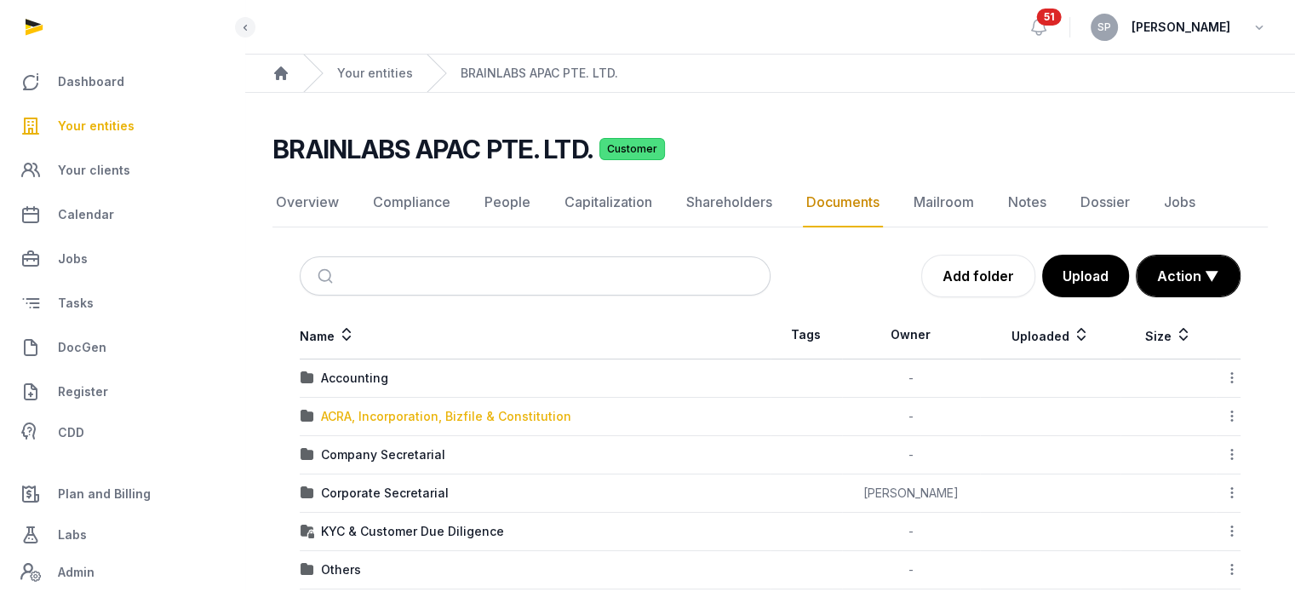
click at [450, 409] on div "ACRA, Incorporation, Bizfile & Constitution" at bounding box center [446, 416] width 250 height 17
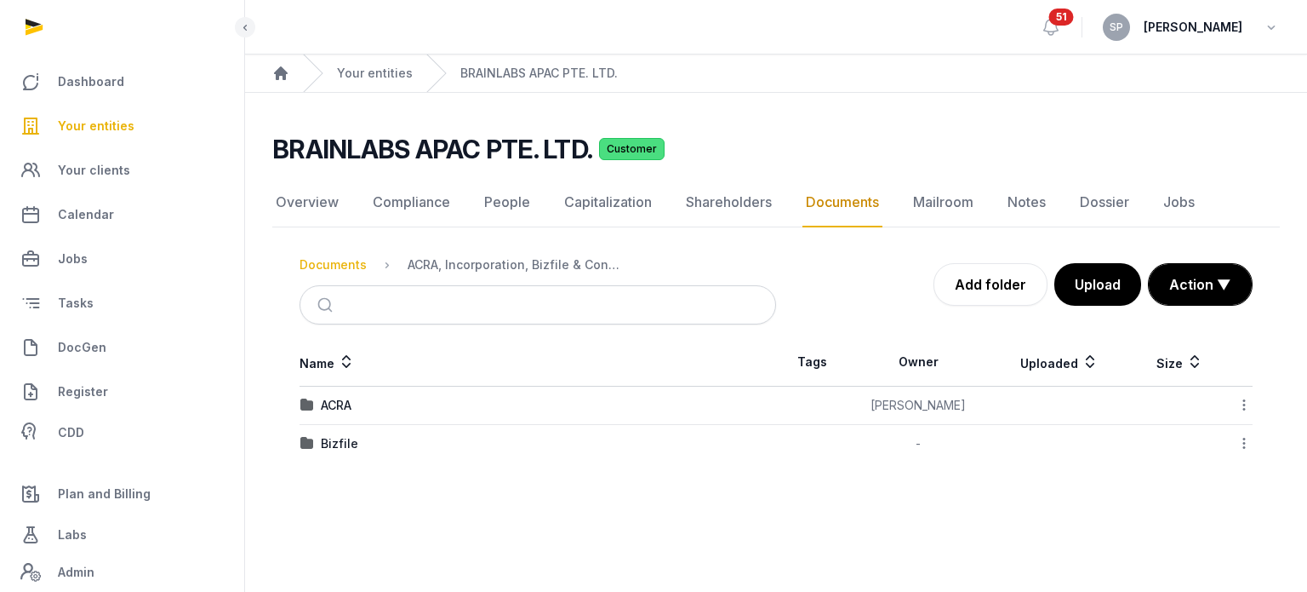
click at [340, 261] on div "Documents" at bounding box center [333, 264] width 67 height 17
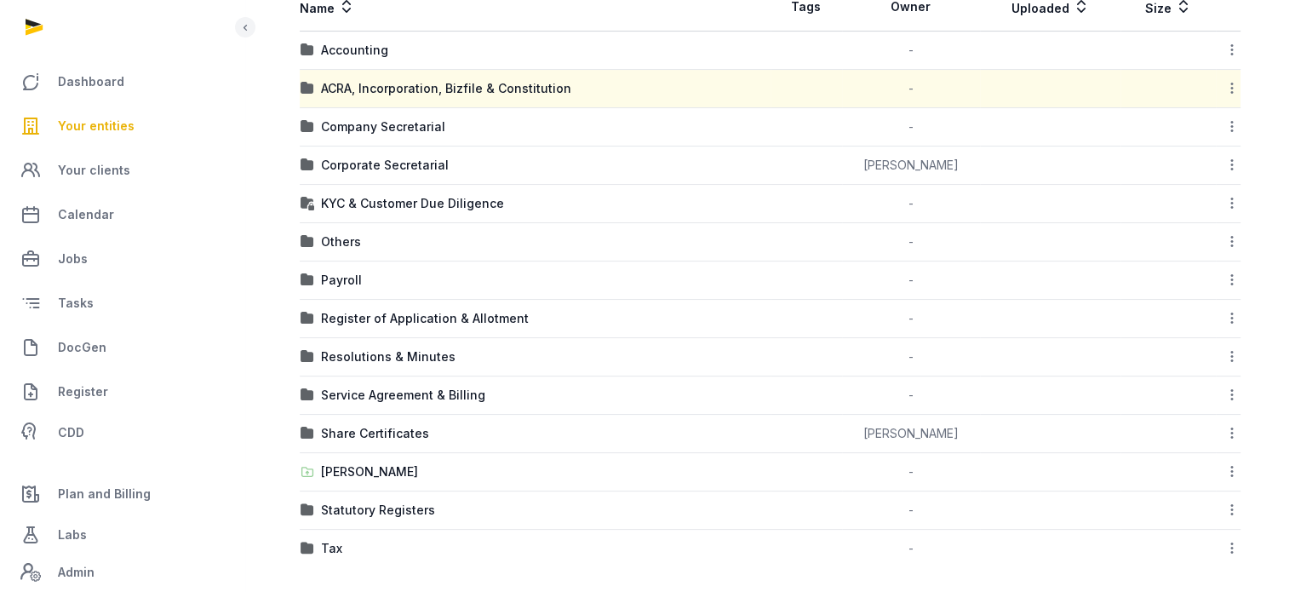
scroll to position [334, 0]
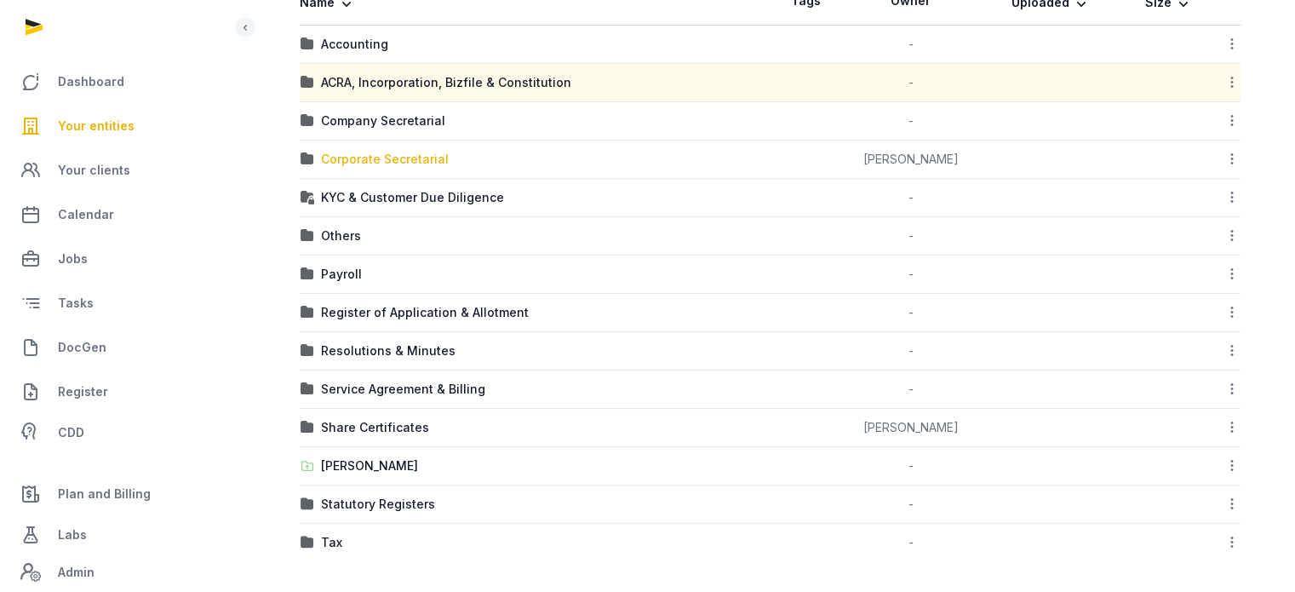
click at [388, 153] on div "Corporate Secretarial" at bounding box center [385, 159] width 128 height 17
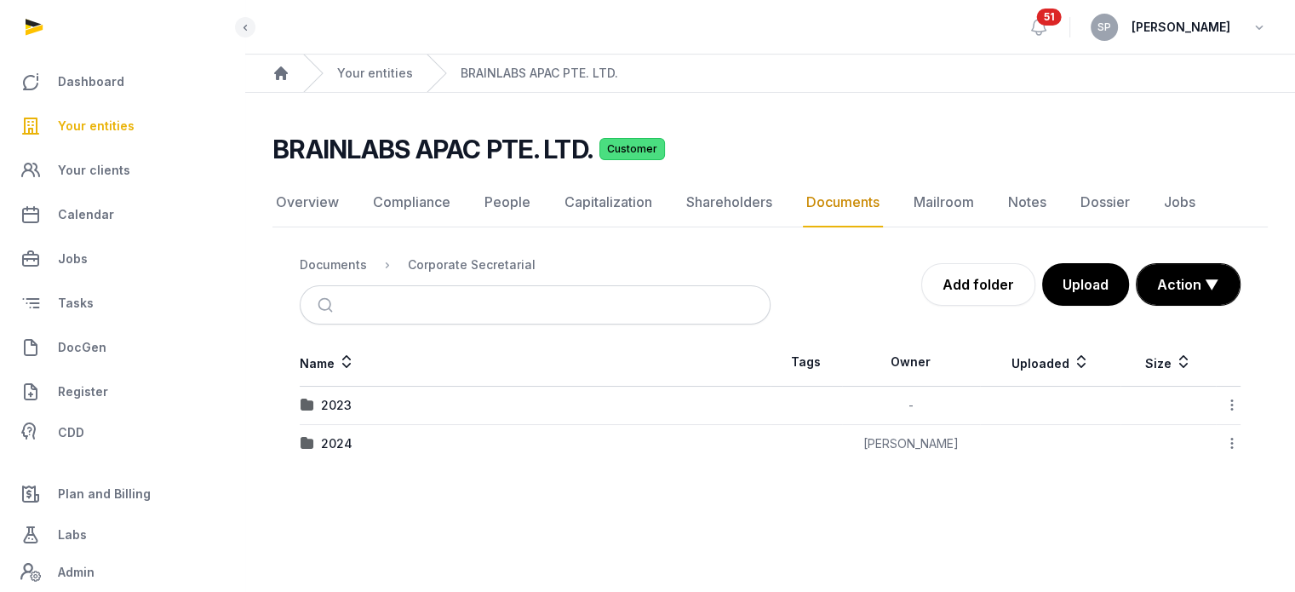
scroll to position [0, 0]
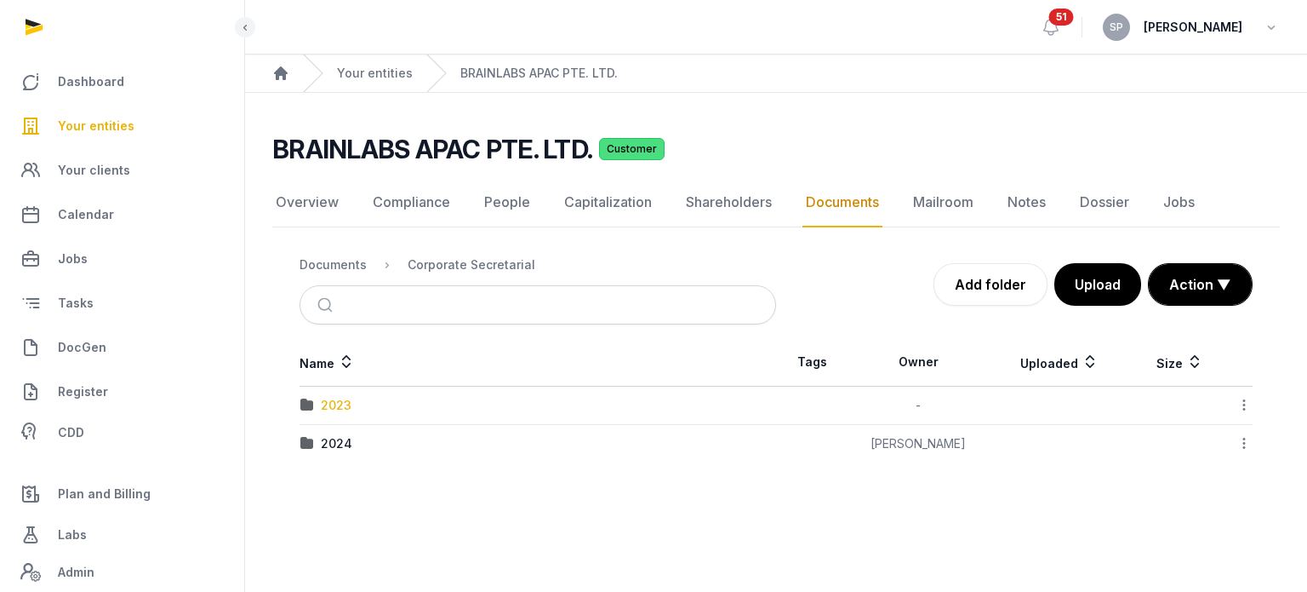
click at [328, 403] on div "2023" at bounding box center [336, 405] width 31 height 17
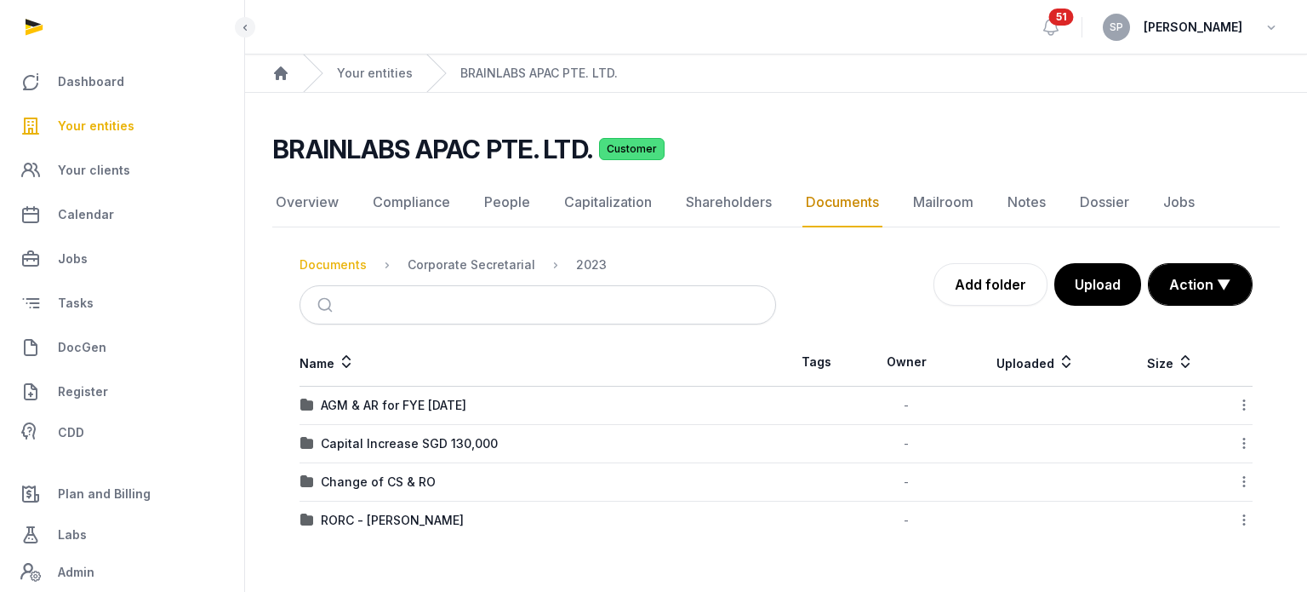
click at [340, 264] on div "Documents" at bounding box center [333, 264] width 67 height 17
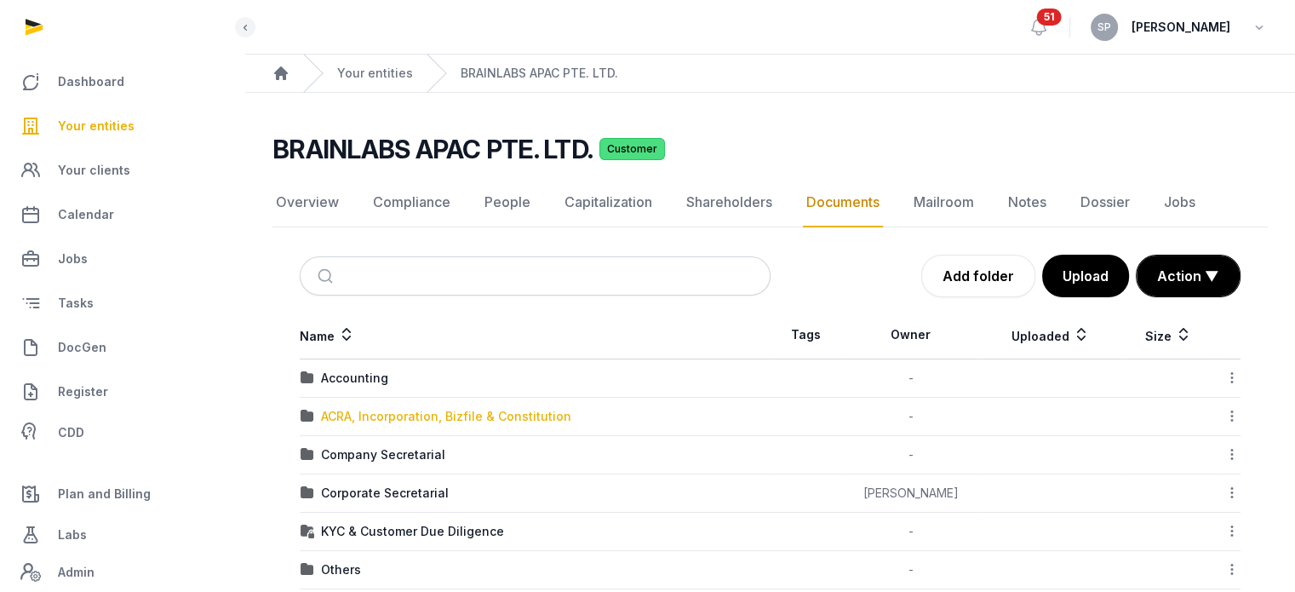
click at [415, 415] on div "ACRA, Incorporation, Bizfile & Constitution" at bounding box center [446, 416] width 250 height 17
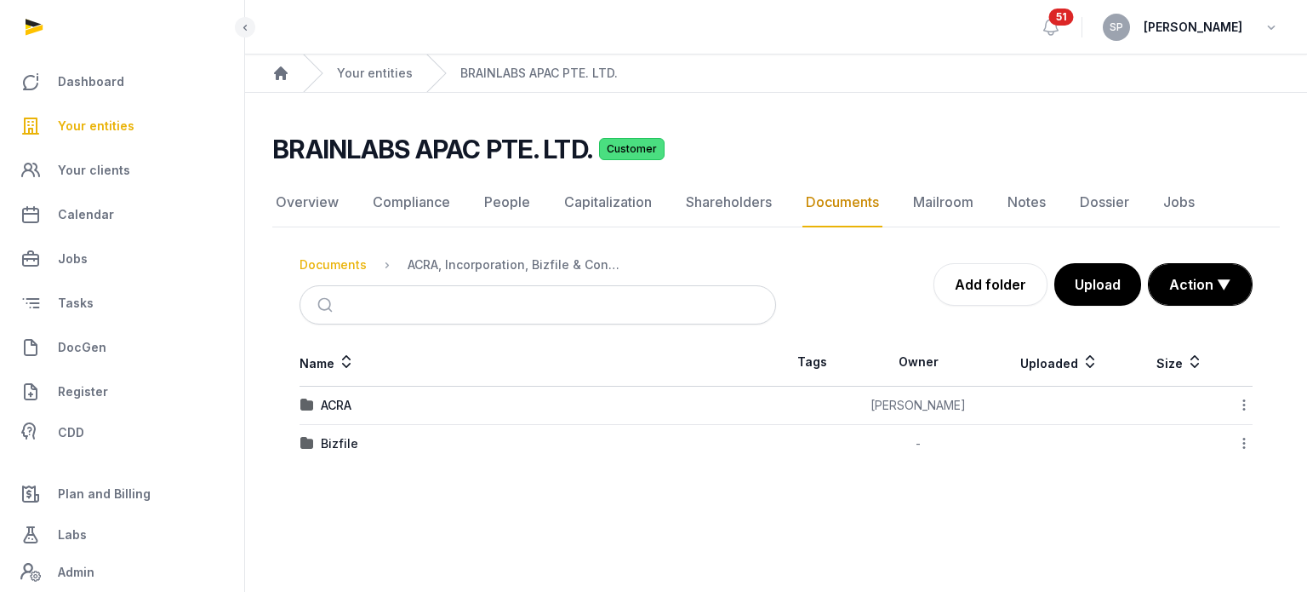
click at [357, 262] on div "Documents" at bounding box center [333, 264] width 67 height 17
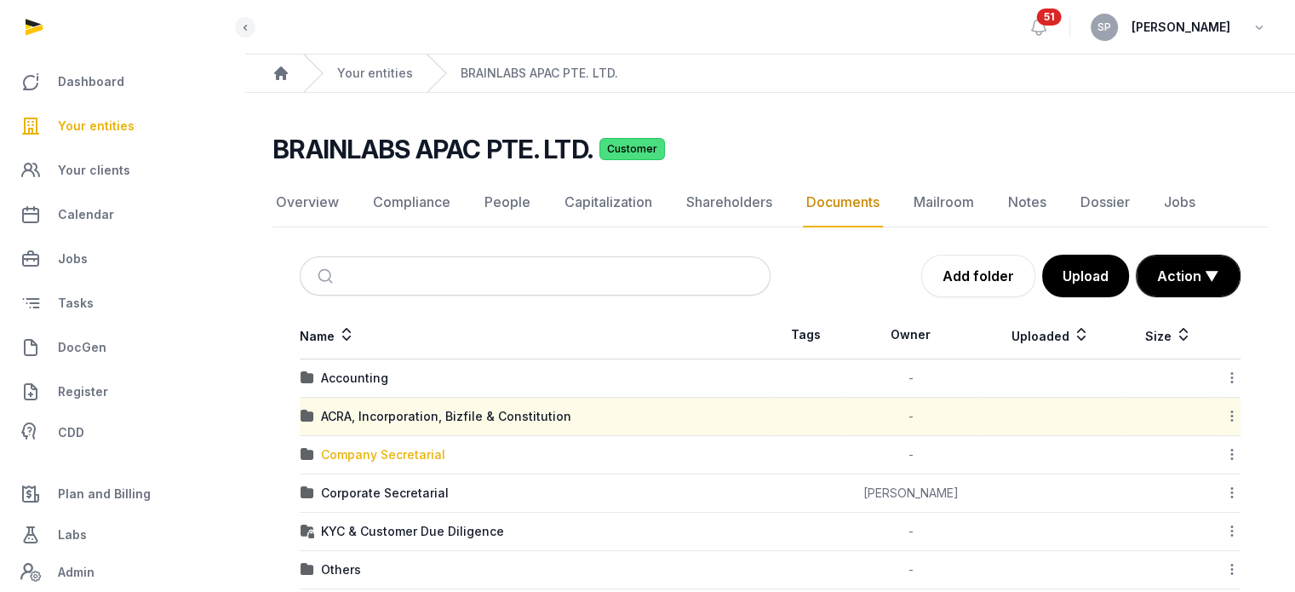
click at [418, 449] on div "Company Secretarial" at bounding box center [383, 454] width 124 height 17
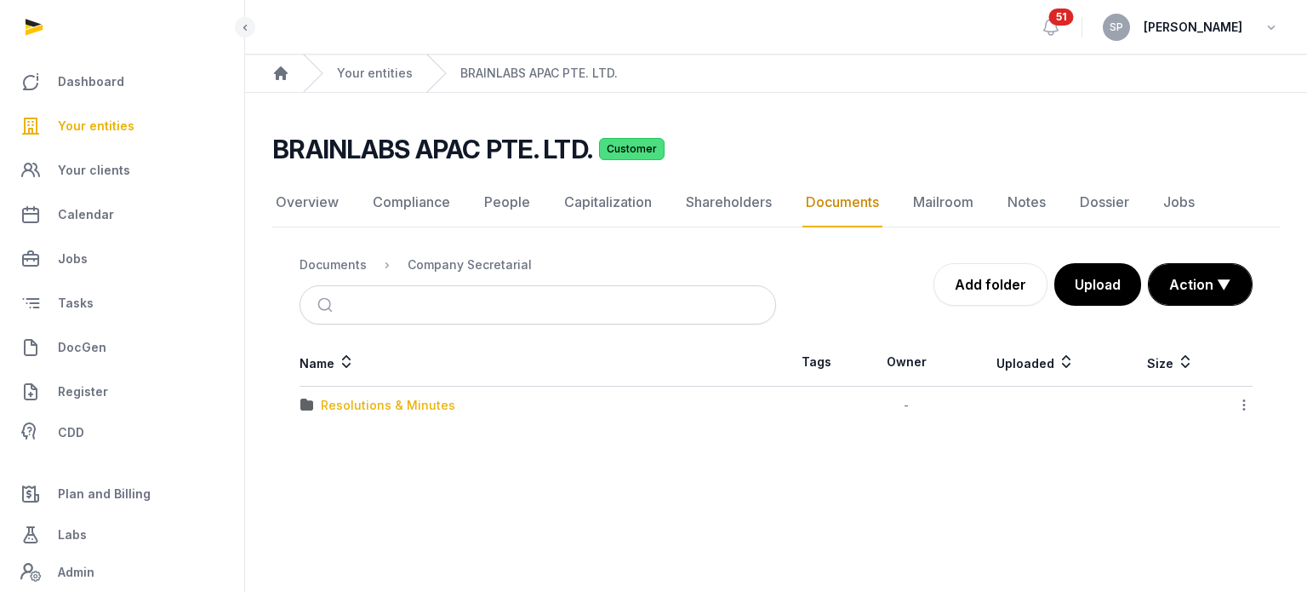
click at [415, 407] on div "Resolutions & Minutes" at bounding box center [388, 405] width 134 height 17
click at [329, 408] on div "2024" at bounding box center [336, 405] width 31 height 17
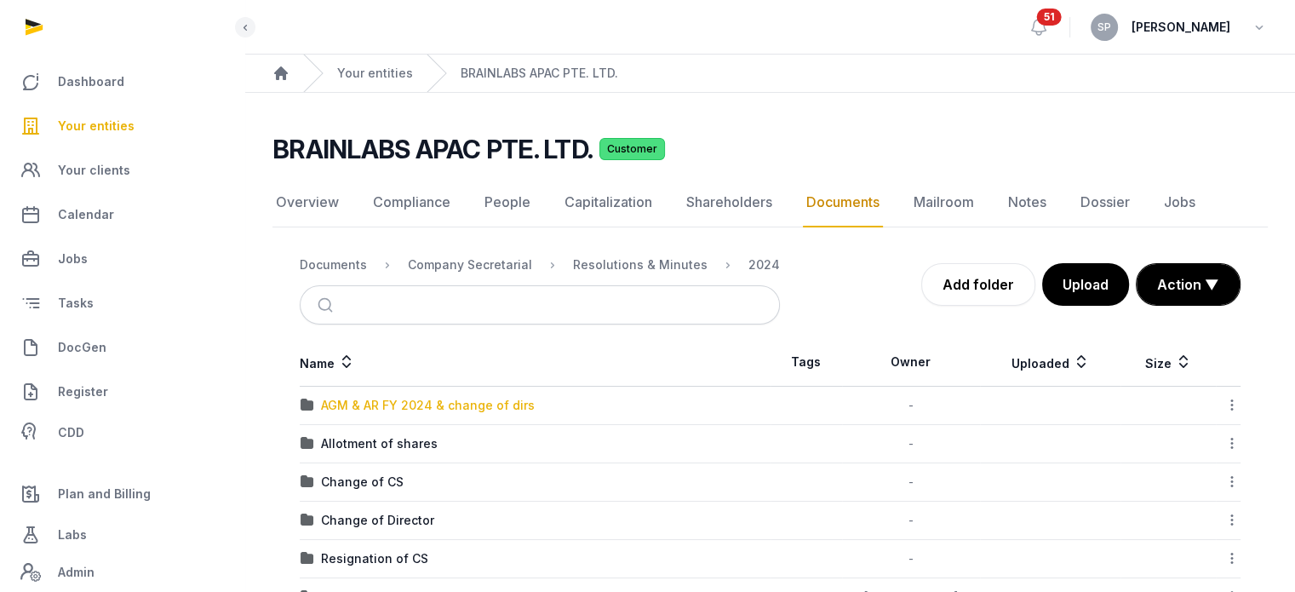
click at [382, 409] on div "AGM & AR FY 2024 & change of dirs" at bounding box center [428, 405] width 214 height 17
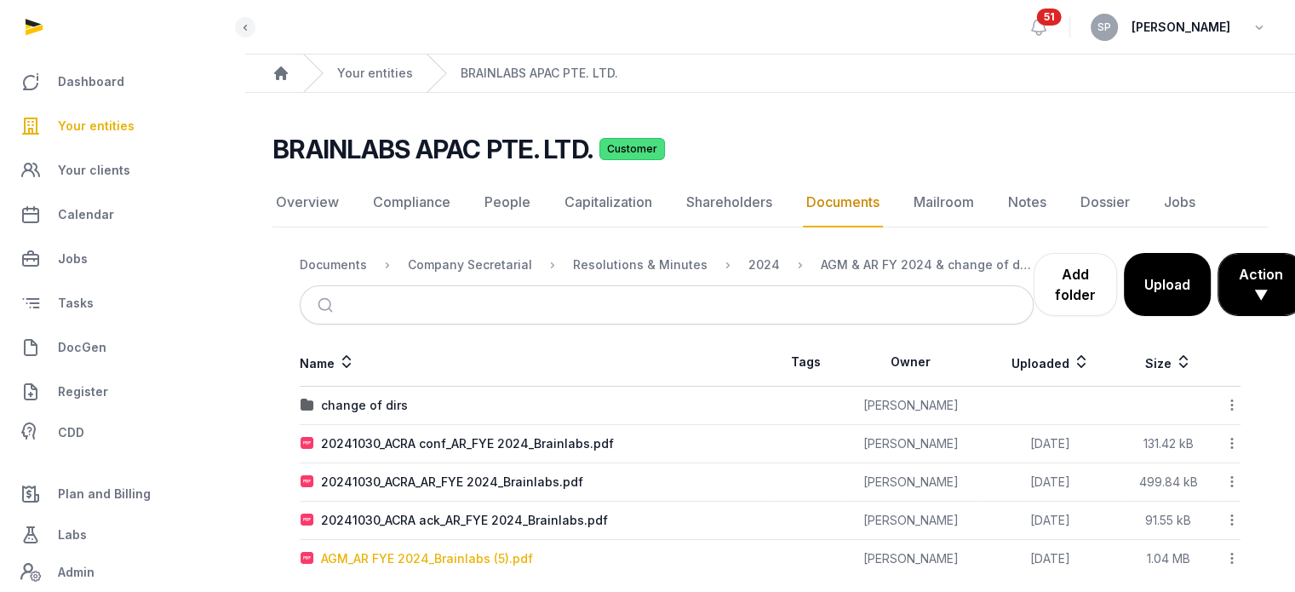
click at [459, 556] on div "AGM_AR FYE 2024_Brainlabs (5).pdf" at bounding box center [427, 558] width 212 height 17
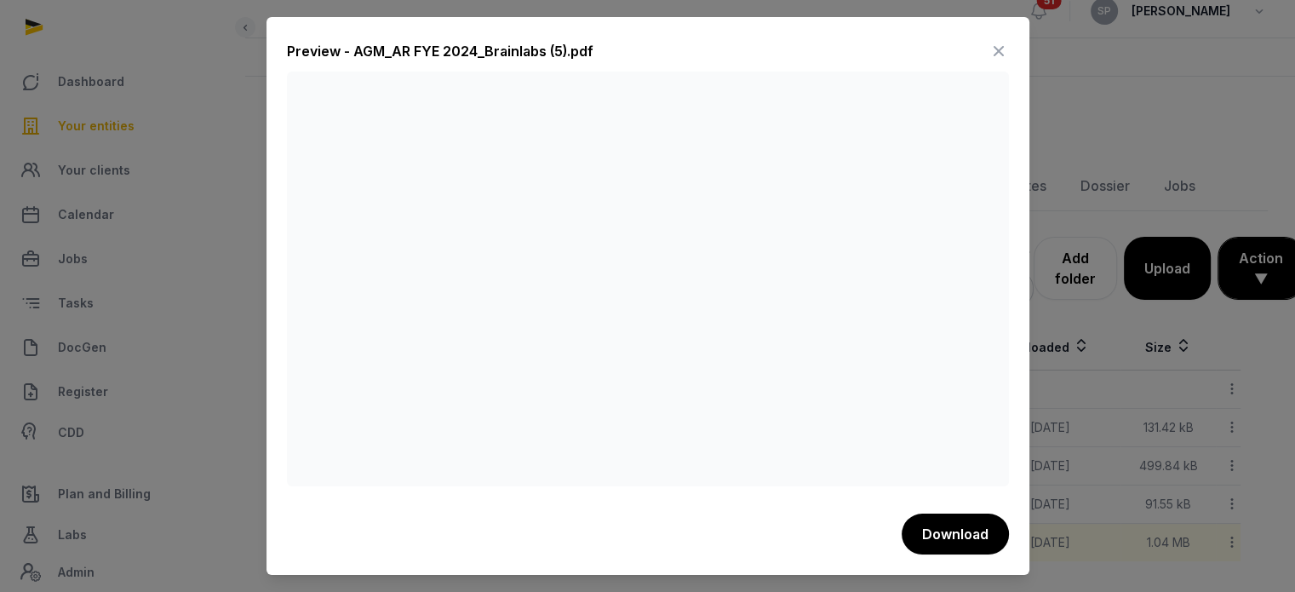
scroll to position [17, 0]
click at [998, 49] on icon at bounding box center [998, 50] width 20 height 27
